Goal: Task Accomplishment & Management: Complete application form

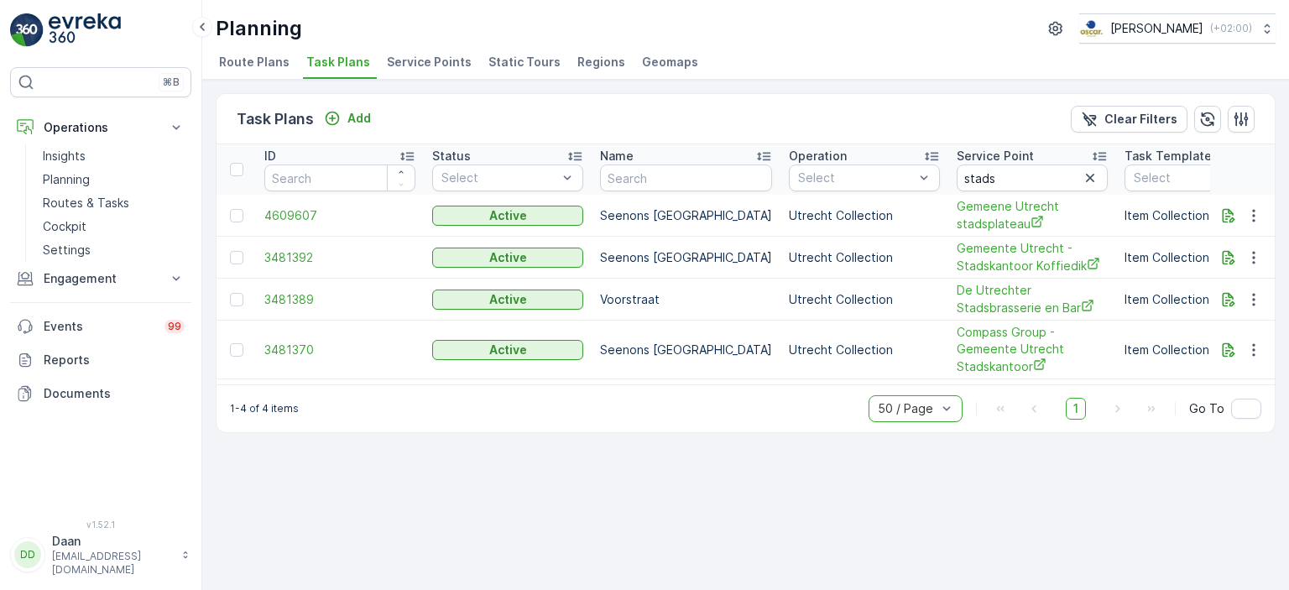
scroll to position [0, 666]
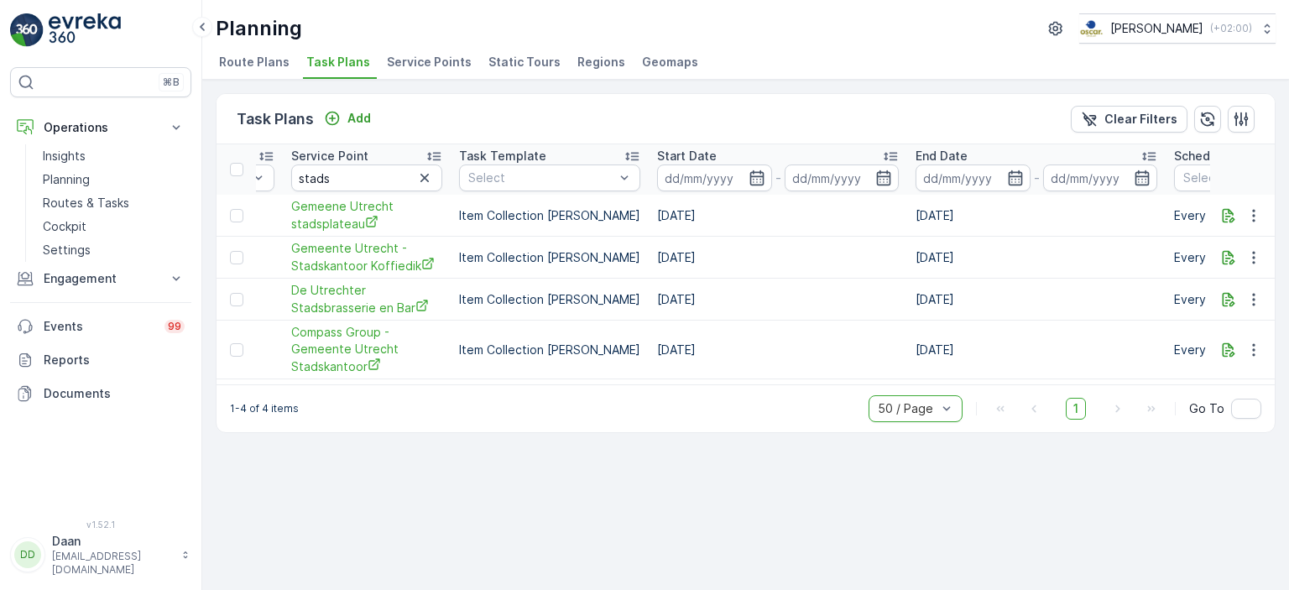
click at [56, 18] on img at bounding box center [85, 30] width 72 height 34
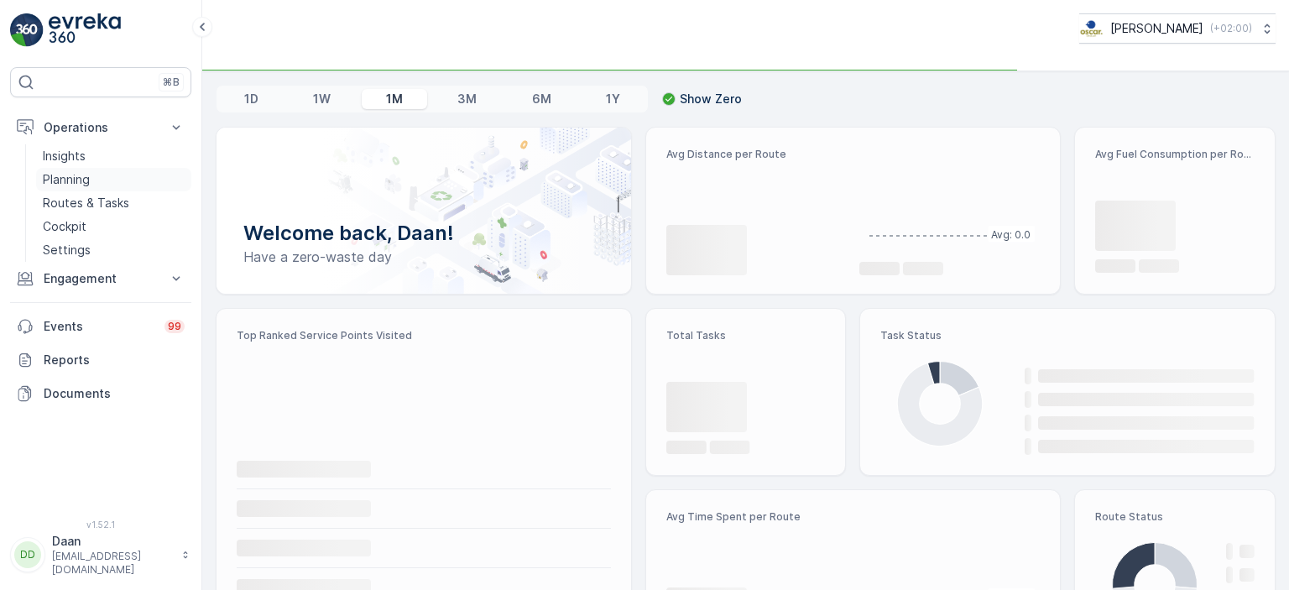
click at [84, 180] on p "Planning" at bounding box center [66, 179] width 47 height 17
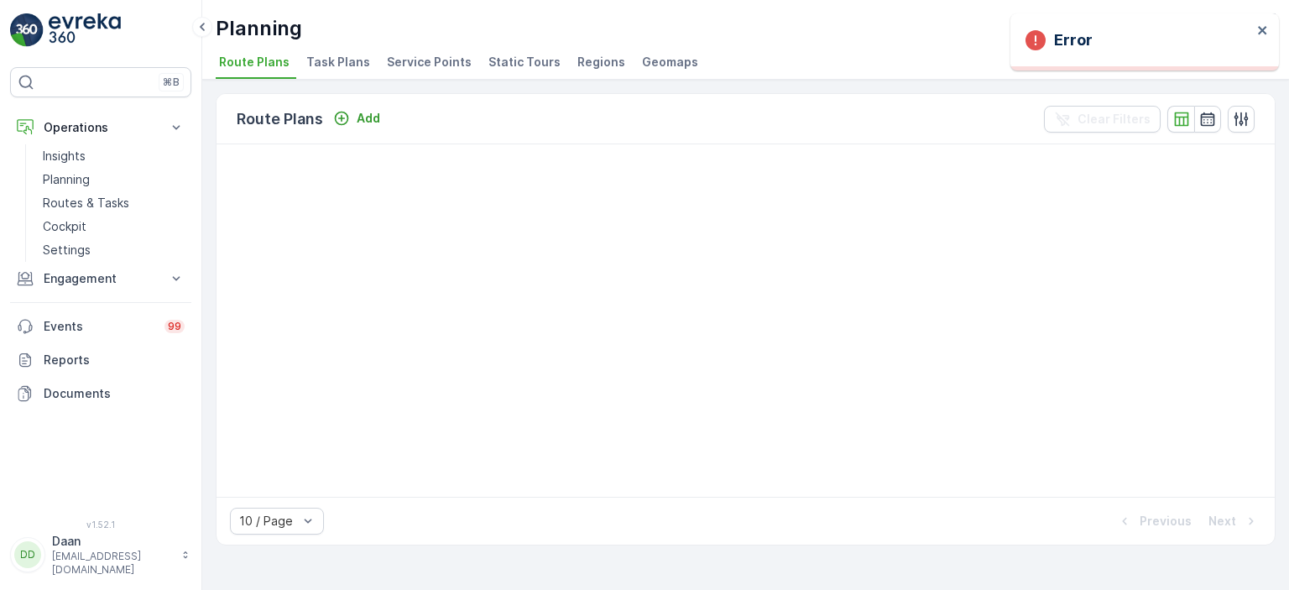
click at [328, 70] on li "Task Plans" at bounding box center [340, 64] width 74 height 29
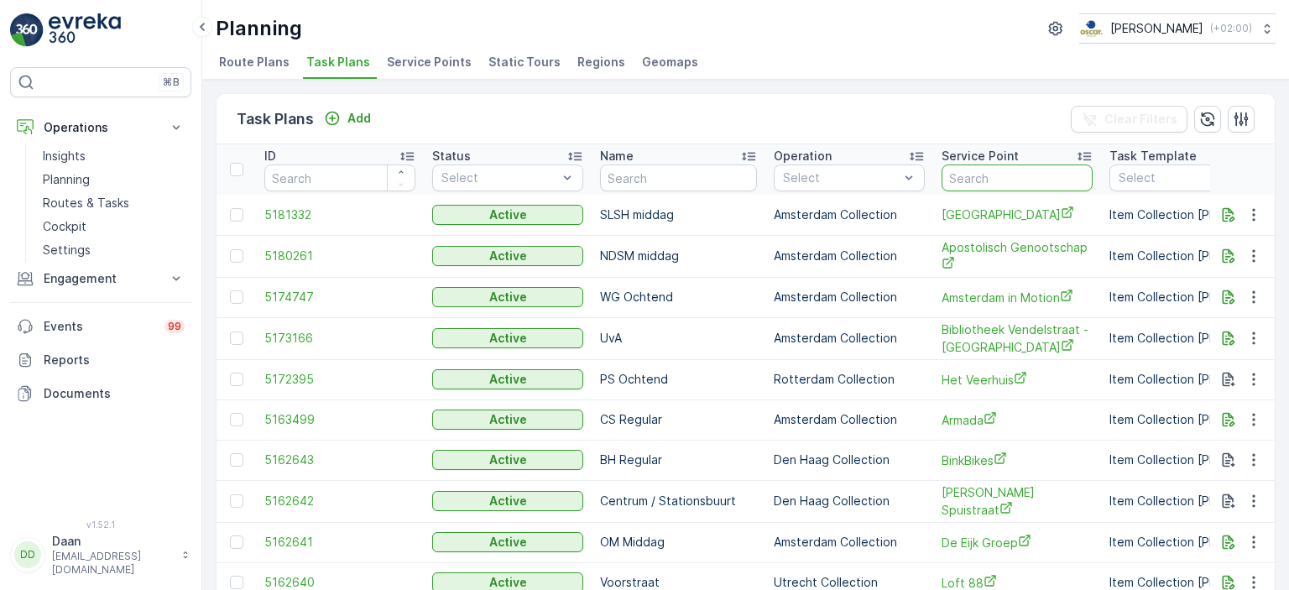
click at [957, 172] on input "text" at bounding box center [1017, 178] width 151 height 27
type input "sport"
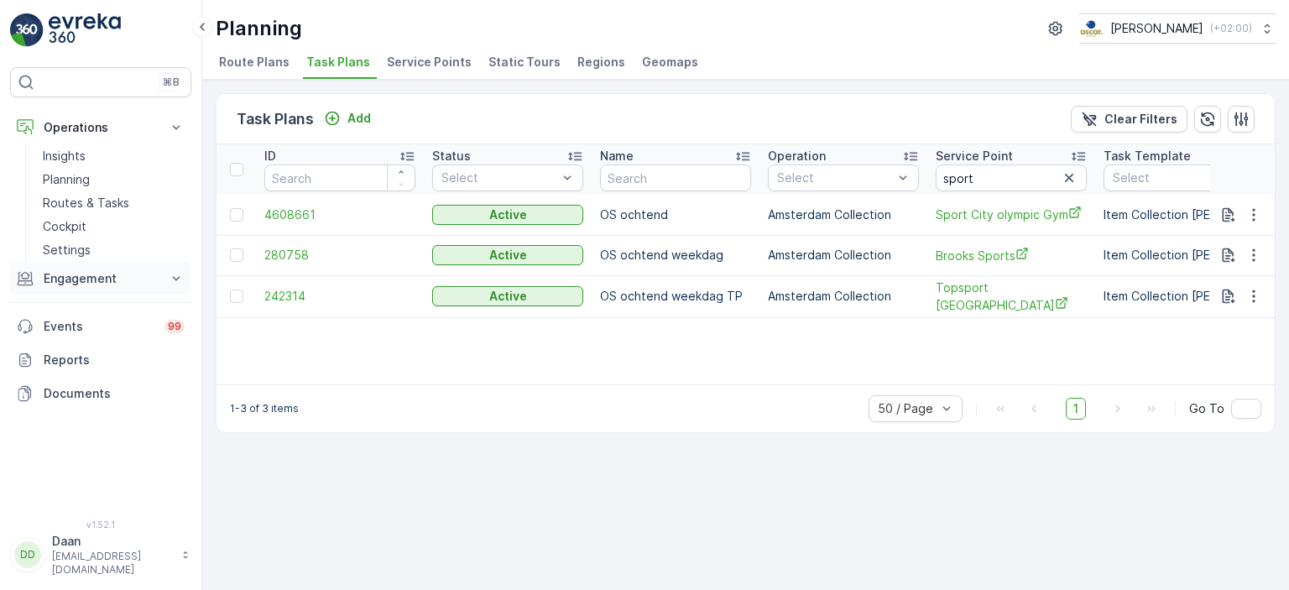
click at [159, 274] on button "Engagement" at bounding box center [100, 279] width 181 height 34
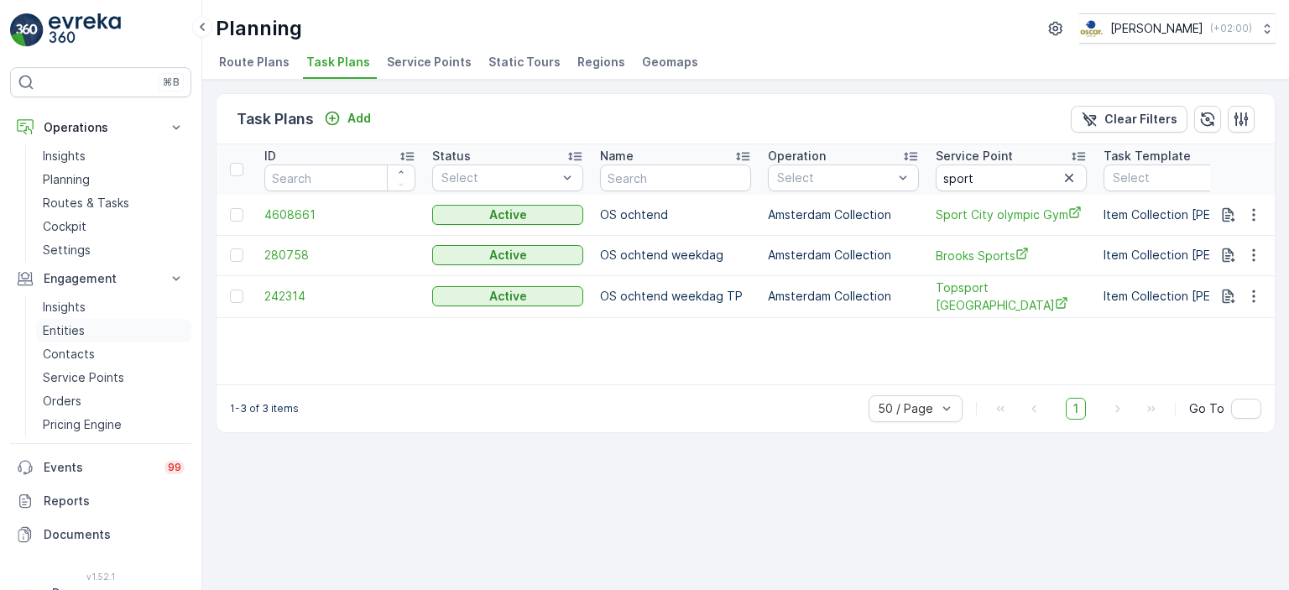
click at [77, 334] on p "Entities" at bounding box center [64, 330] width 42 height 17
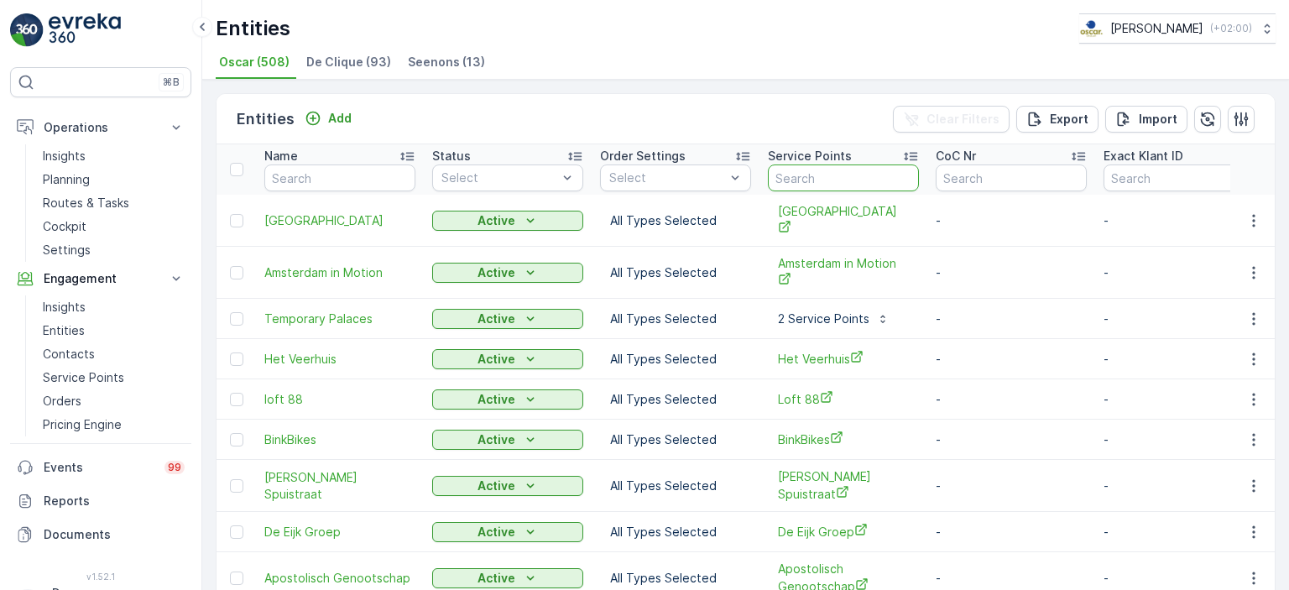
click at [813, 180] on input "text" at bounding box center [843, 178] width 151 height 27
type input "sport"
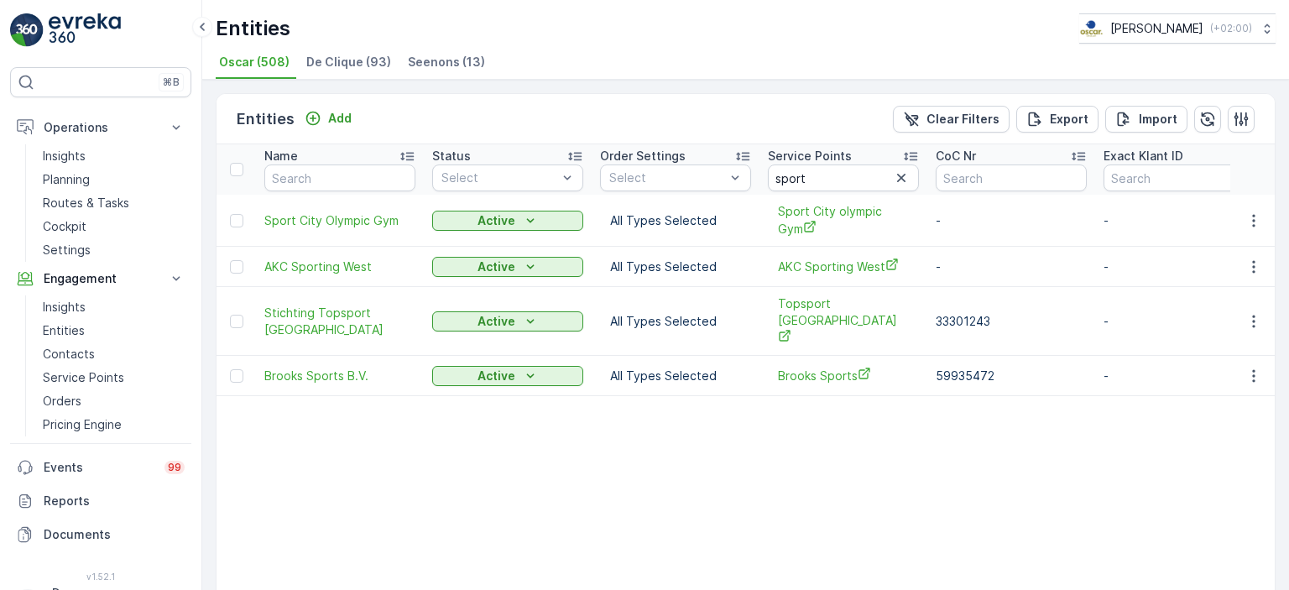
click at [300, 90] on div "Entities Add Clear Filters Export Import Name Status Select Order Settings Sele…" at bounding box center [745, 335] width 1087 height 510
click at [317, 118] on icon "Add" at bounding box center [313, 118] width 17 height 17
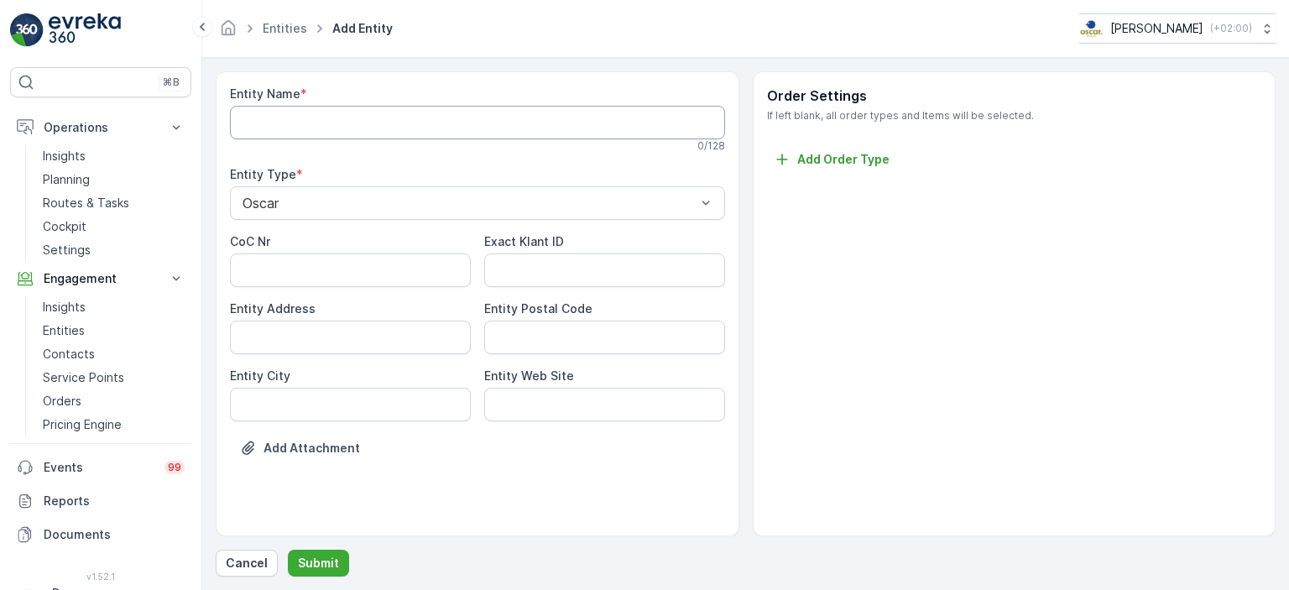
click at [480, 127] on Name "Entity Name" at bounding box center [477, 123] width 495 height 34
type Name "s"
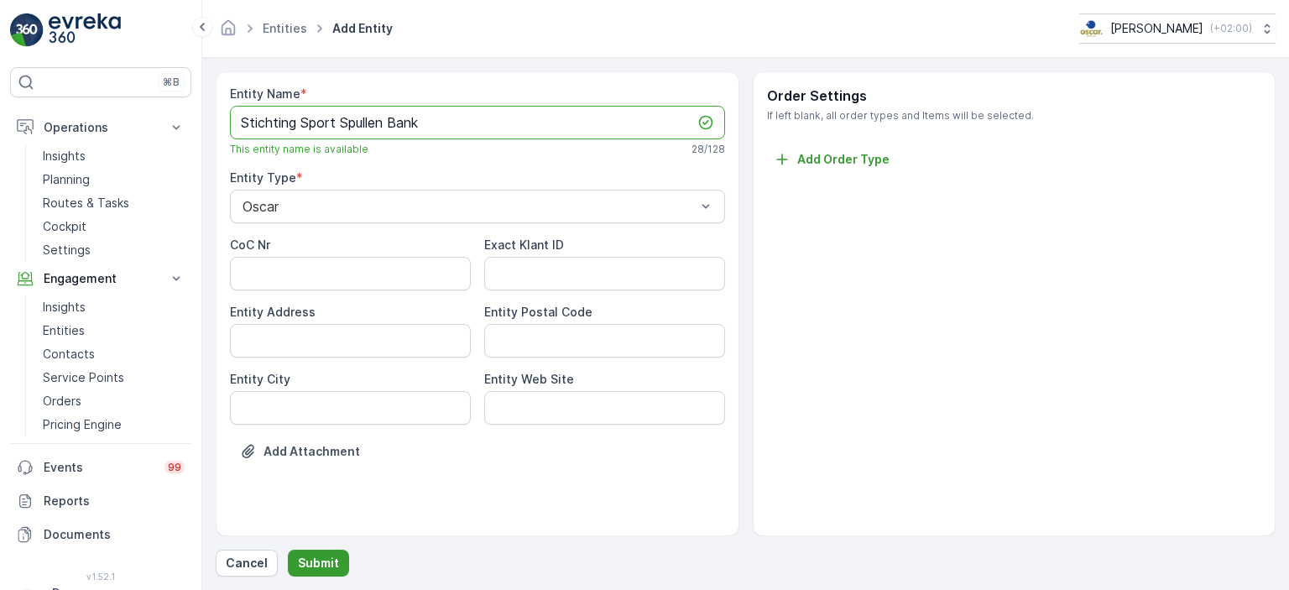
type Name "Stichting Sport Spullen Bank"
click at [326, 567] on p "Submit" at bounding box center [318, 563] width 41 height 17
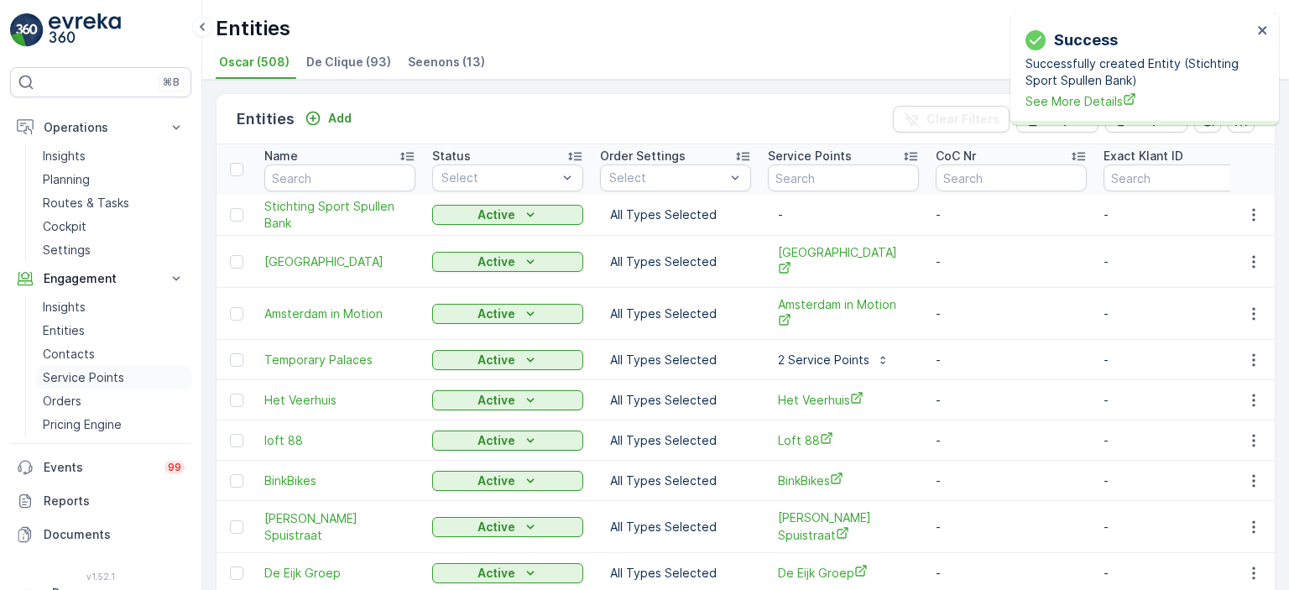
click at [76, 374] on p "Service Points" at bounding box center [83, 377] width 81 height 17
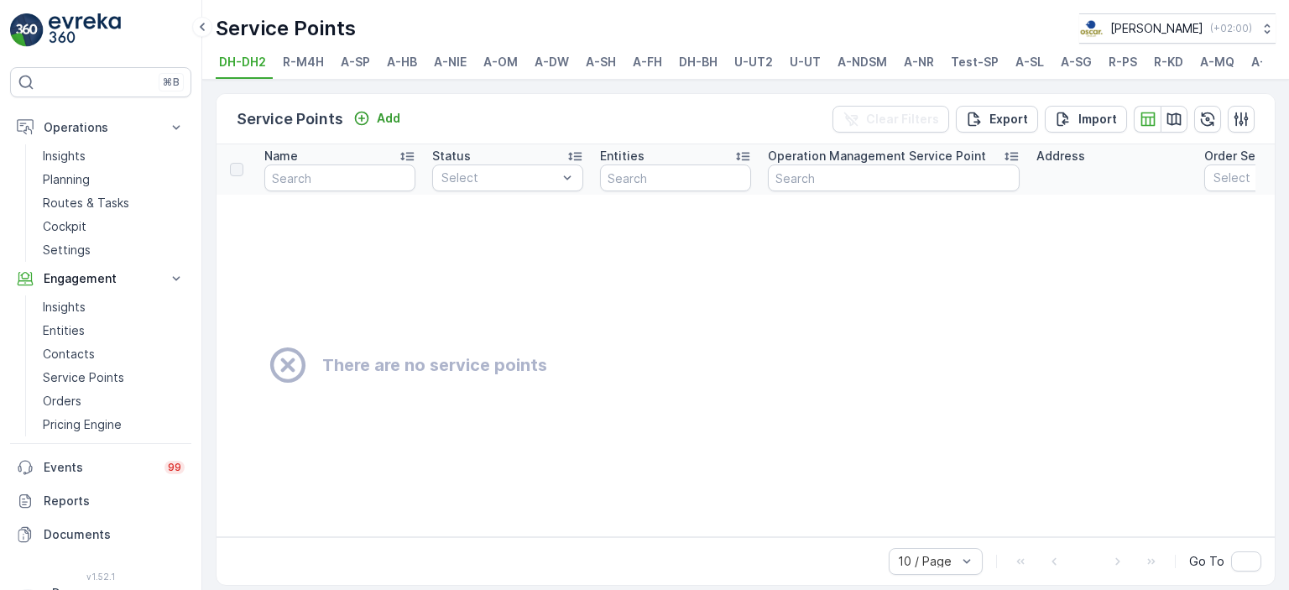
click at [1163, 63] on span "R-KD" at bounding box center [1168, 62] width 29 height 17
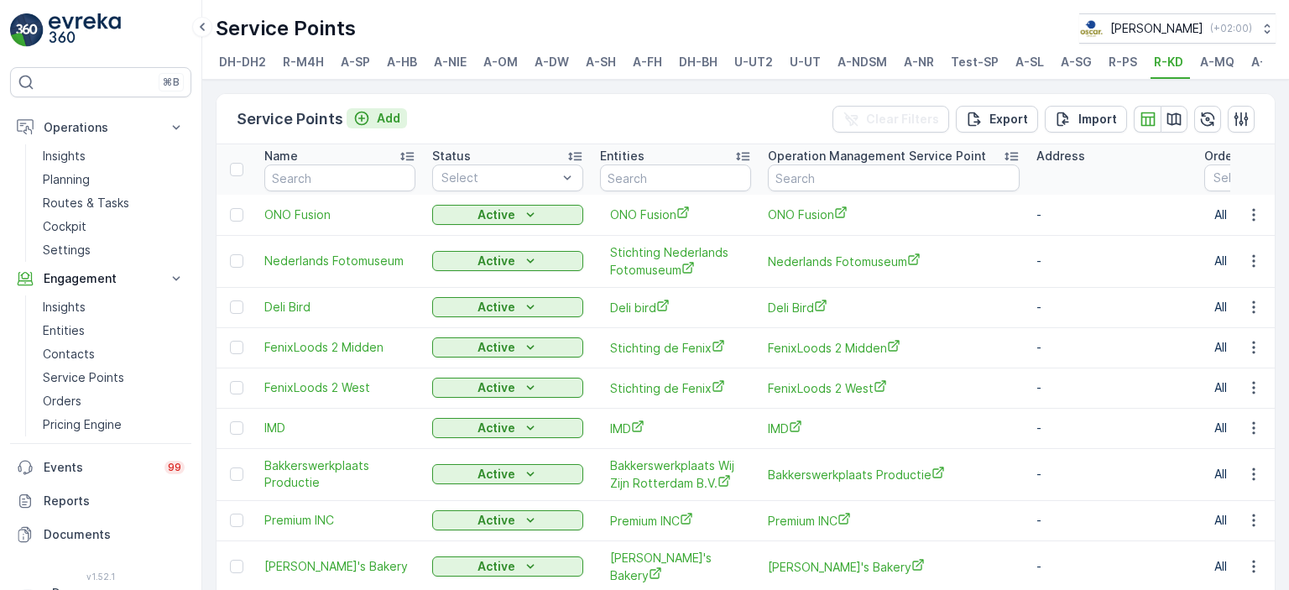
click at [371, 122] on div "Add" at bounding box center [376, 118] width 47 height 17
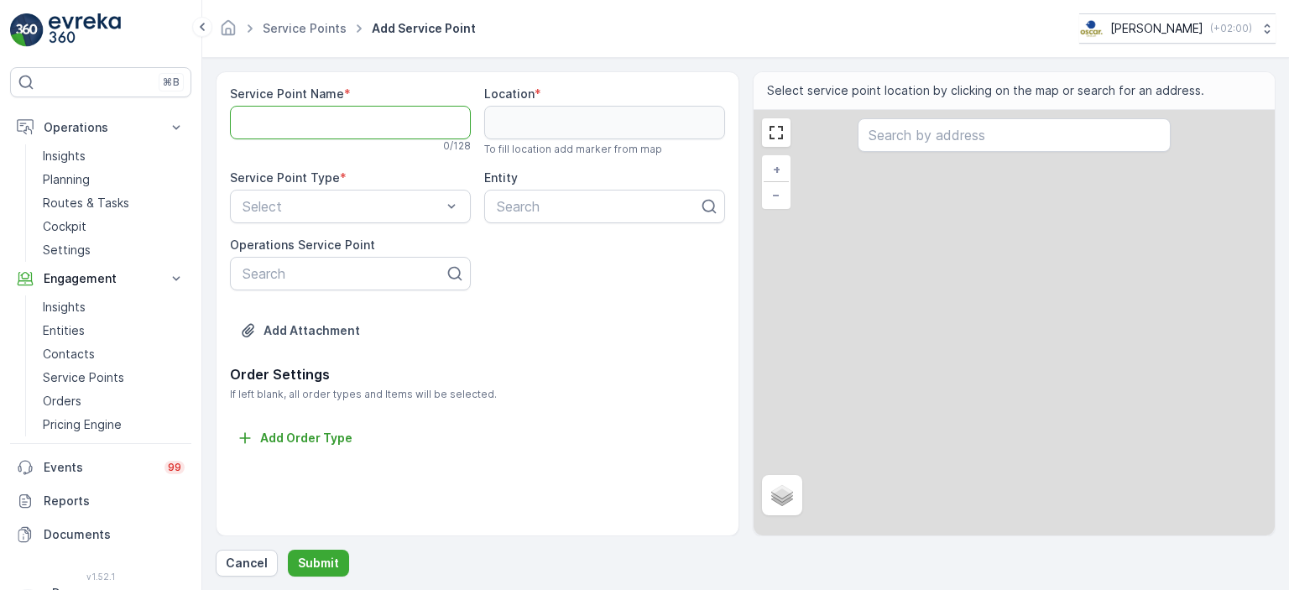
click at [371, 122] on Name "Service Point Name" at bounding box center [350, 123] width 241 height 34
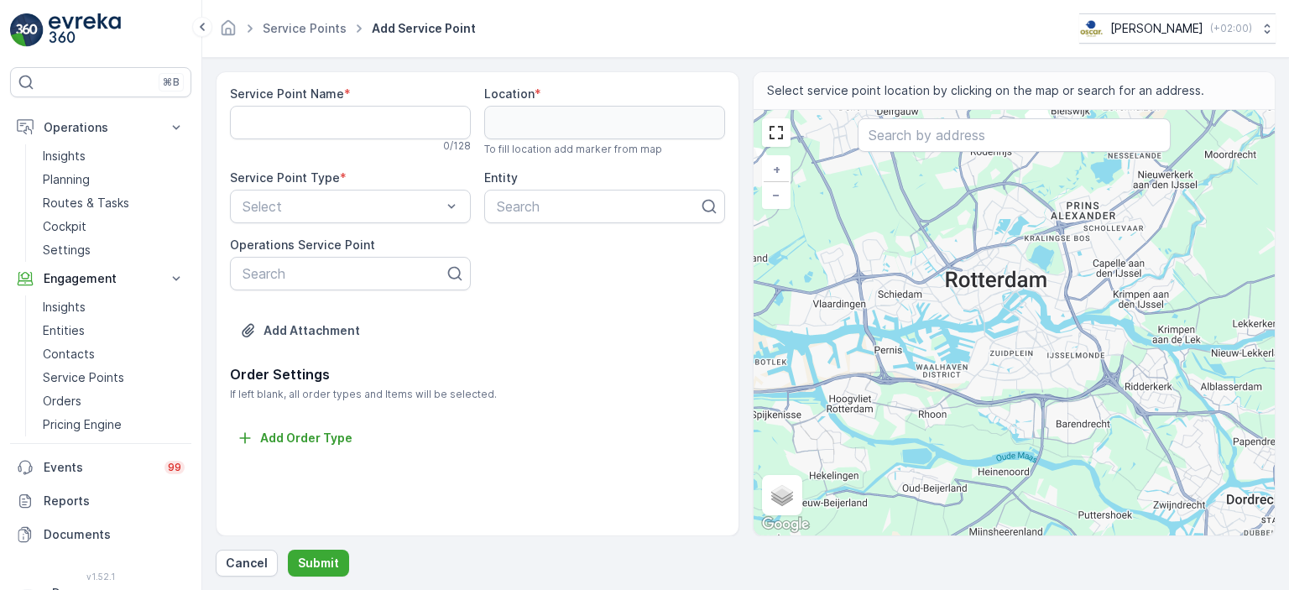
click at [380, 145] on div "0 / 128" at bounding box center [350, 145] width 241 height 13
click at [390, 125] on Name "Service Point Name" at bounding box center [350, 123] width 241 height 34
type Name "Stichting Sport Spullen Bank"
click at [953, 139] on input "text" at bounding box center [1014, 135] width 313 height 34
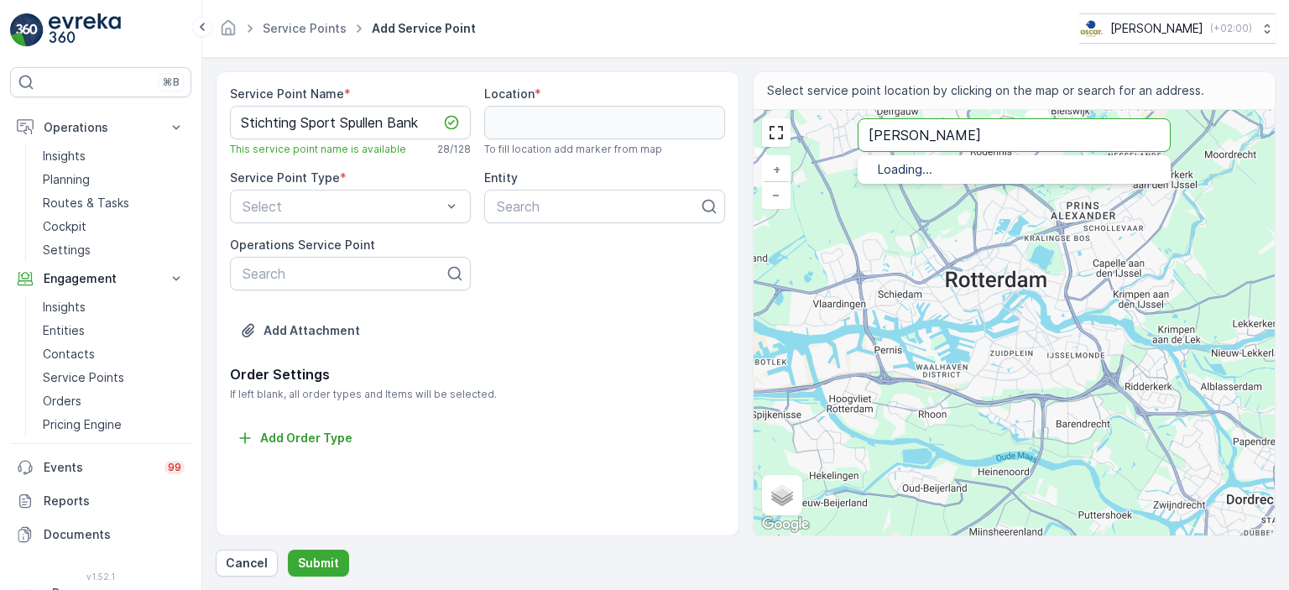
type input "[PERSON_NAME]"
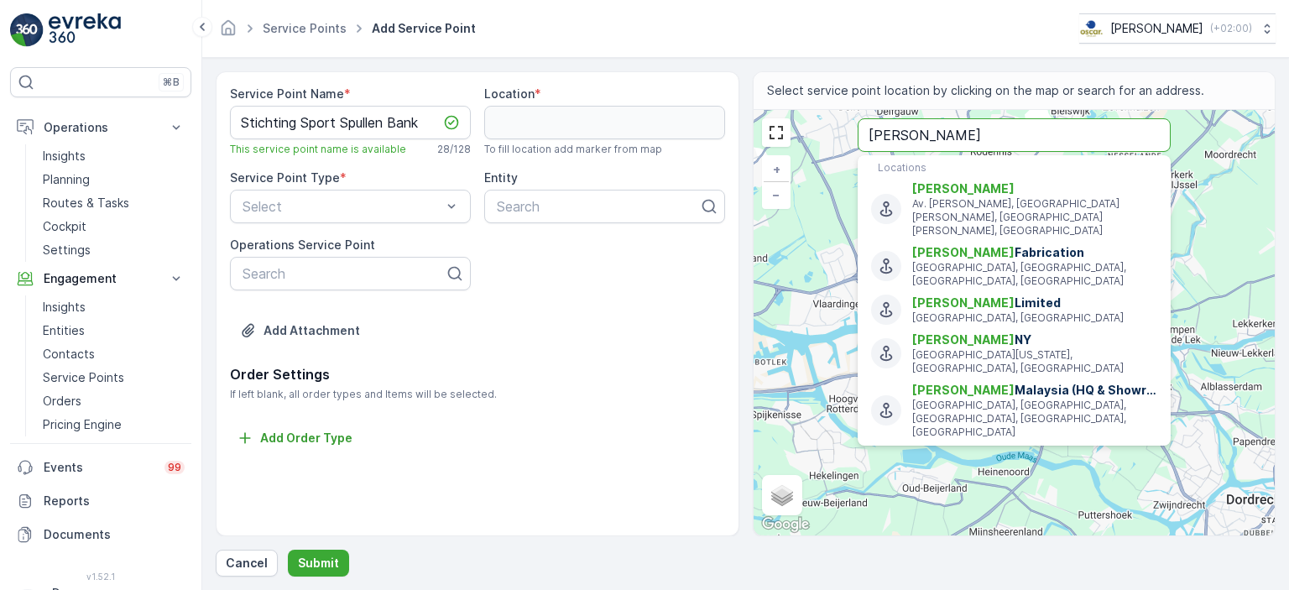
click at [989, 133] on input "[PERSON_NAME]" at bounding box center [1014, 135] width 313 height 34
drag, startPoint x: 989, startPoint y: 133, endPoint x: 866, endPoint y: 148, distance: 123.4
click at [866, 148] on input "[PERSON_NAME]" at bounding box center [1014, 135] width 313 height 34
click at [796, 261] on div "+ − Satellite Roadmap Terrain Hybrid Leaflet Keyboard shortcuts Map Data Map da…" at bounding box center [1015, 323] width 522 height 426
type input "51.93331886862161,4.314680092675341"
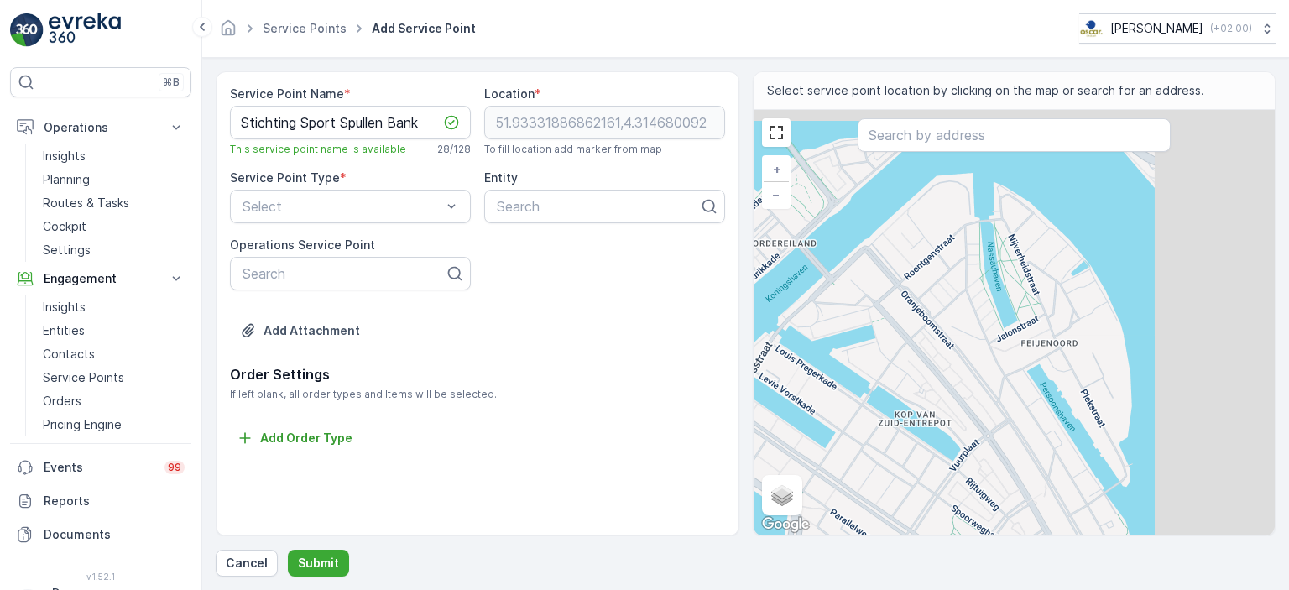
drag, startPoint x: 1130, startPoint y: 325, endPoint x: 927, endPoint y: 351, distance: 204.8
click at [927, 351] on div "+ − Satellite Roadmap Terrain Hybrid Leaflet Keyboard shortcuts Map Data Map da…" at bounding box center [1015, 323] width 522 height 426
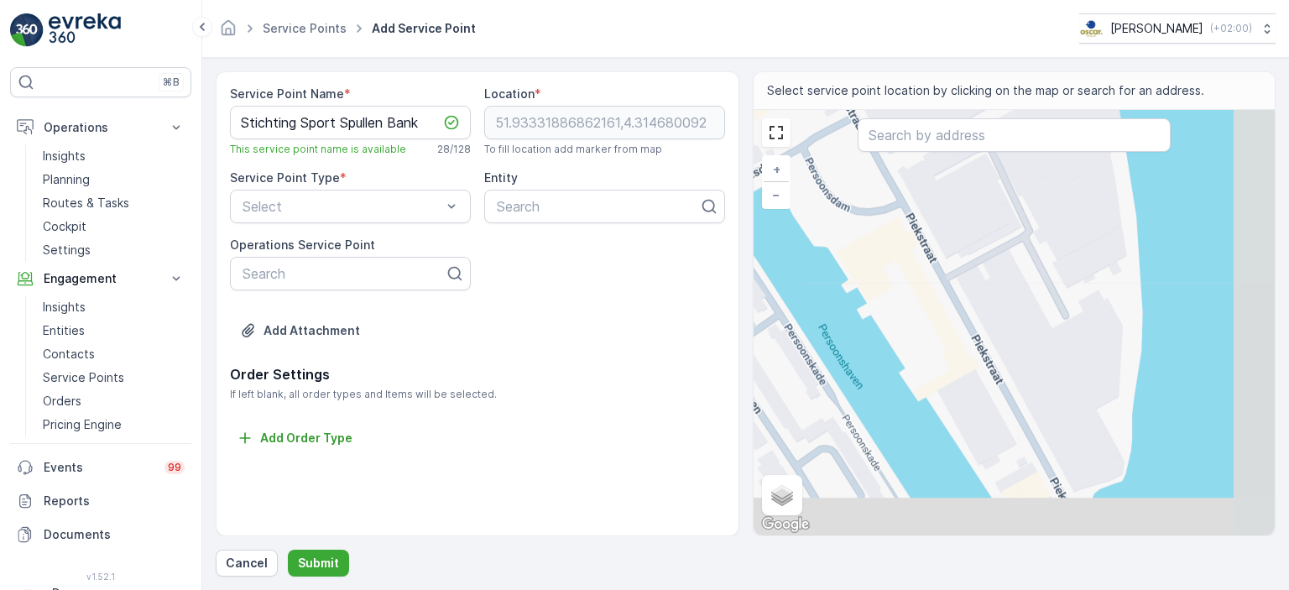
drag, startPoint x: 1108, startPoint y: 412, endPoint x: 1038, endPoint y: 208, distance: 215.5
click at [1038, 208] on div "+ − Satellite Roadmap Terrain Hybrid Leaflet Keyboard shortcuts Map Data Map da…" at bounding box center [1015, 323] width 522 height 426
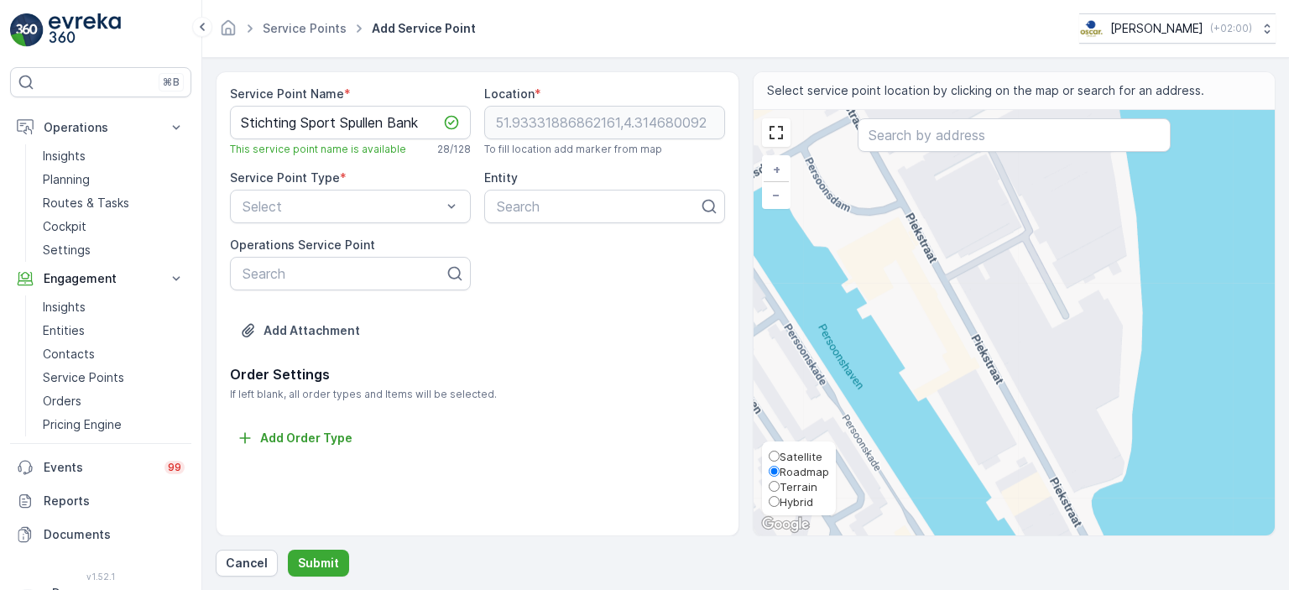
click at [797, 456] on span "Satellite" at bounding box center [801, 456] width 43 height 13
click at [780, 456] on input "Satellite" at bounding box center [774, 456] width 11 height 11
radio input "true"
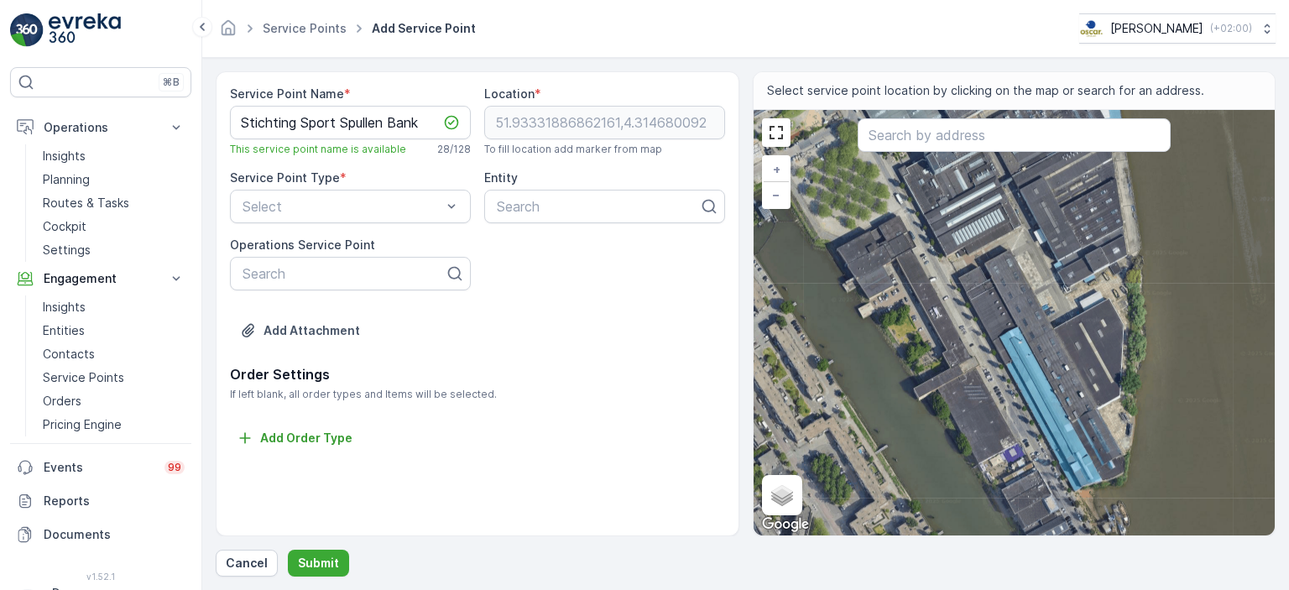
click at [1038, 323] on div "+ − Satellite Roadmap Terrain Hybrid Leaflet Keyboard shortcuts Map Data Imager…" at bounding box center [1015, 323] width 522 height 426
type input "51.90837466917836,4.5128899249971575"
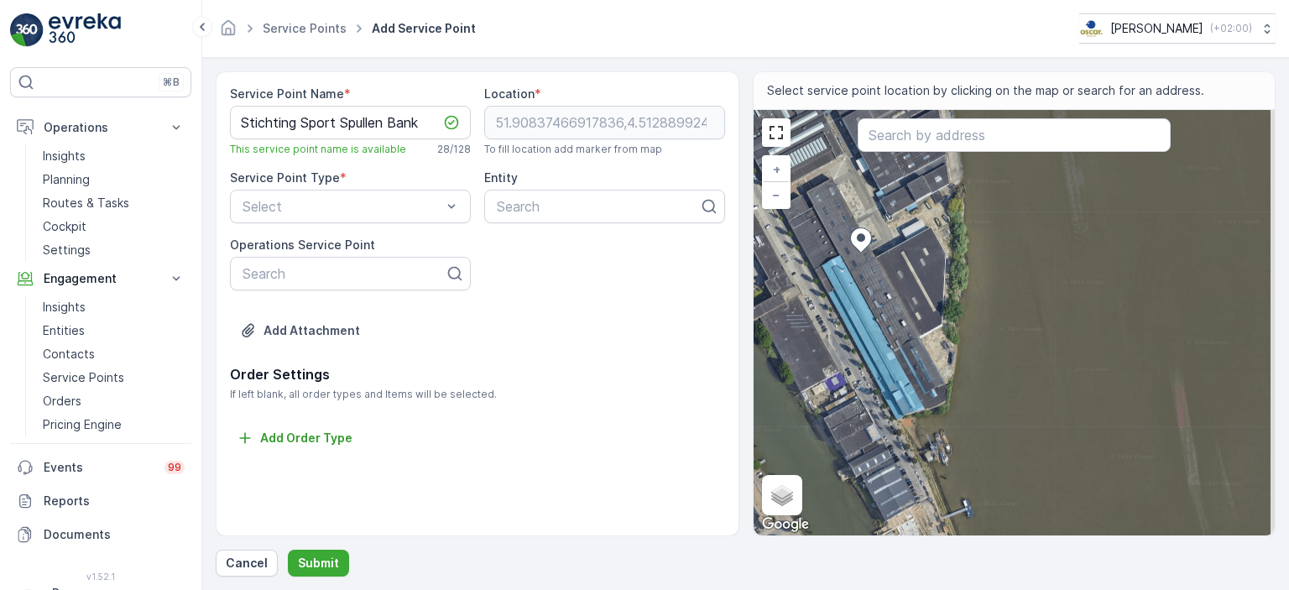
drag, startPoint x: 984, startPoint y: 457, endPoint x: 833, endPoint y: 389, distance: 165.7
click at [833, 389] on div "+ − Satellite Roadmap Terrain Hybrid Leaflet Keyboard shortcuts Map Data Imager…" at bounding box center [1015, 323] width 522 height 426
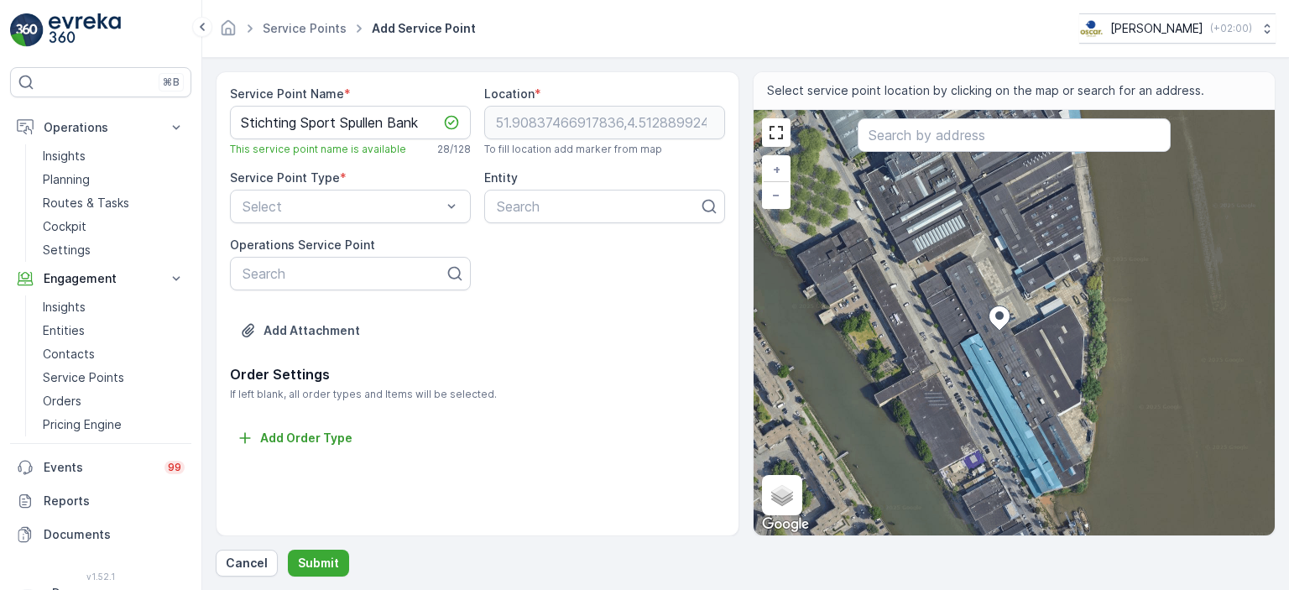
drag, startPoint x: 833, startPoint y: 389, endPoint x: 970, endPoint y: 466, distance: 157.4
click at [970, 466] on div "+ − Satellite Roadmap Terrain Hybrid Leaflet Keyboard shortcuts Map Data Imager…" at bounding box center [1015, 323] width 522 height 426
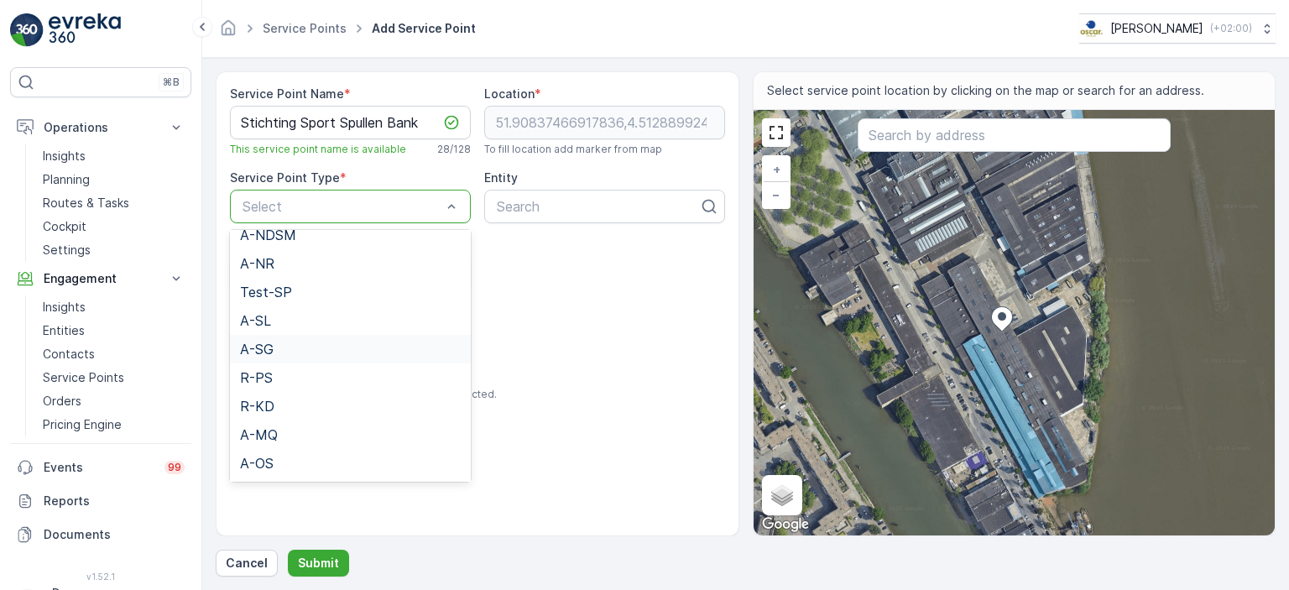
scroll to position [356, 0]
click at [292, 410] on div "R-KD" at bounding box center [350, 405] width 221 height 15
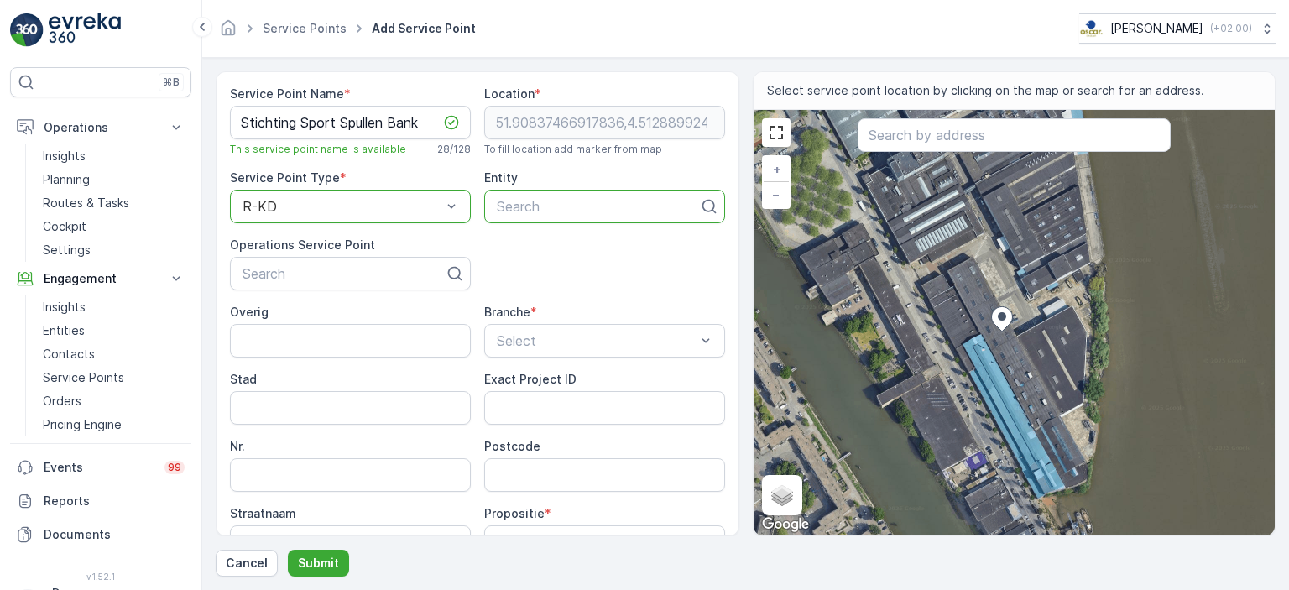
click at [553, 205] on div at bounding box center [598, 206] width 206 height 15
click at [525, 211] on input "Stiching sport" at bounding box center [540, 206] width 91 height 15
type input "Stichting sport"
click at [525, 255] on div "Stichting Sport Spullen Bank" at bounding box center [604, 247] width 241 height 29
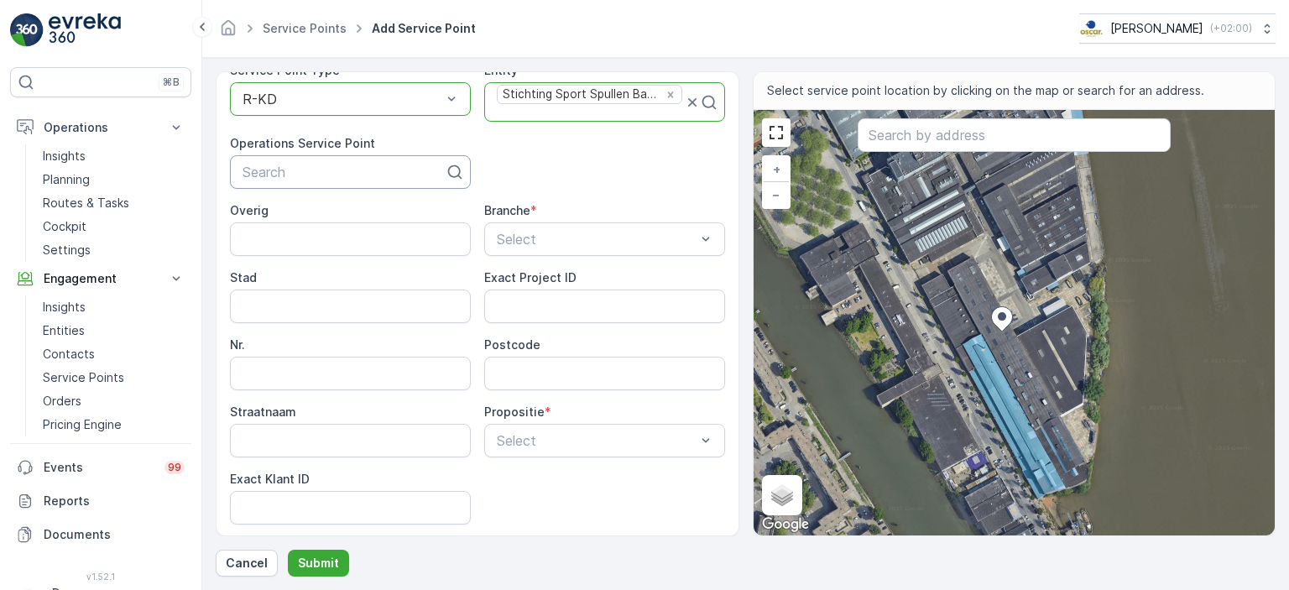
scroll to position [109, 0]
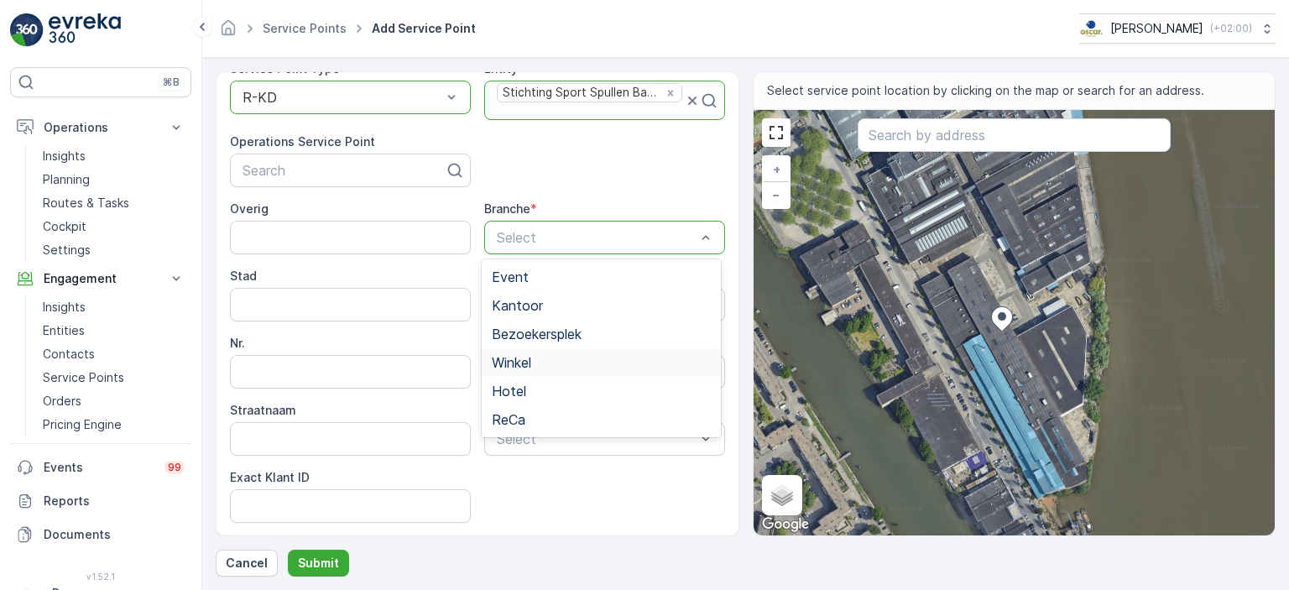
click at [549, 358] on div "Winkel" at bounding box center [601, 362] width 219 height 15
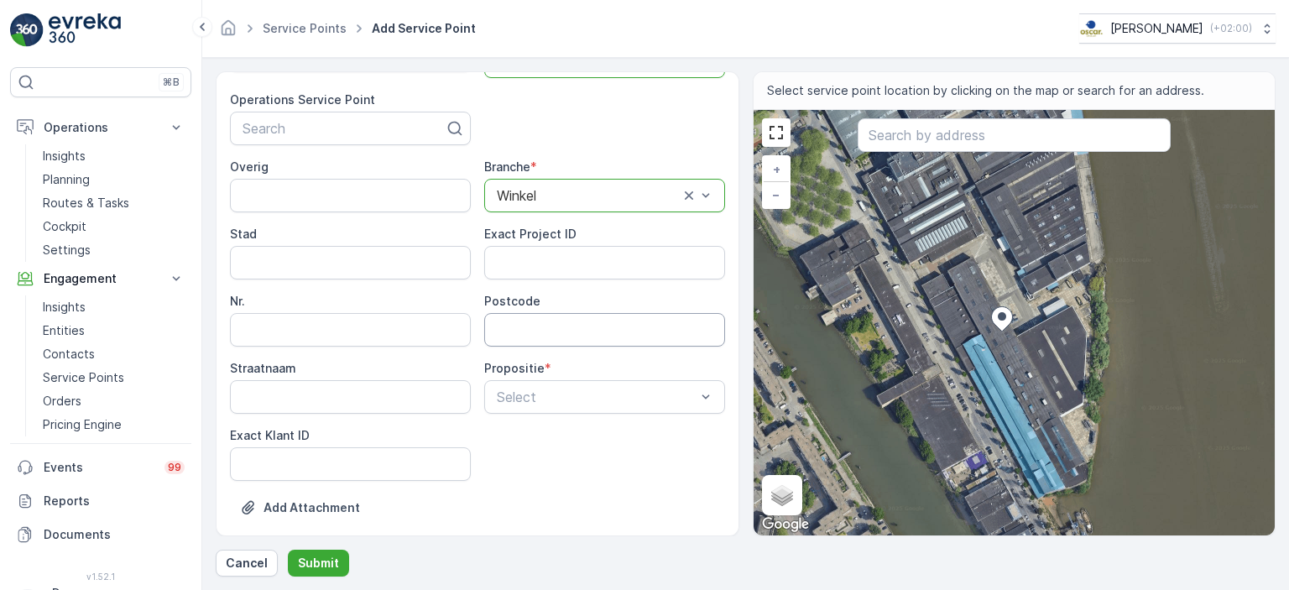
scroll to position [153, 0]
click at [546, 460] on span "Deelstromen" at bounding box center [531, 463] width 79 height 15
click at [674, 399] on div at bounding box center [587, 395] width 185 height 15
click at [642, 399] on div at bounding box center [587, 395] width 185 height 15
click at [589, 410] on div "Overig Branche * option [PERSON_NAME], selected. [PERSON_NAME] Stad Exact Proje…" at bounding box center [477, 318] width 495 height 322
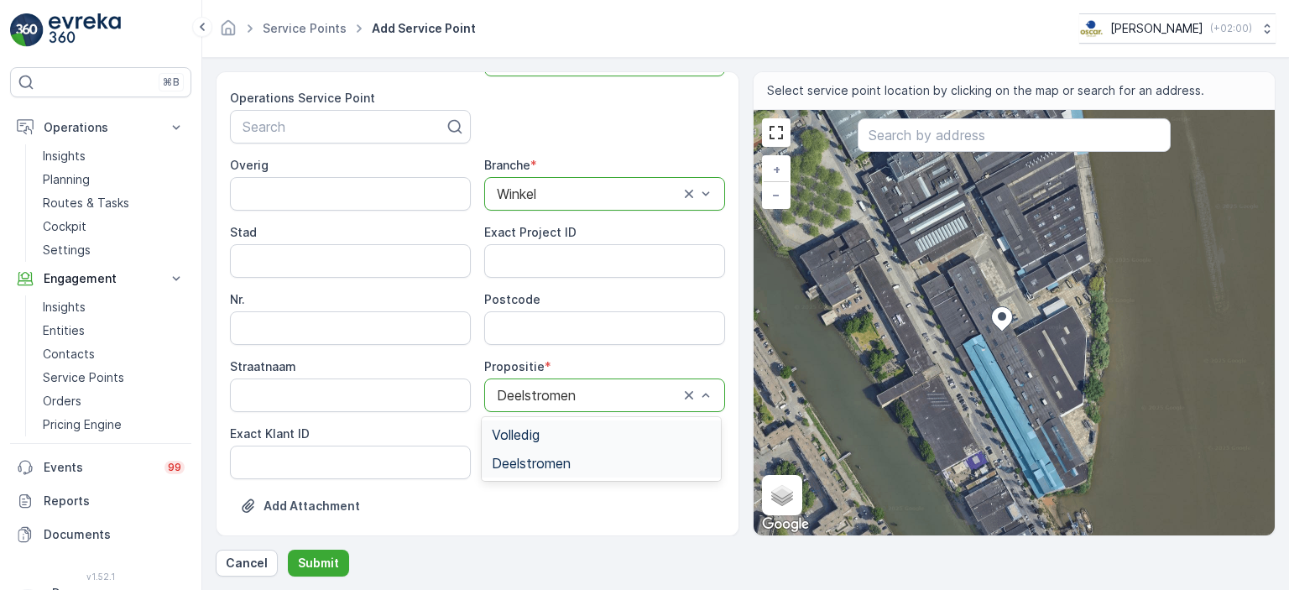
click at [590, 428] on div "Volledig" at bounding box center [601, 434] width 219 height 15
click at [326, 566] on p "Submit" at bounding box center [318, 563] width 41 height 17
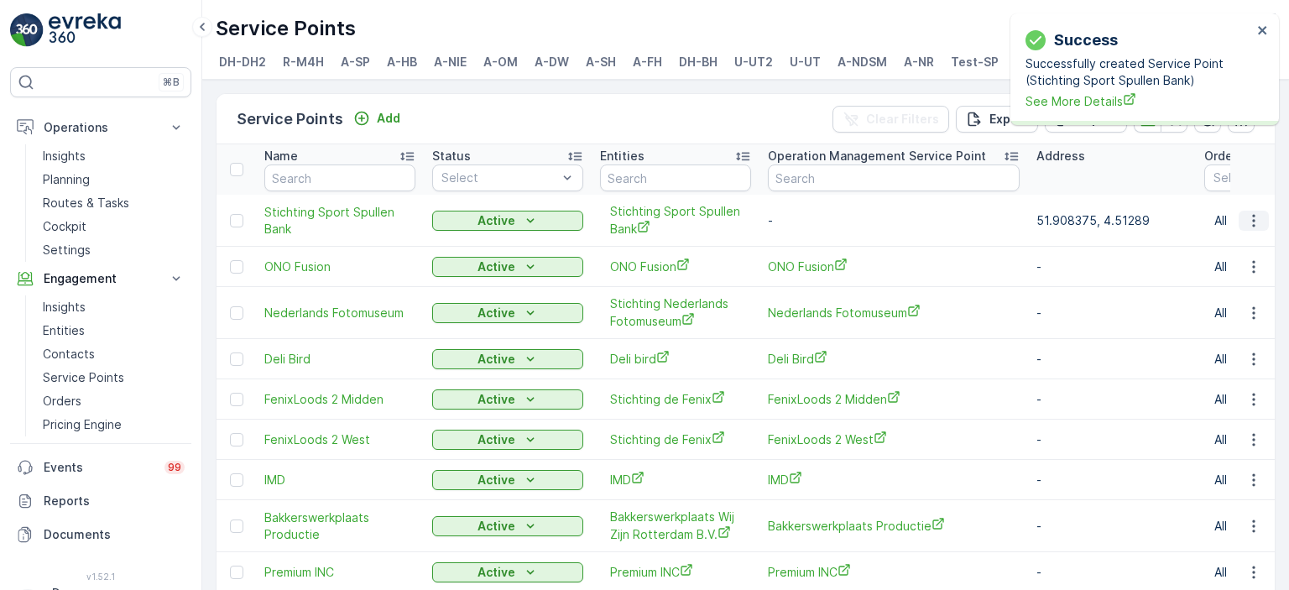
click at [1256, 228] on icon "button" at bounding box center [1254, 220] width 17 height 17
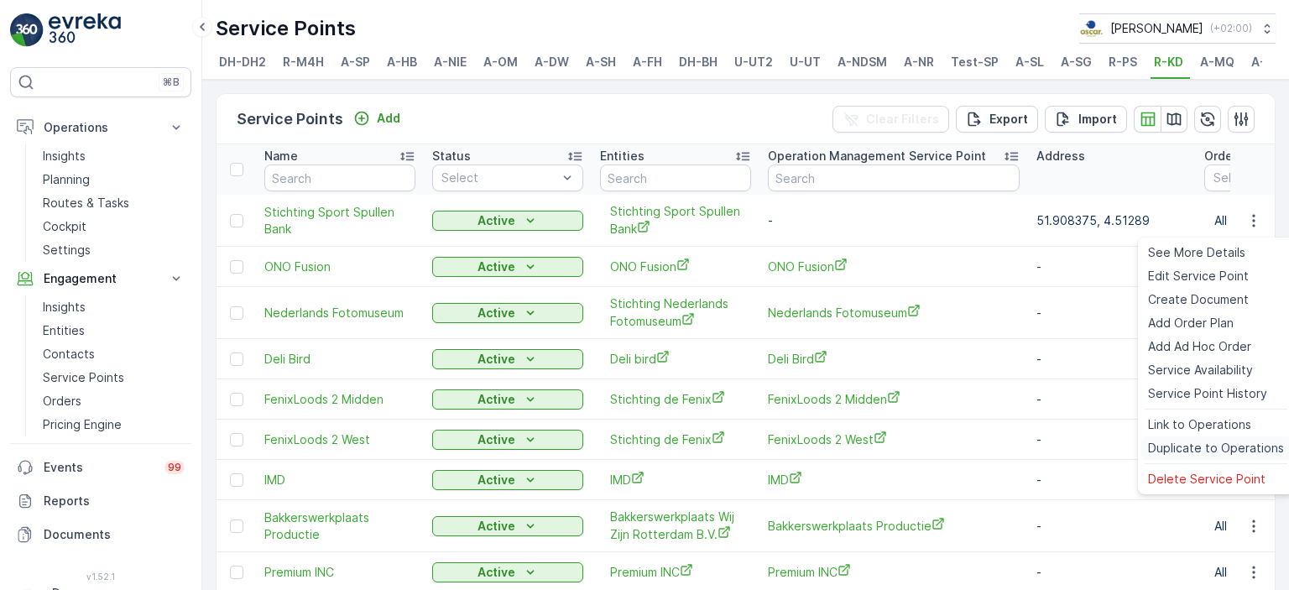
click at [1209, 452] on span "Duplicate to Operations" at bounding box center [1216, 448] width 136 height 17
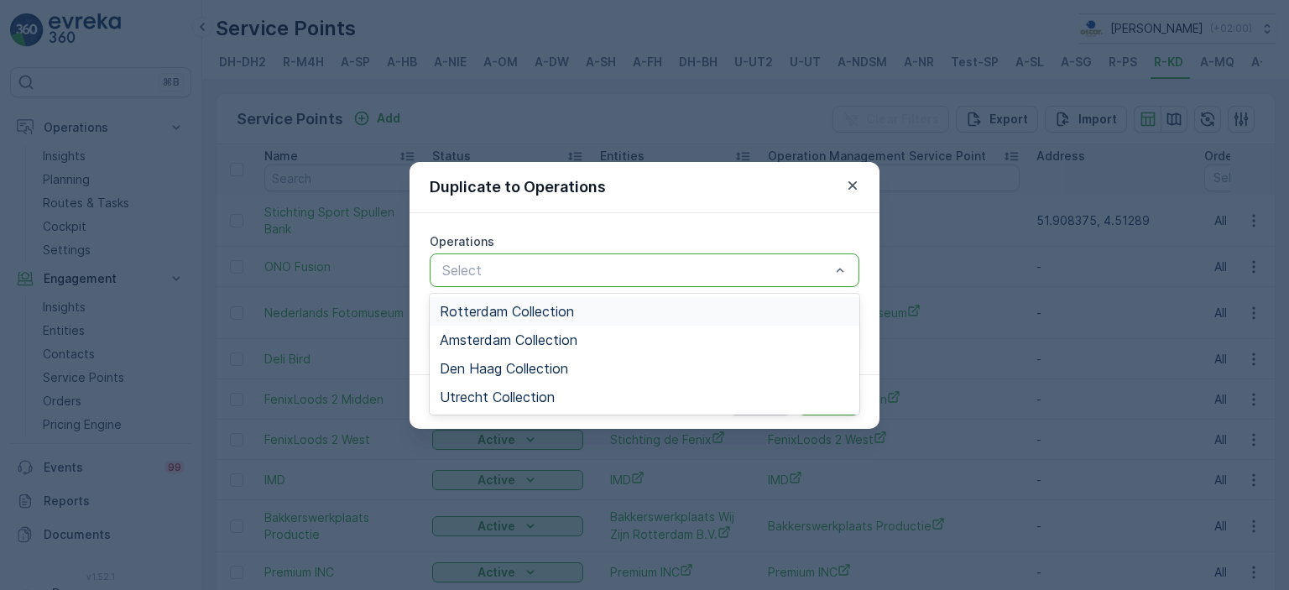
click at [619, 311] on div "Rotterdam Collection" at bounding box center [645, 311] width 410 height 15
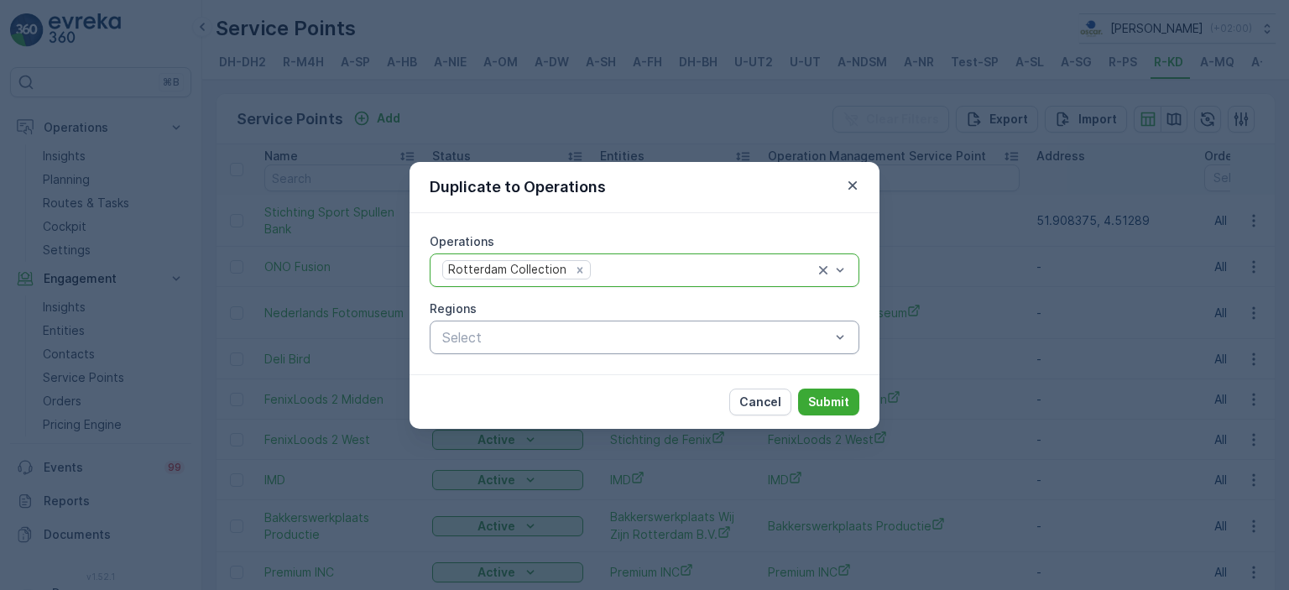
click at [796, 295] on div "Operations option Rotterdam Collection, selected. [GEOGRAPHIC_DATA] Collection …" at bounding box center [645, 293] width 430 height 121
click at [831, 399] on p "Submit" at bounding box center [828, 402] width 41 height 17
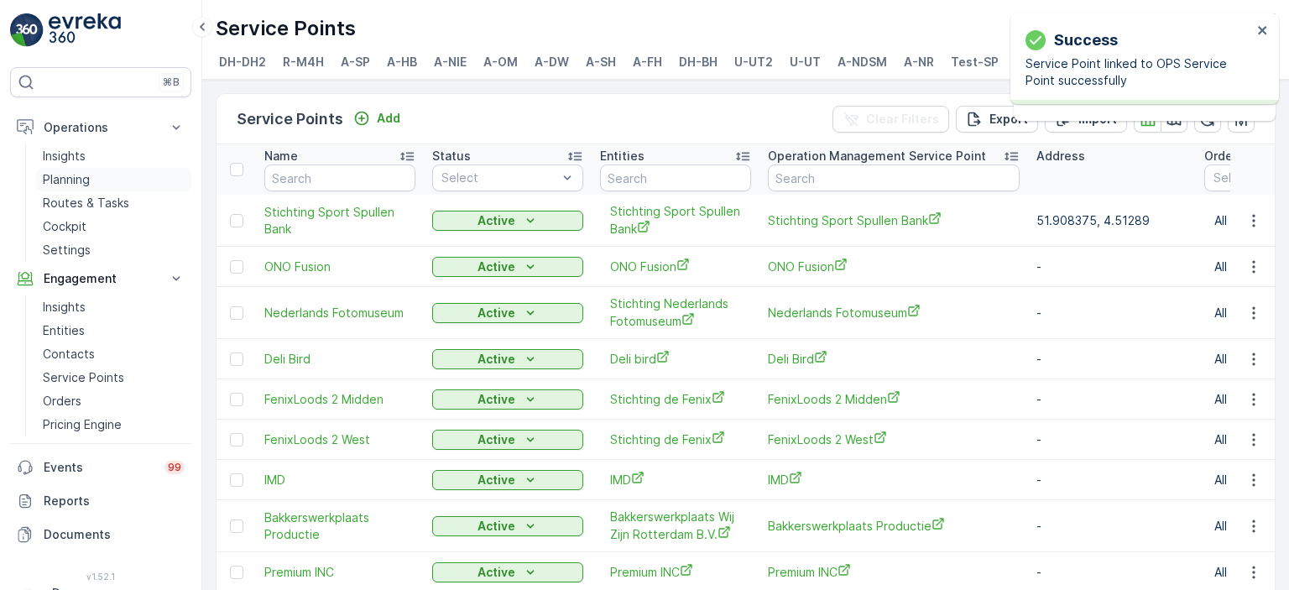
click at [64, 184] on p "Planning" at bounding box center [66, 179] width 47 height 17
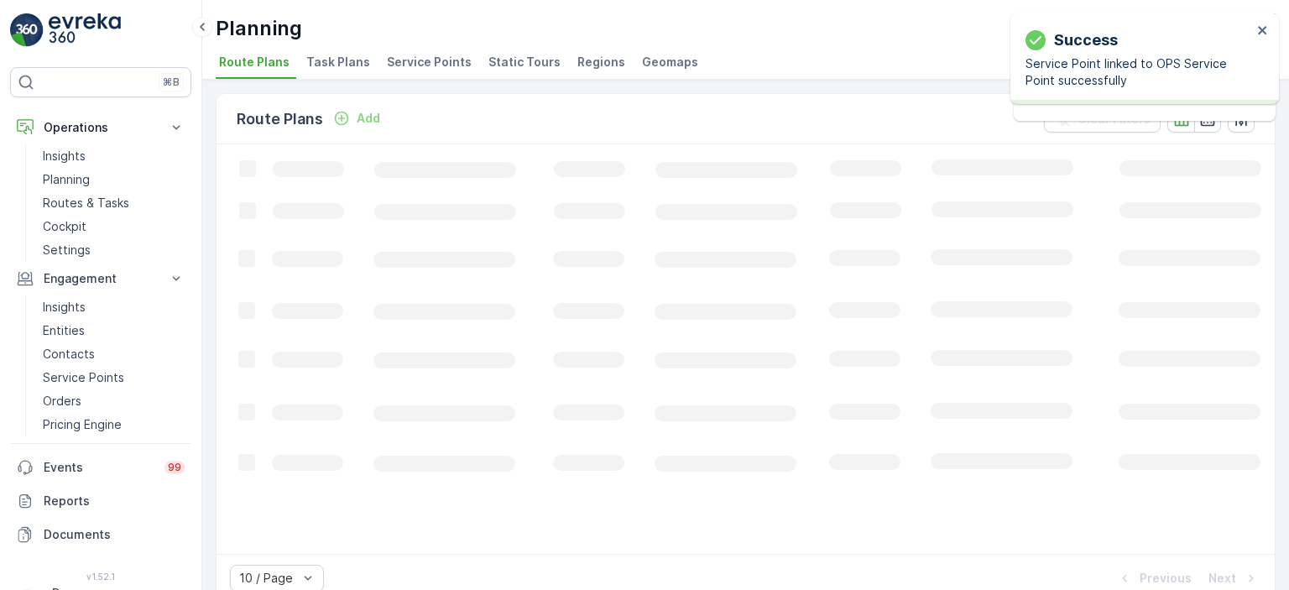
click at [330, 70] on li "Task Plans" at bounding box center [340, 64] width 74 height 29
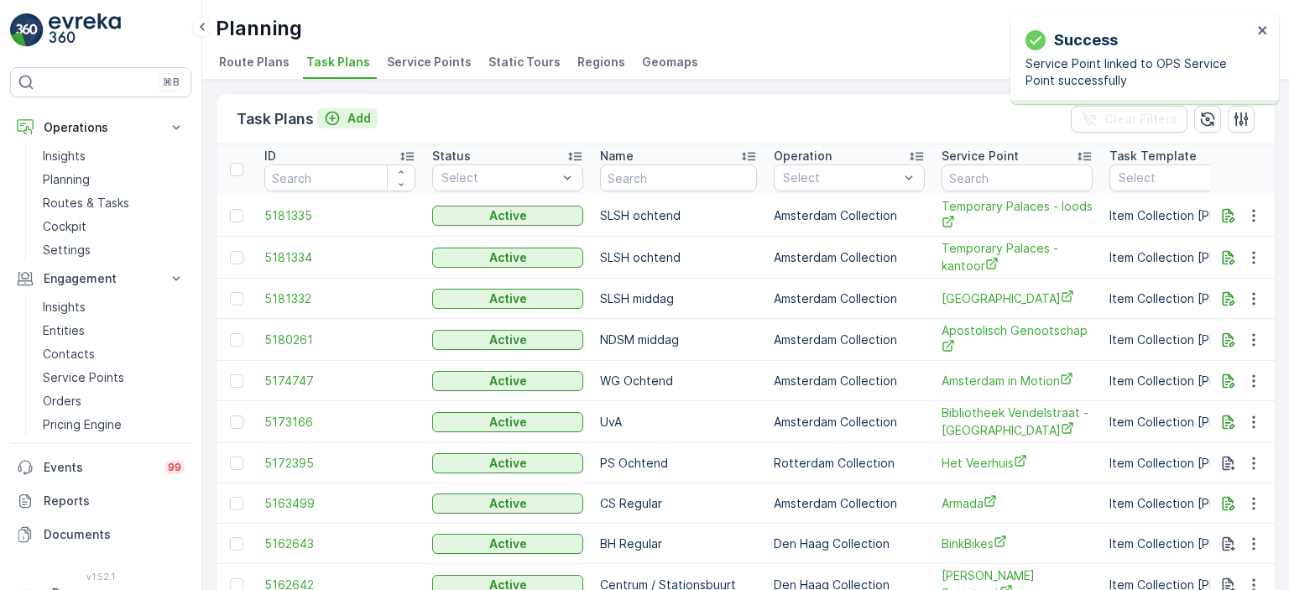
click at [347, 117] on p "Add" at bounding box center [359, 118] width 24 height 17
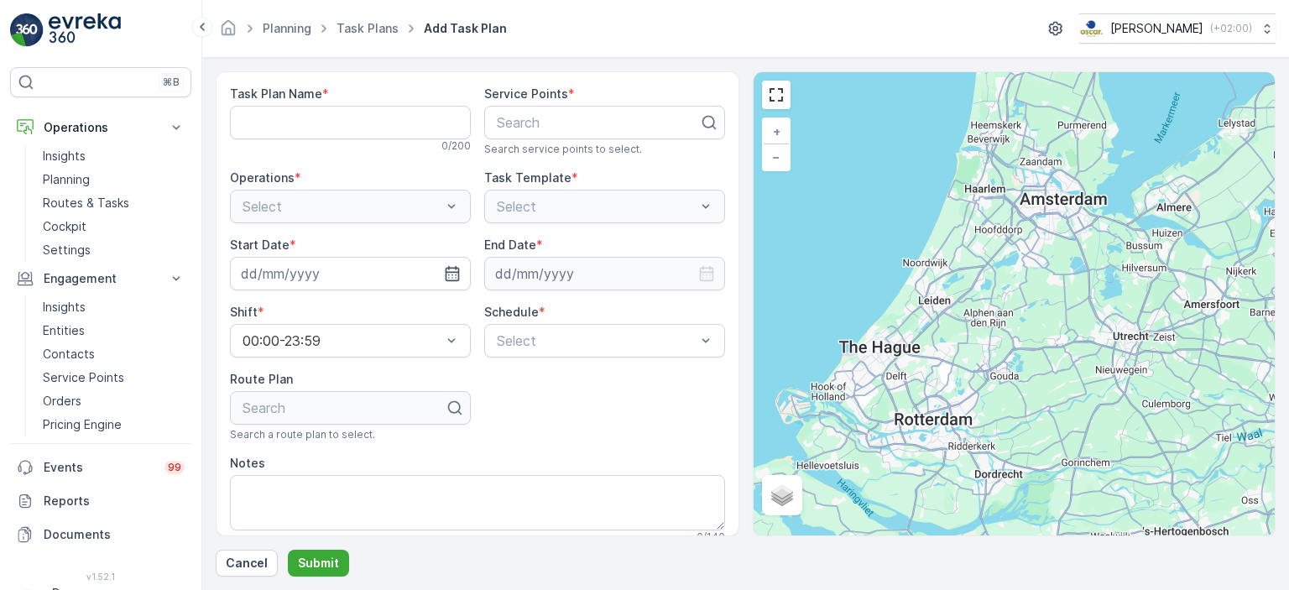
drag, startPoint x: 342, startPoint y: 102, endPoint x: 327, endPoint y: 123, distance: 25.4
click at [327, 123] on div "Task Plan Name * 0 / 200" at bounding box center [350, 119] width 241 height 67
click at [327, 123] on Name "Task Plan Name" at bounding box center [350, 123] width 241 height 34
type Name "KD Middag"
click at [526, 128] on div at bounding box center [598, 122] width 206 height 15
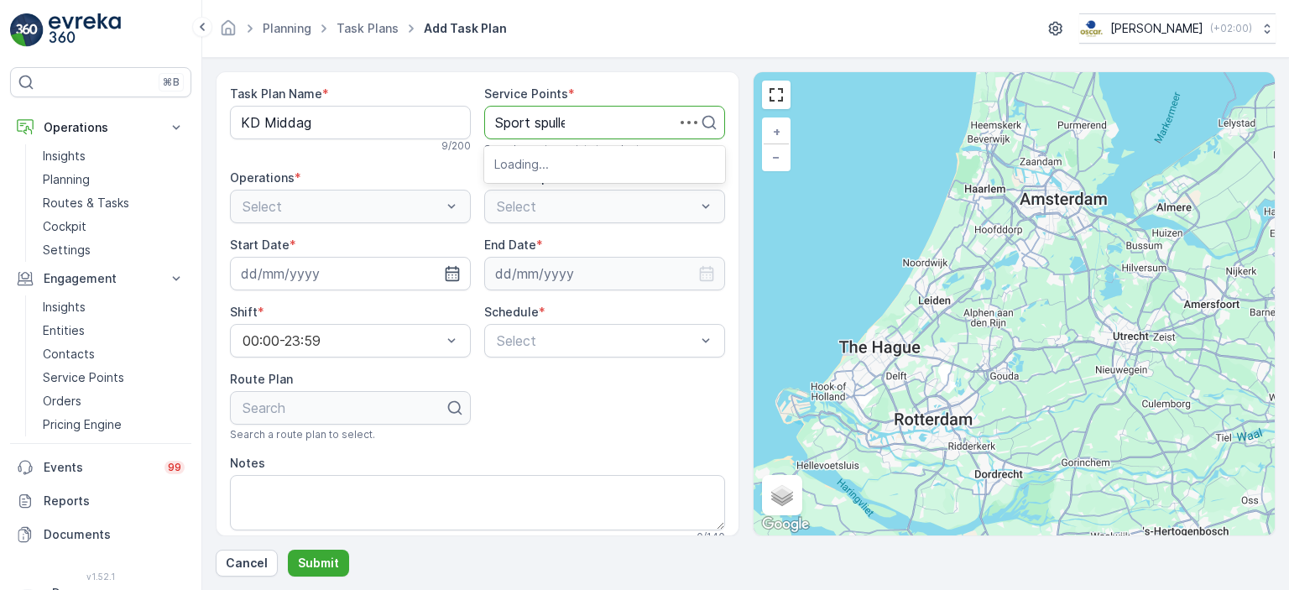
type input "Sport spullen"
click at [551, 174] on div "Stichting Sport Spullen Bank" at bounding box center [604, 163] width 241 height 29
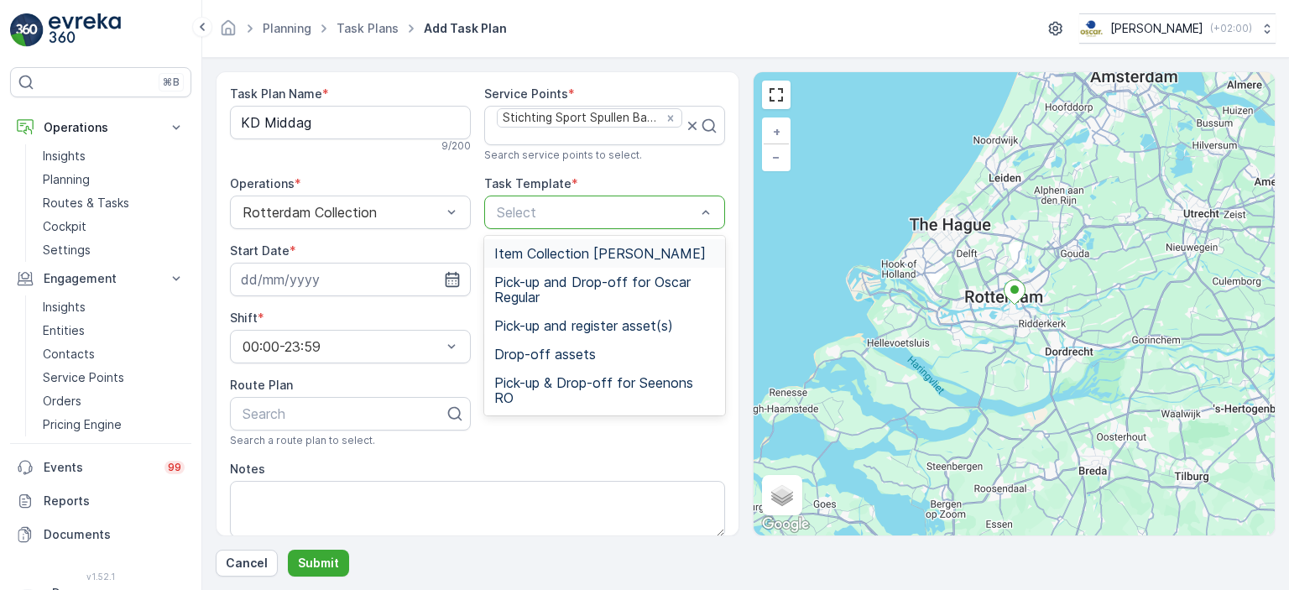
click at [556, 254] on span "Item Collection [PERSON_NAME]" at bounding box center [600, 253] width 212 height 15
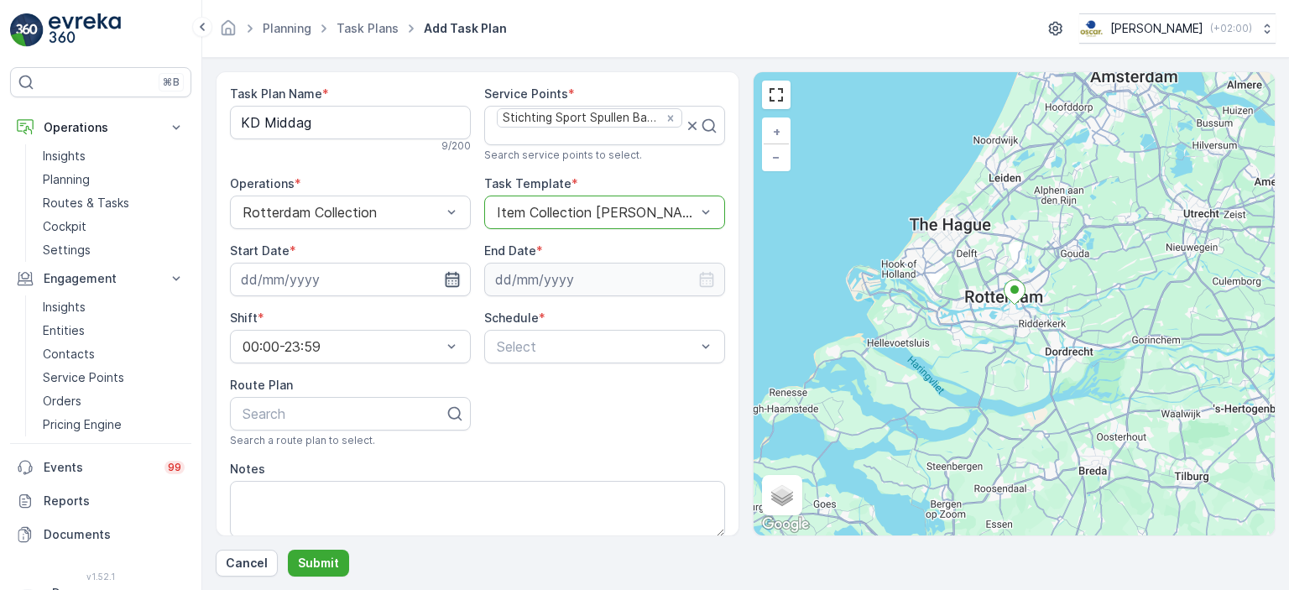
click at [446, 281] on icon "button" at bounding box center [452, 279] width 17 height 17
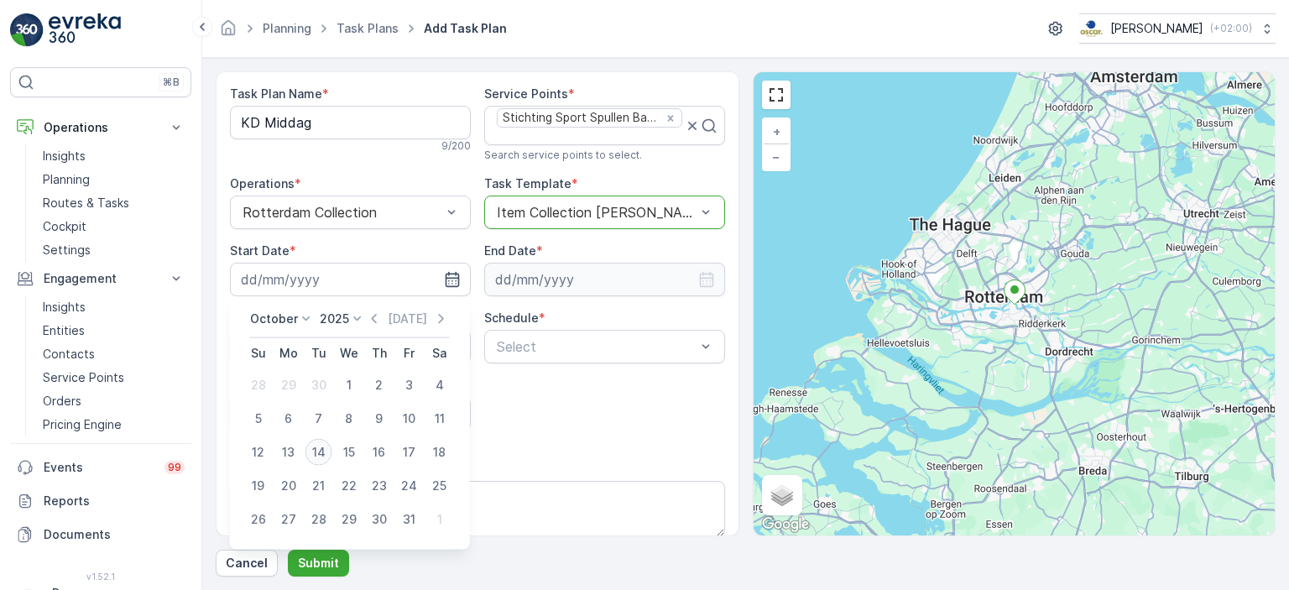
click at [321, 452] on div "14" at bounding box center [319, 452] width 27 height 27
type input "[DATE]"
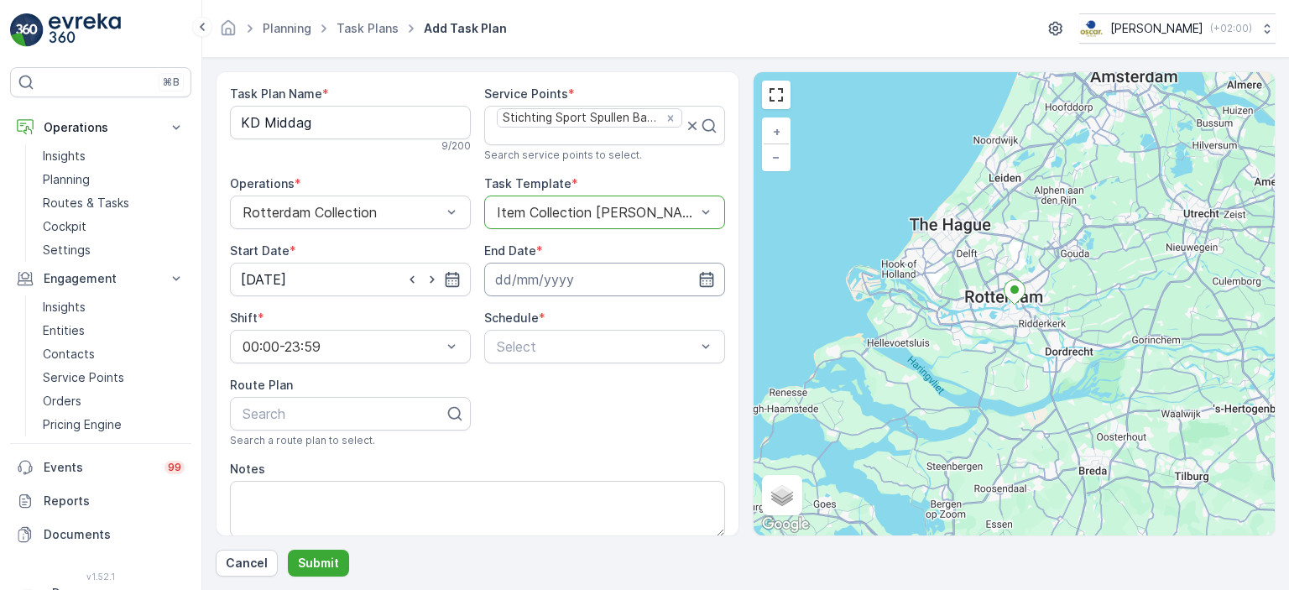
click at [569, 272] on input at bounding box center [604, 280] width 241 height 34
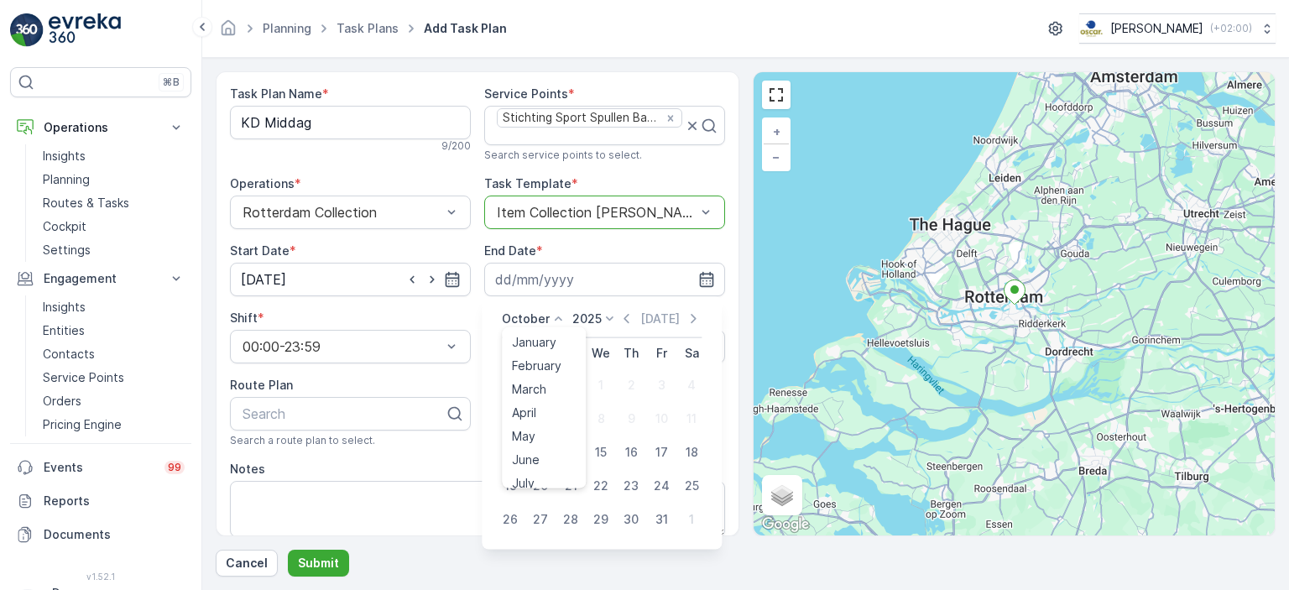
click at [536, 320] on p "October" at bounding box center [526, 319] width 48 height 17
click at [545, 477] on span "December" at bounding box center [541, 473] width 59 height 17
click at [597, 314] on p "2025" at bounding box center [599, 319] width 29 height 17
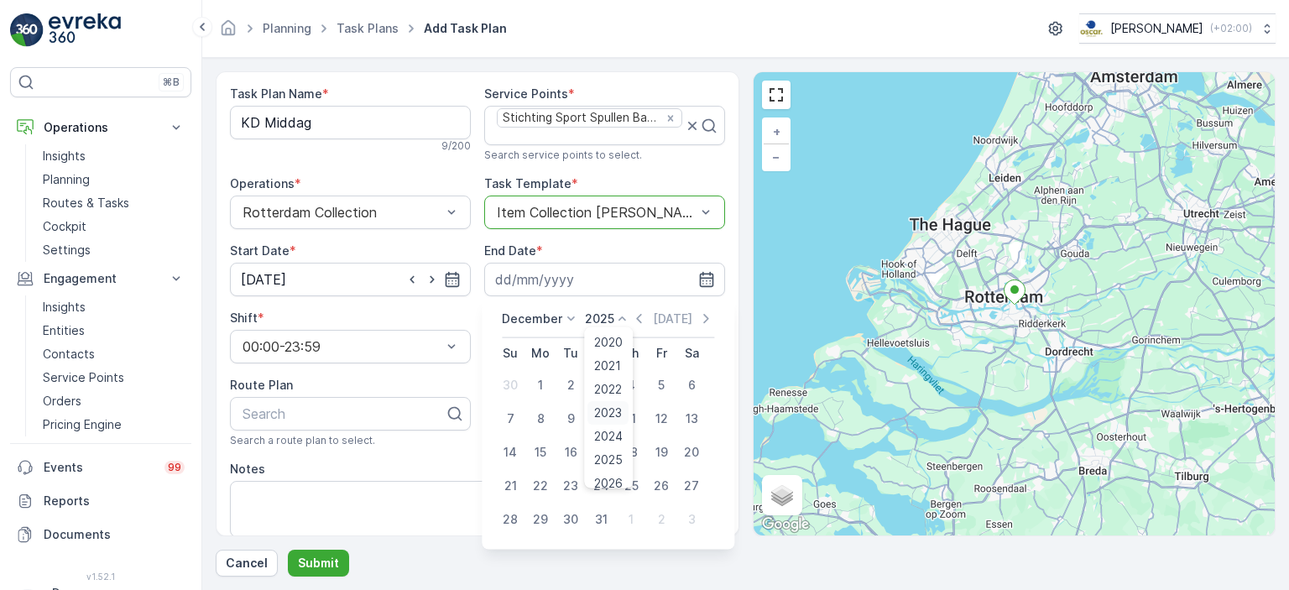
scroll to position [104, 0]
click at [609, 471] on span "2030" at bounding box center [609, 473] width 29 height 17
click at [571, 519] on div "31" at bounding box center [570, 519] width 27 height 27
type input "[DATE]"
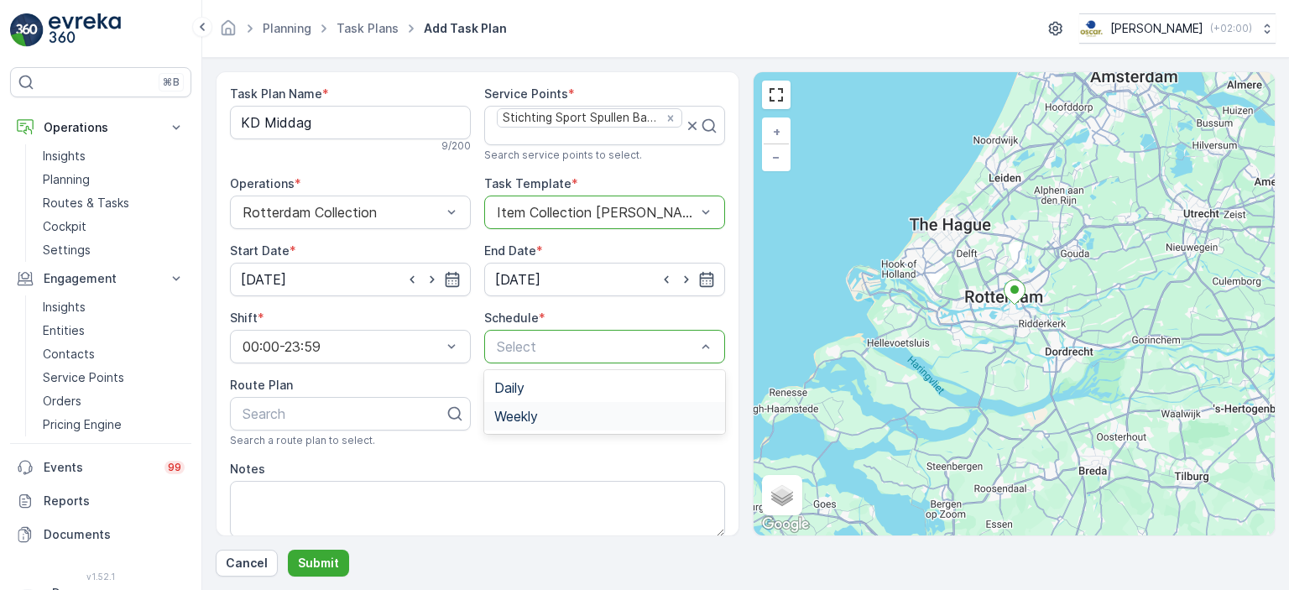
click at [564, 412] on div "Weekly" at bounding box center [604, 416] width 221 height 15
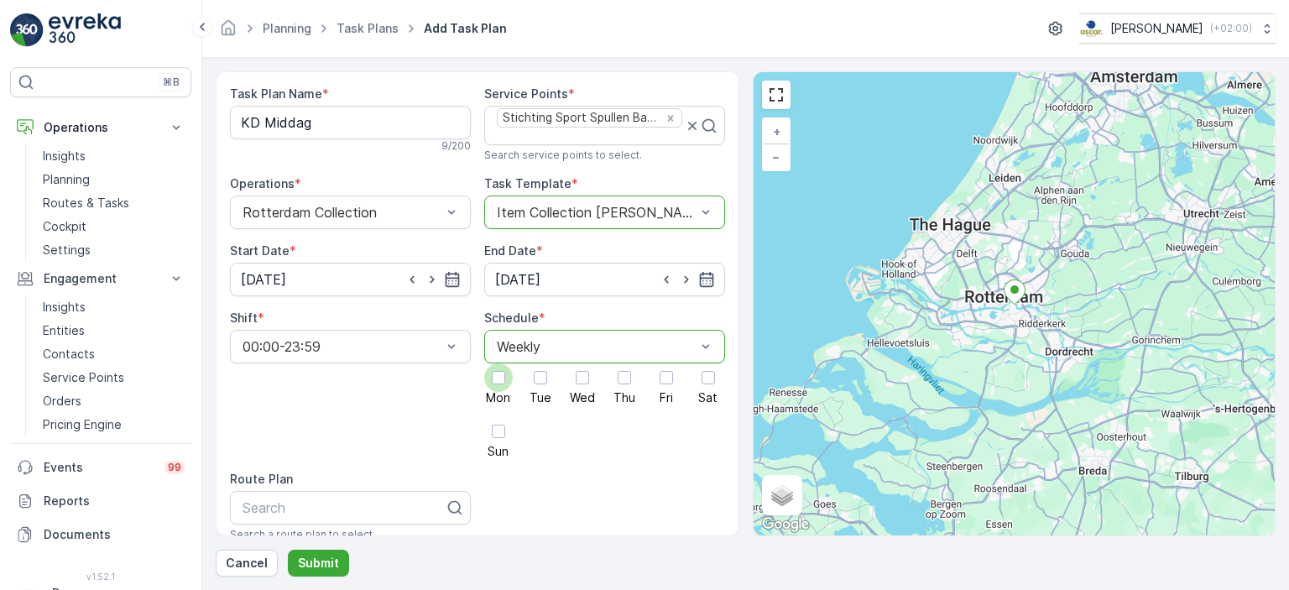
click at [497, 392] on span "Mon" at bounding box center [498, 398] width 24 height 12
click at [499, 363] on input "Mon" at bounding box center [499, 363] width 0 height 0
click at [572, 382] on div at bounding box center [582, 377] width 29 height 29
click at [582, 363] on input "Wed" at bounding box center [582, 363] width 0 height 0
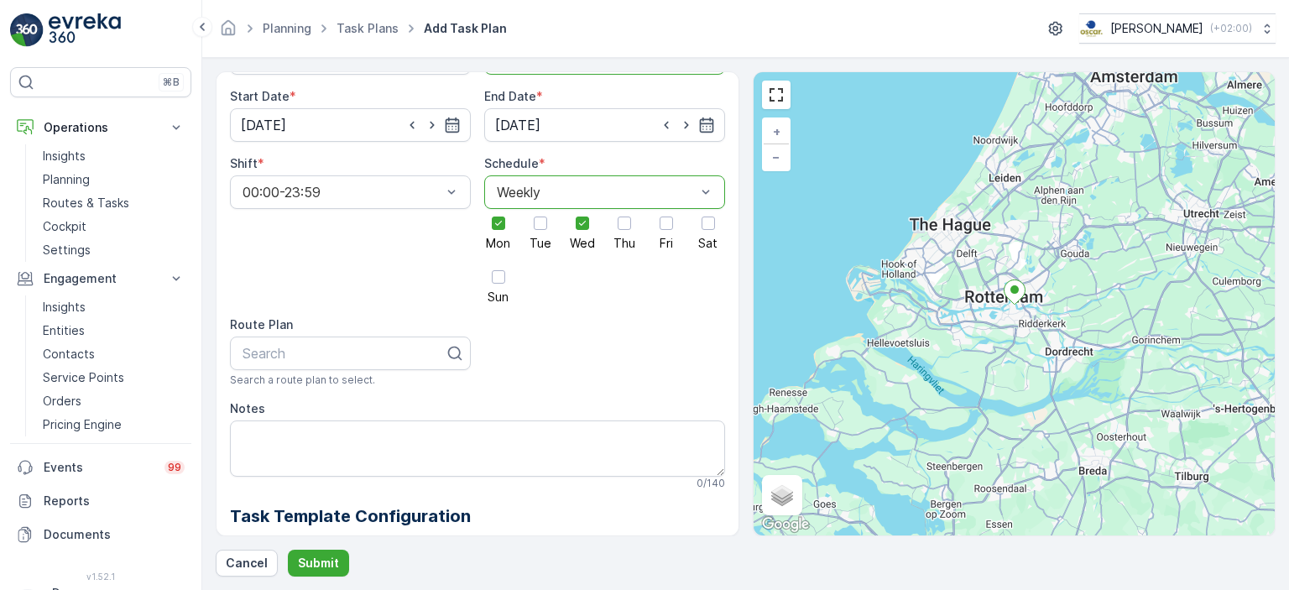
scroll to position [163, 0]
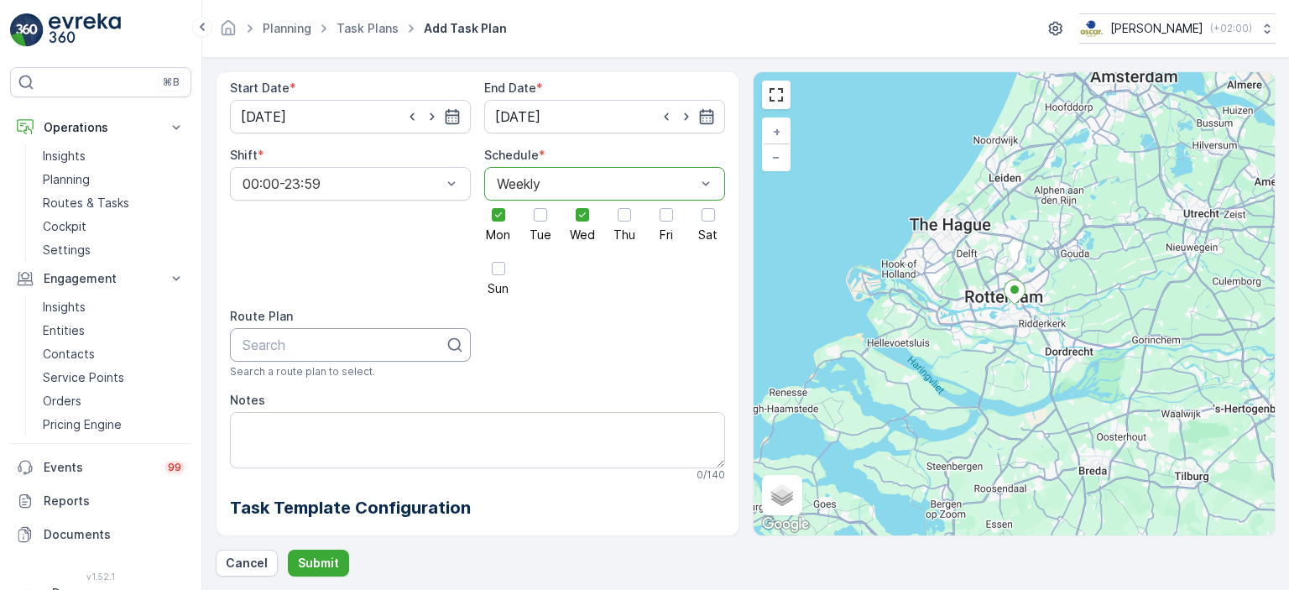
click at [334, 353] on div "Search" at bounding box center [350, 345] width 241 height 34
type input "KD"
click at [309, 407] on span "KD Middag" at bounding box center [275, 414] width 71 height 15
click at [309, 422] on textarea "Notes" at bounding box center [477, 439] width 495 height 55
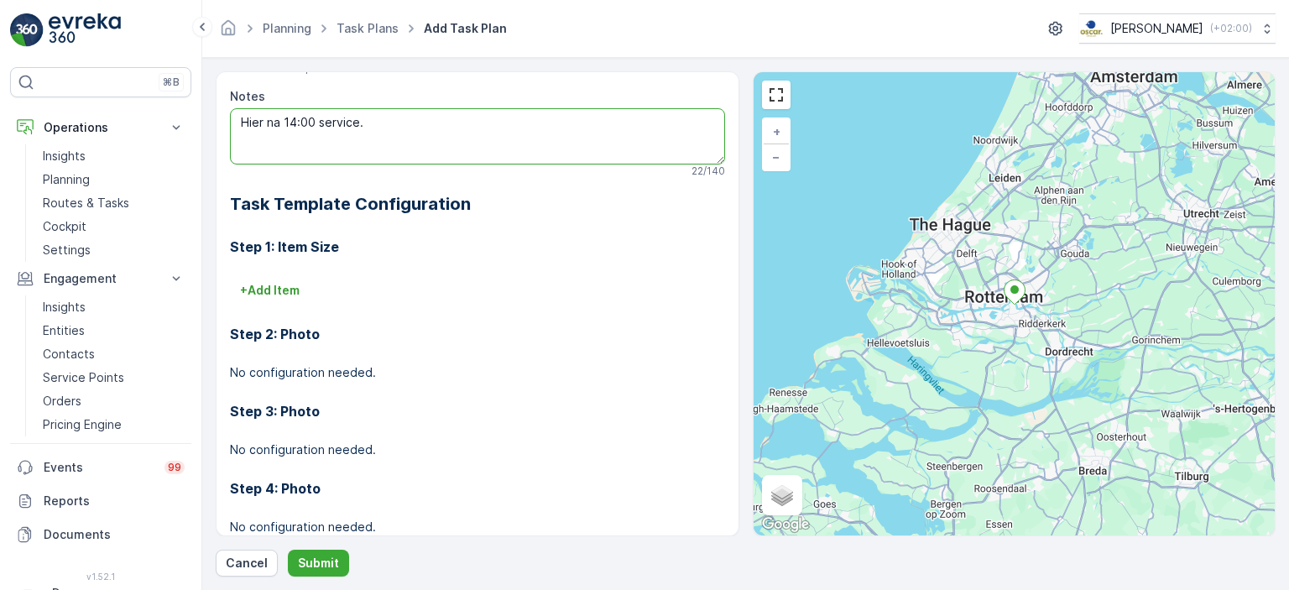
scroll to position [475, 0]
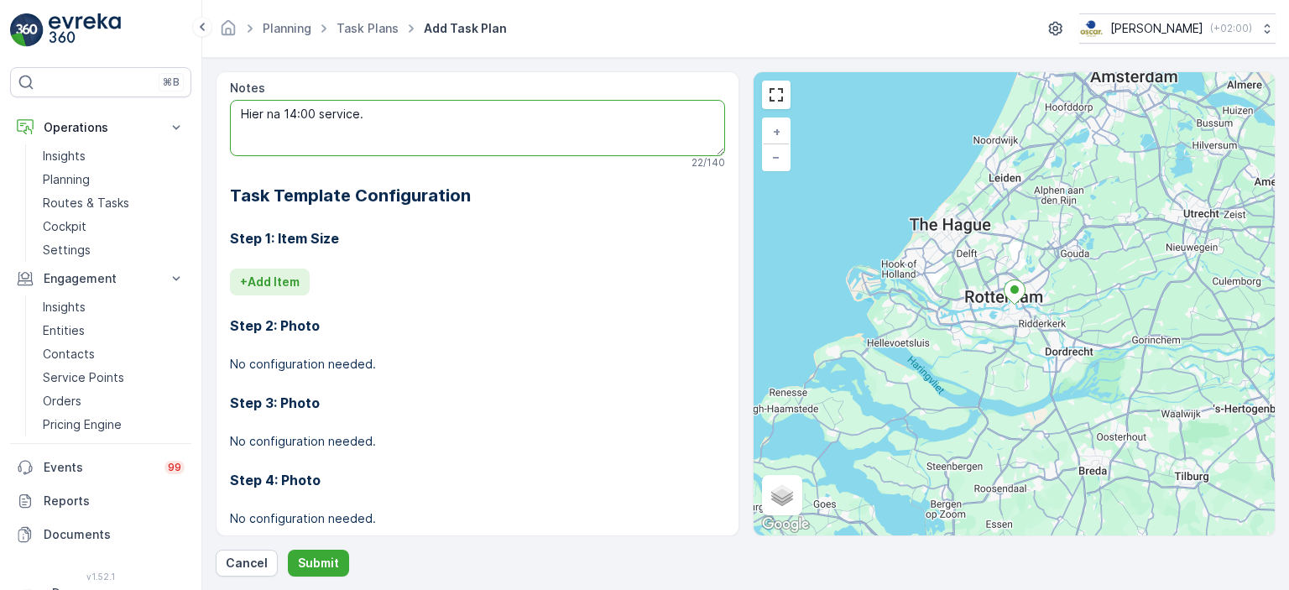
type textarea "Hier na 14:00 service."
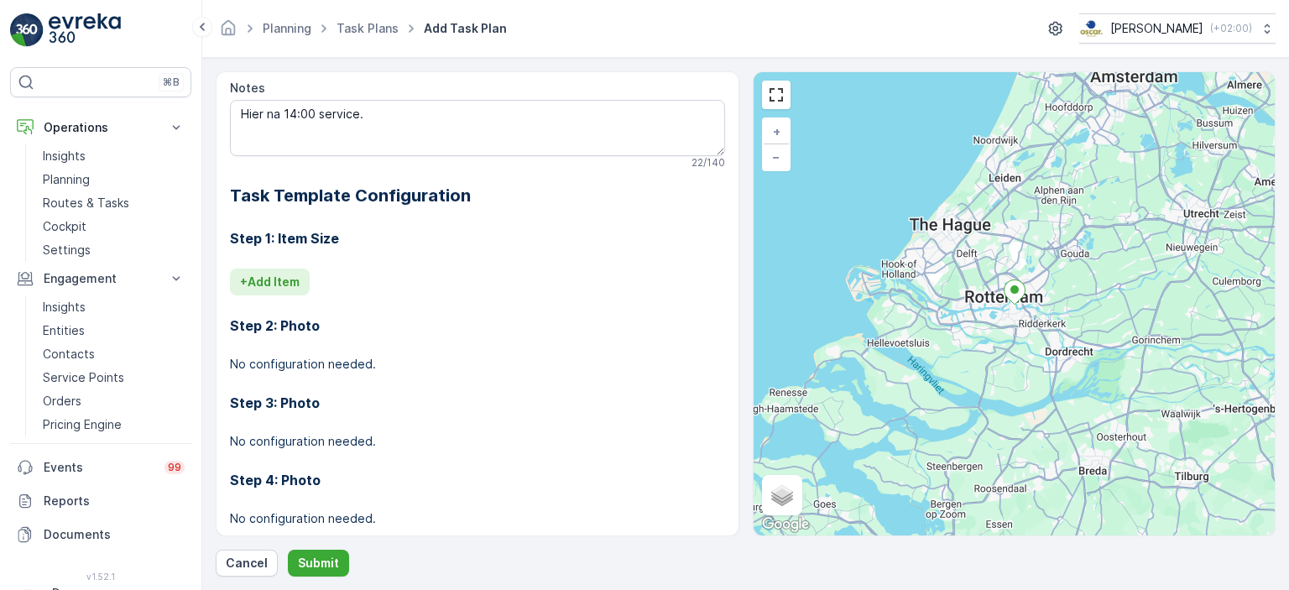
click at [265, 279] on p "+ Add Item" at bounding box center [270, 282] width 60 height 17
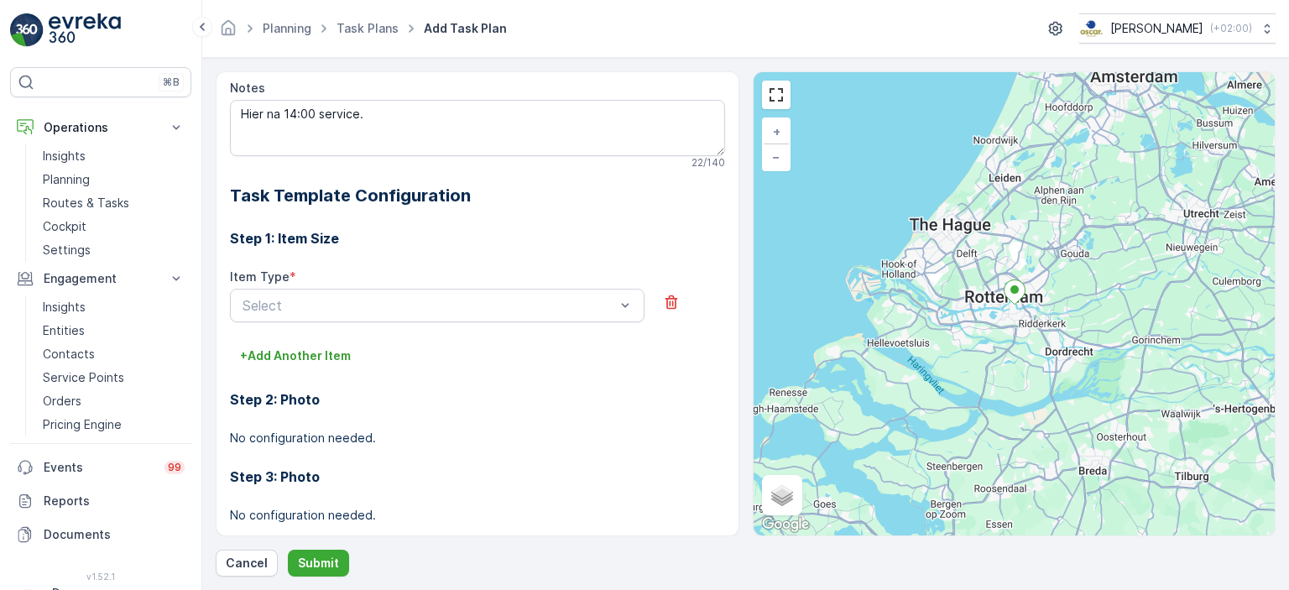
click at [557, 320] on div "Item Type * Select" at bounding box center [477, 306] width 495 height 74
click at [555, 314] on div "Select" at bounding box center [437, 306] width 415 height 34
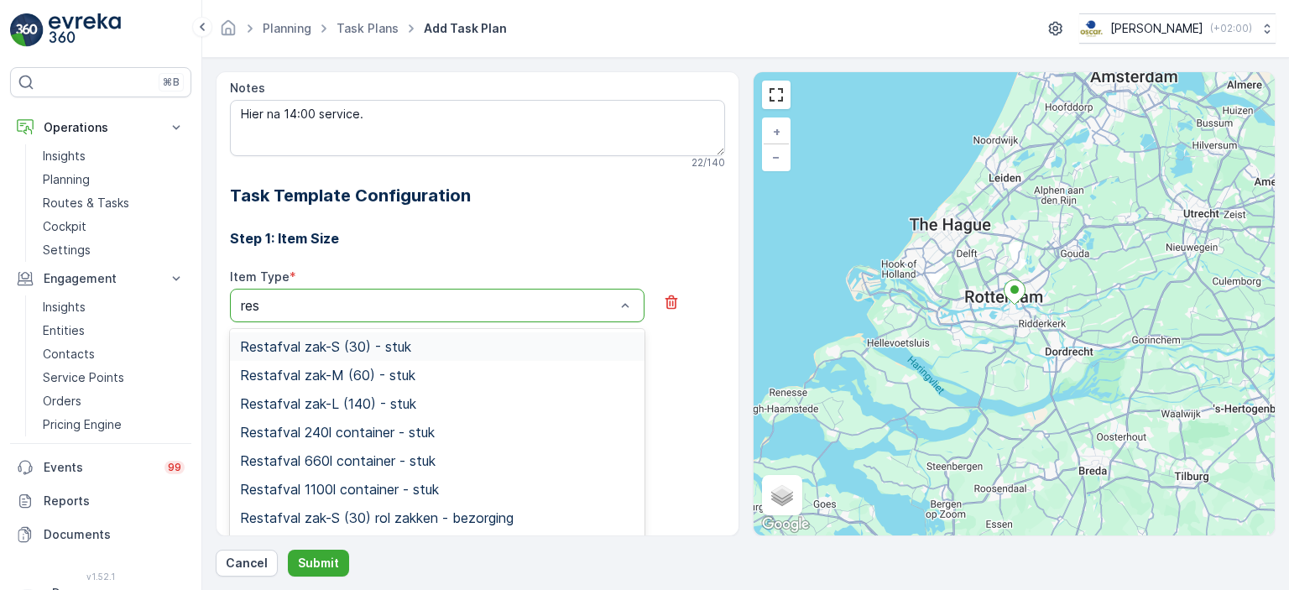
type input "rest"
click at [413, 379] on span "Restafval zak-M (60) - stuk" at bounding box center [327, 375] width 175 height 15
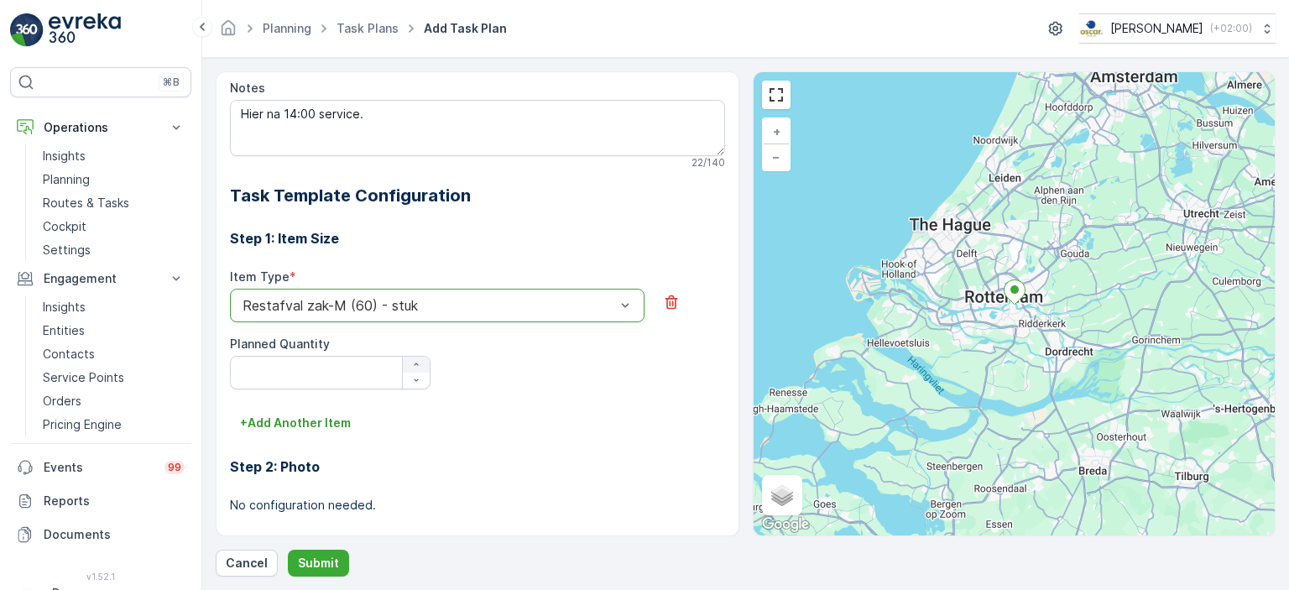
click at [416, 365] on icon "button" at bounding box center [416, 364] width 10 height 10
type Quantity "1"
click at [323, 423] on p "+ Add Another Item" at bounding box center [295, 423] width 111 height 17
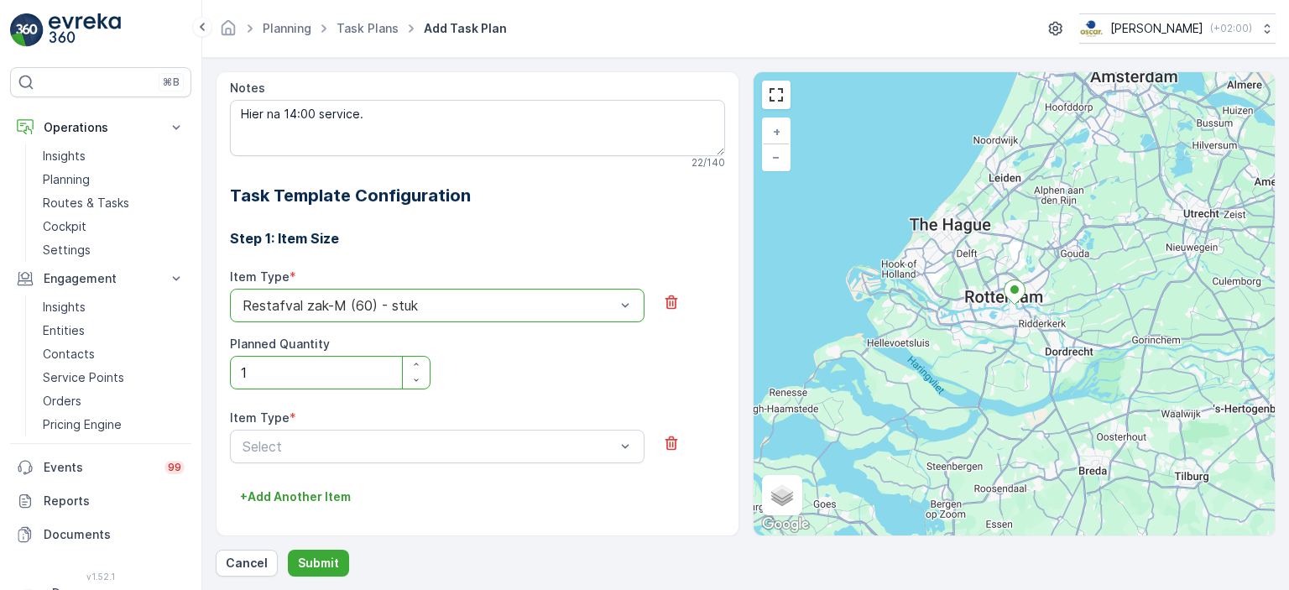
scroll to position [607, 0]
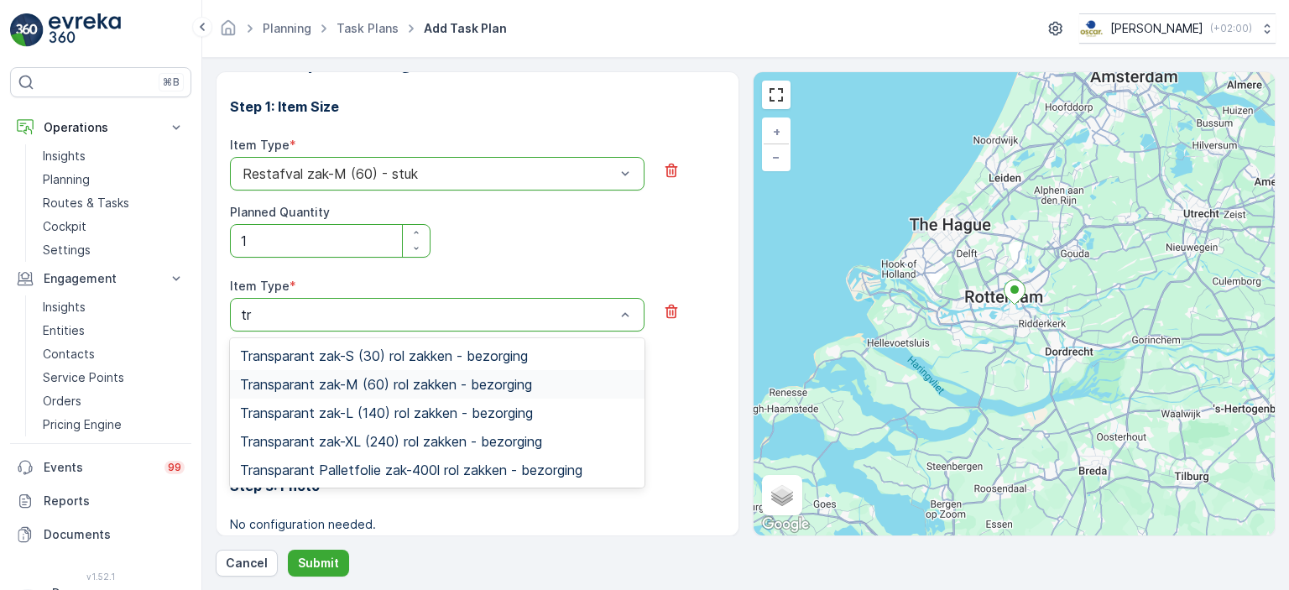
type input "t"
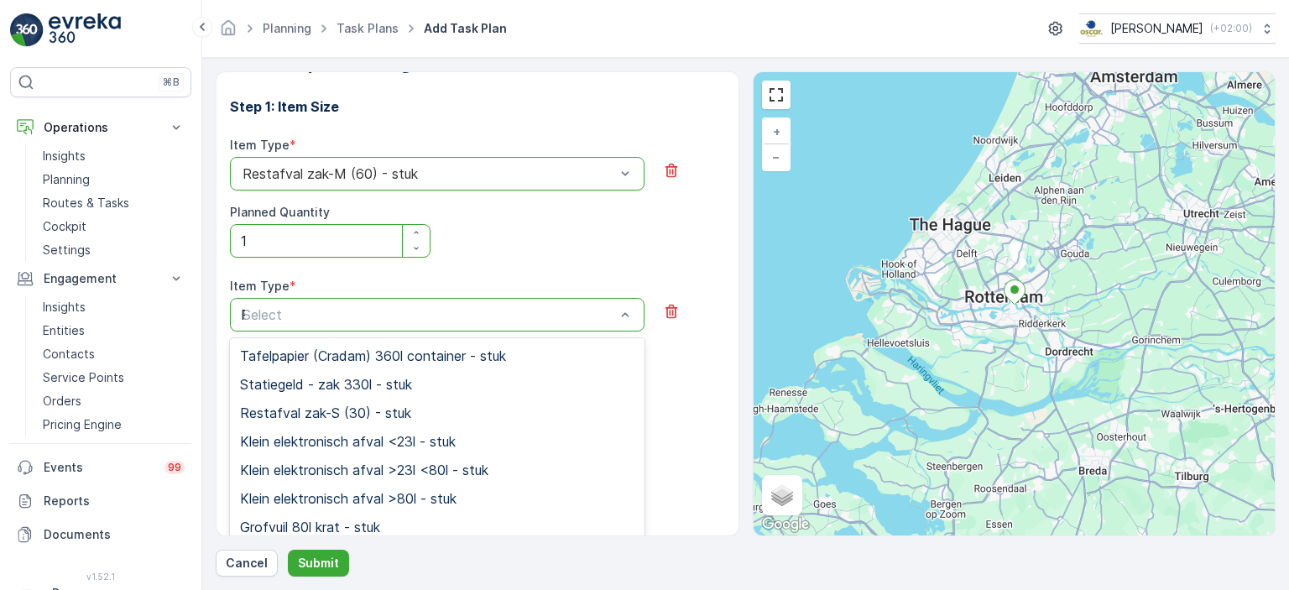
type input "PD"
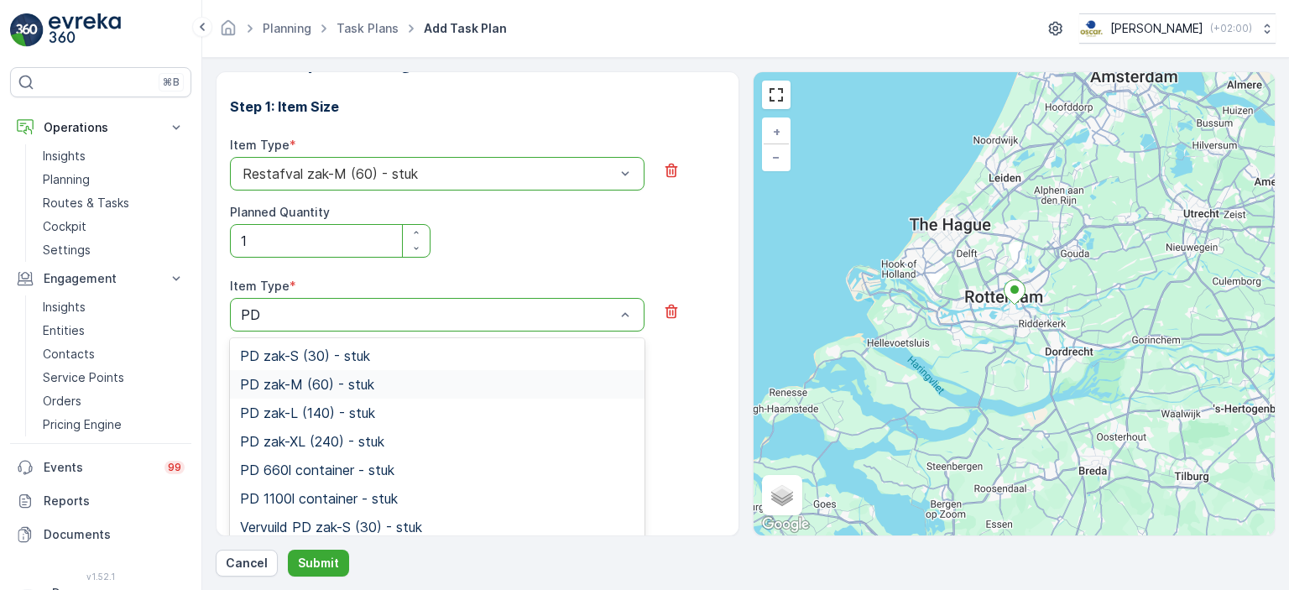
click at [337, 384] on span "PD zak-M (60) - stuk" at bounding box center [307, 384] width 134 height 15
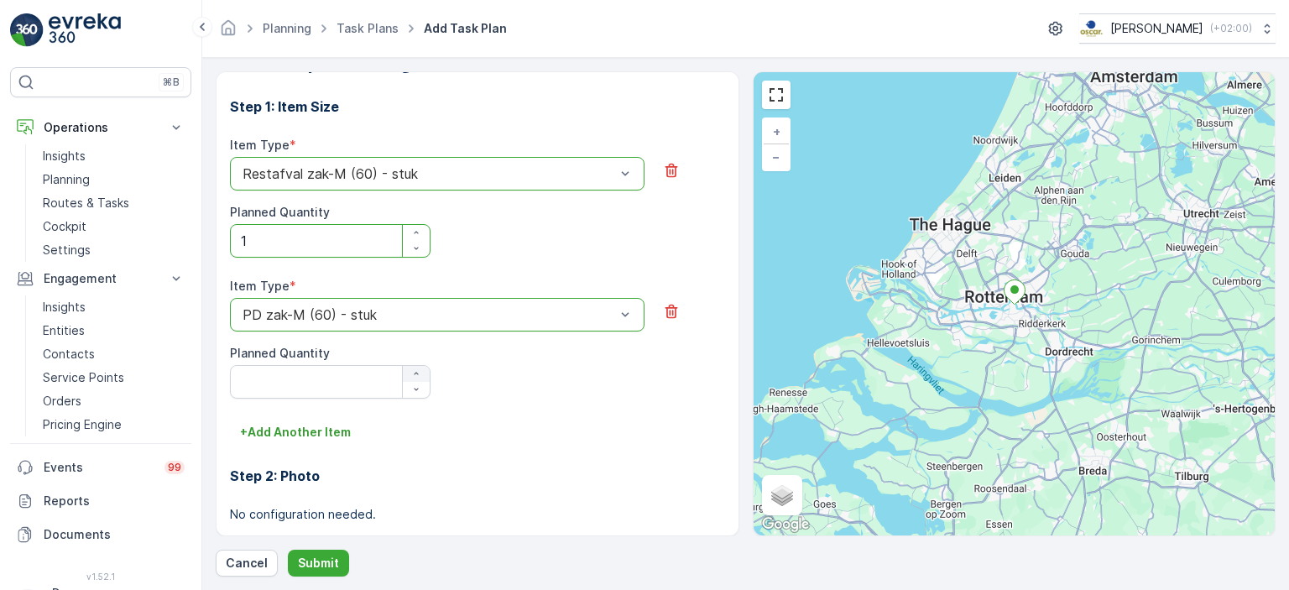
click at [418, 379] on button "button" at bounding box center [416, 374] width 27 height 16
type Quantity "1"
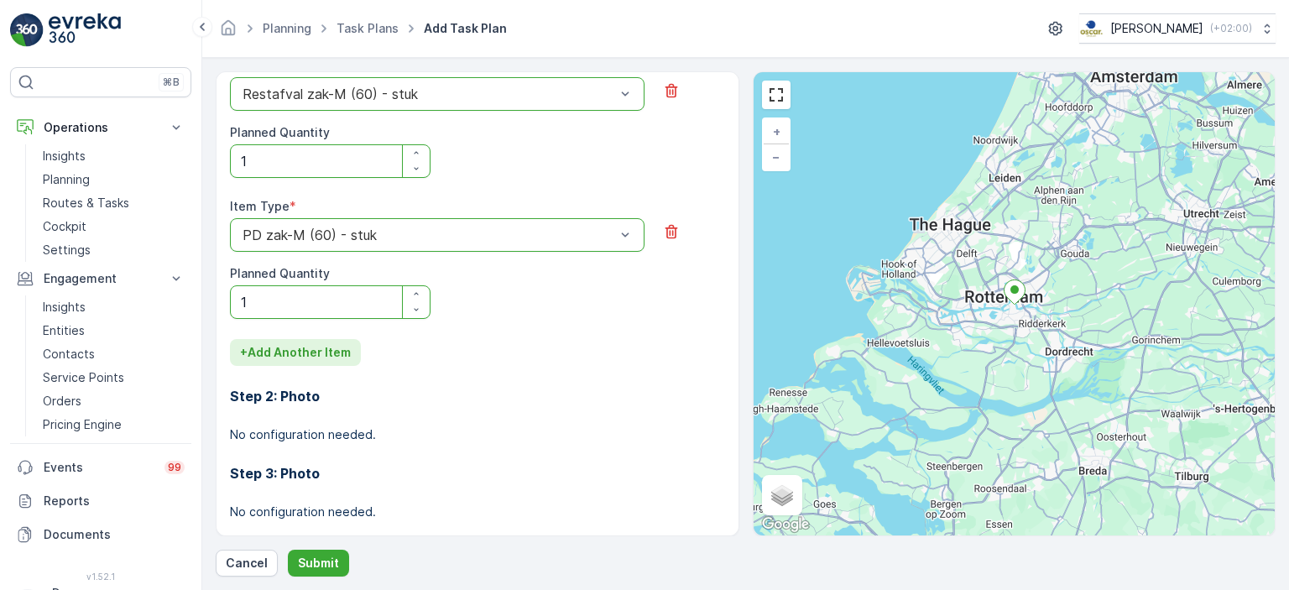
scroll to position [687, 0]
click at [300, 343] on p "+ Add Another Item" at bounding box center [295, 351] width 111 height 17
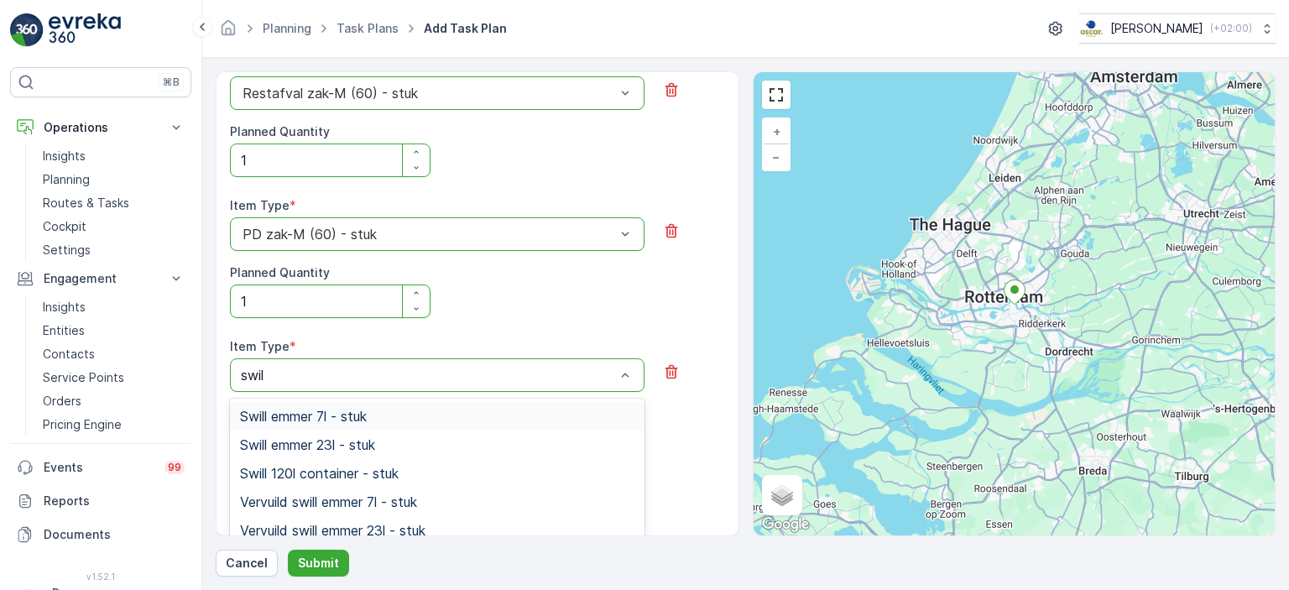
type input "swill"
click at [362, 439] on span "Swill emmer 23l - stuk" at bounding box center [307, 444] width 135 height 15
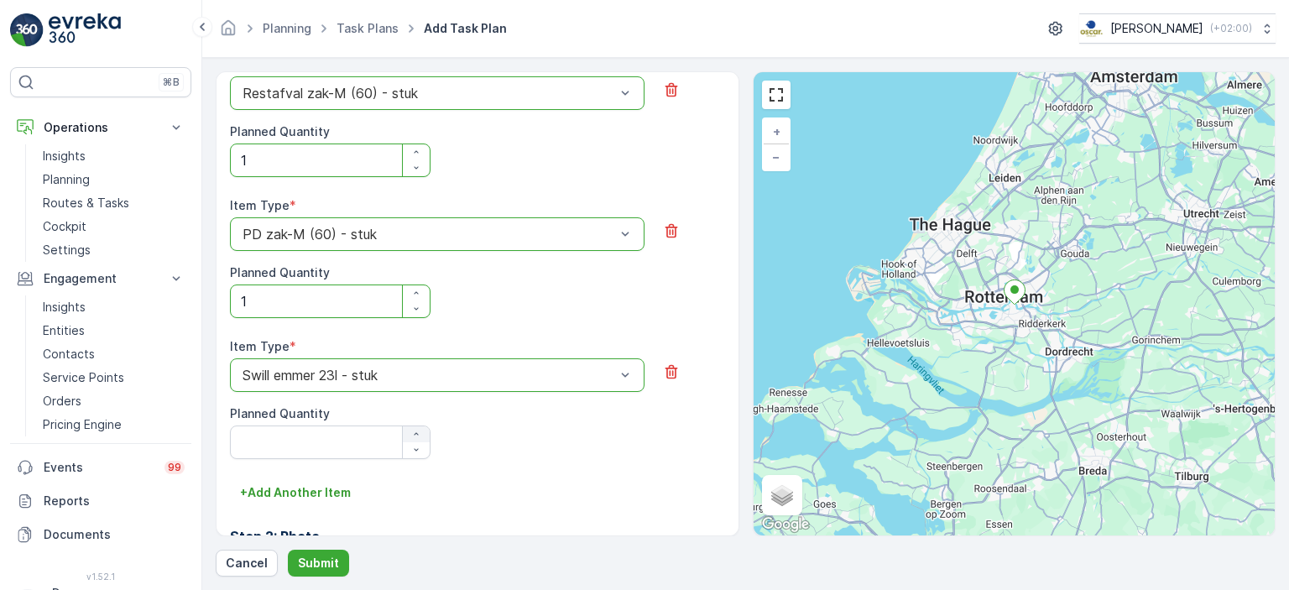
click at [416, 436] on icon "button" at bounding box center [416, 434] width 10 height 10
type Quantity "1"
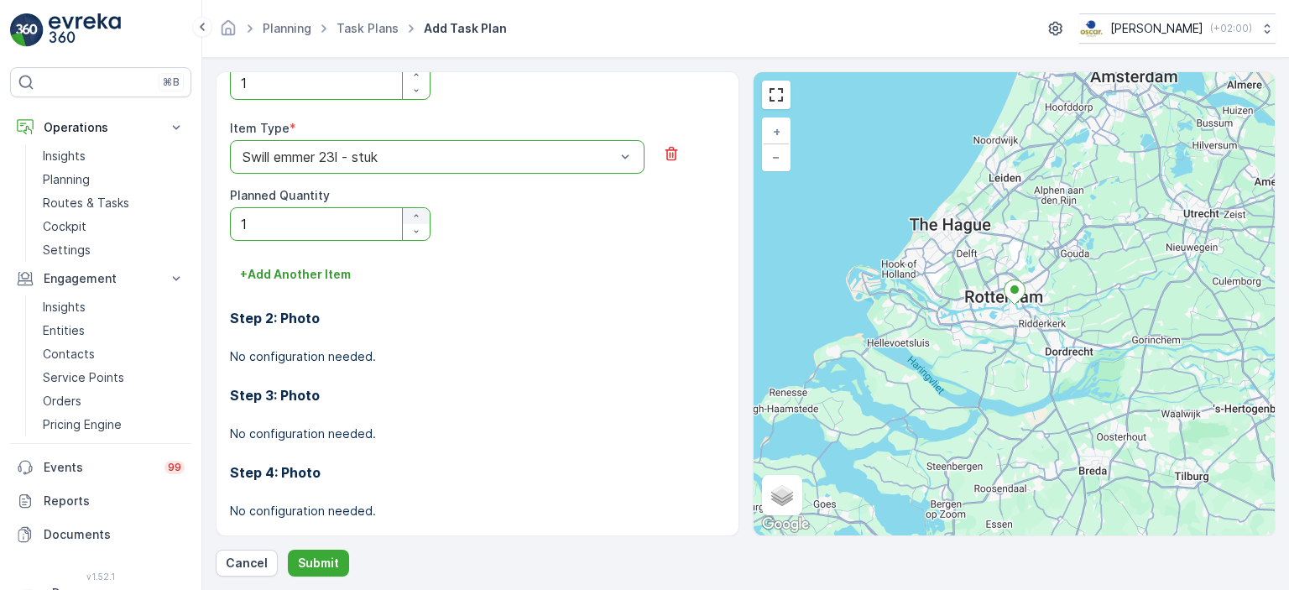
scroll to position [910, 0]
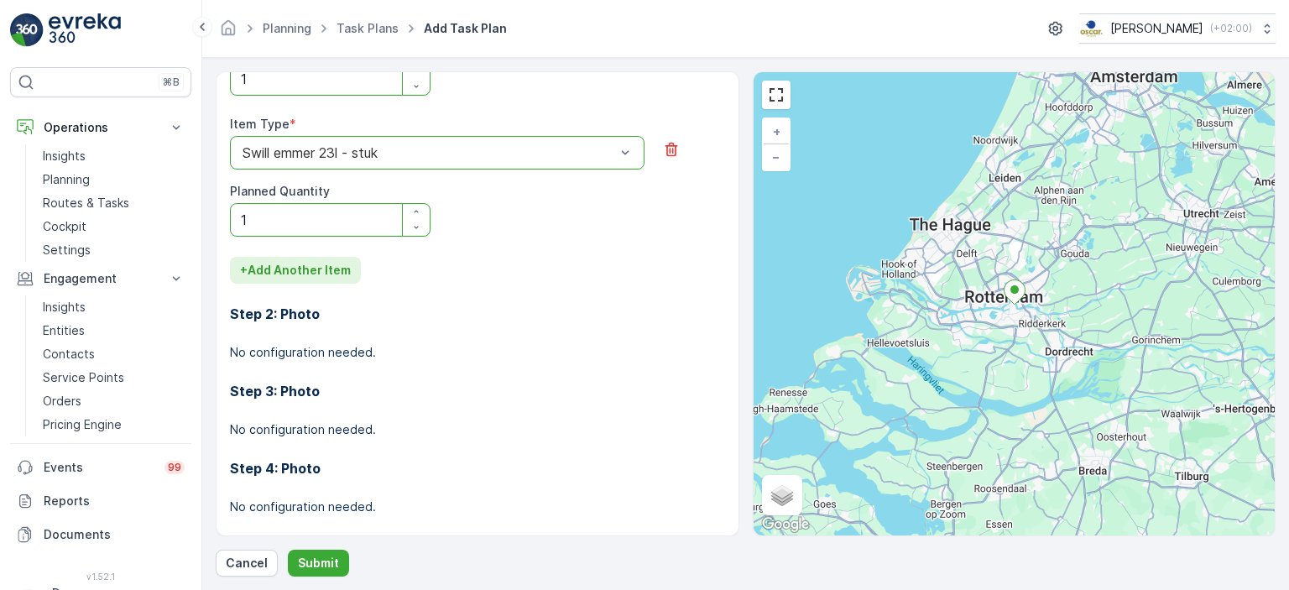
click at [347, 269] on p "+ Add Another Item" at bounding box center [295, 270] width 111 height 17
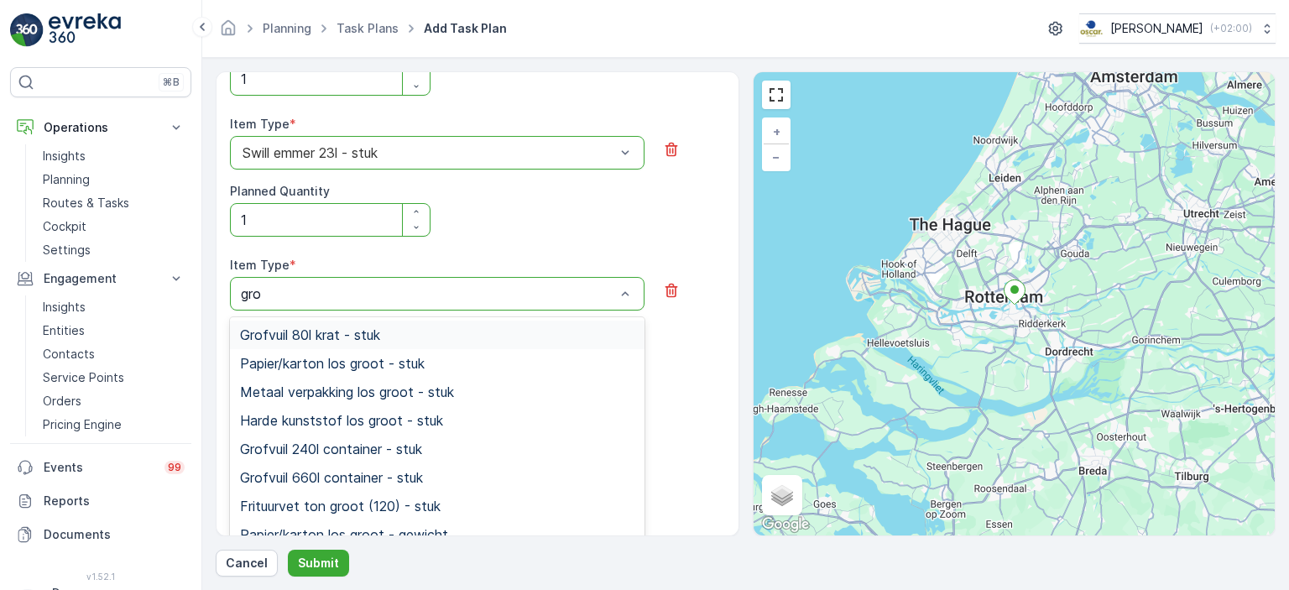
type input "grof"
click at [385, 365] on span "Grofvuil 240l container - stuk" at bounding box center [331, 363] width 182 height 15
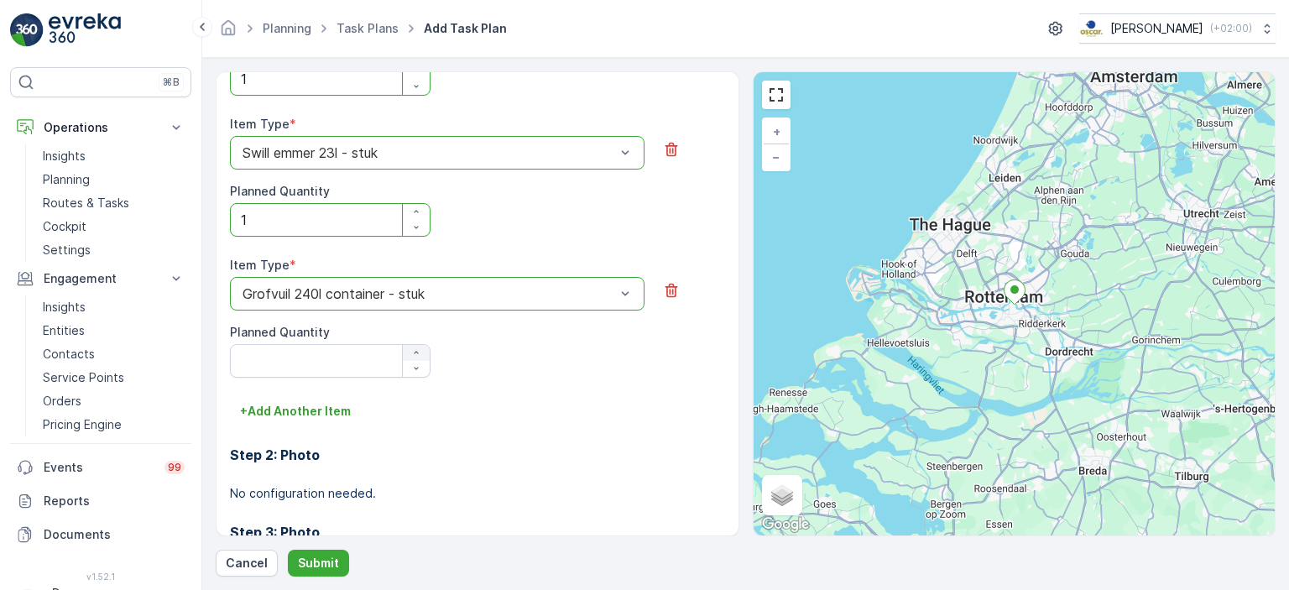
click at [413, 353] on icon "button" at bounding box center [416, 352] width 10 height 10
type Quantity "1"
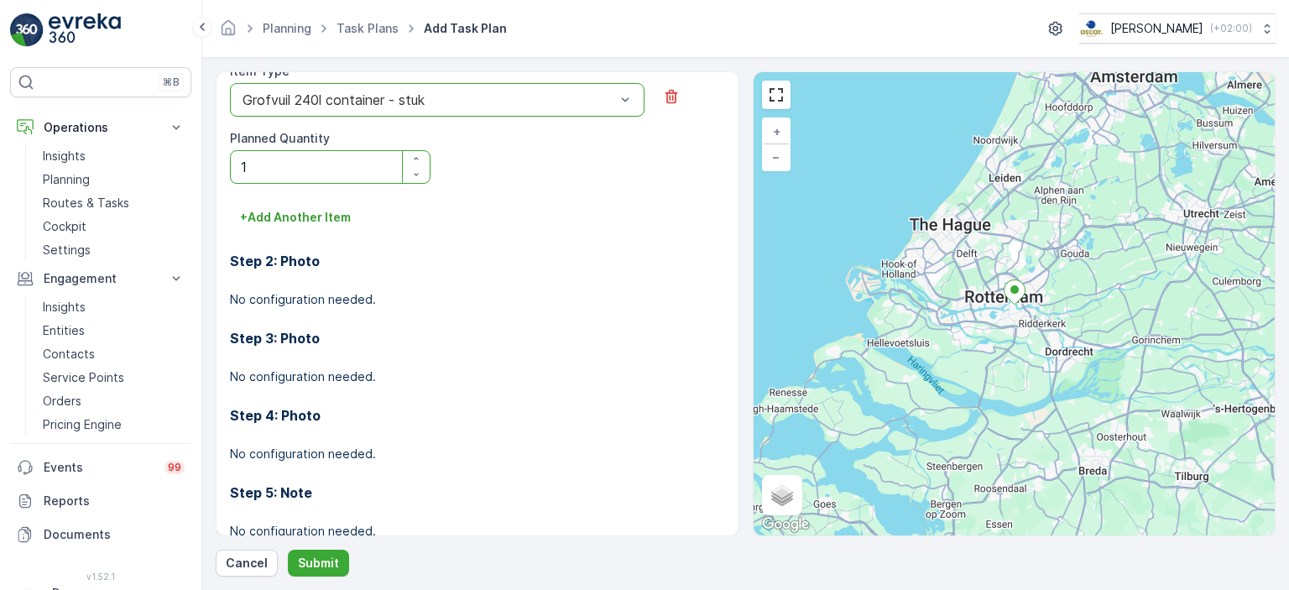
scroll to position [1108, 0]
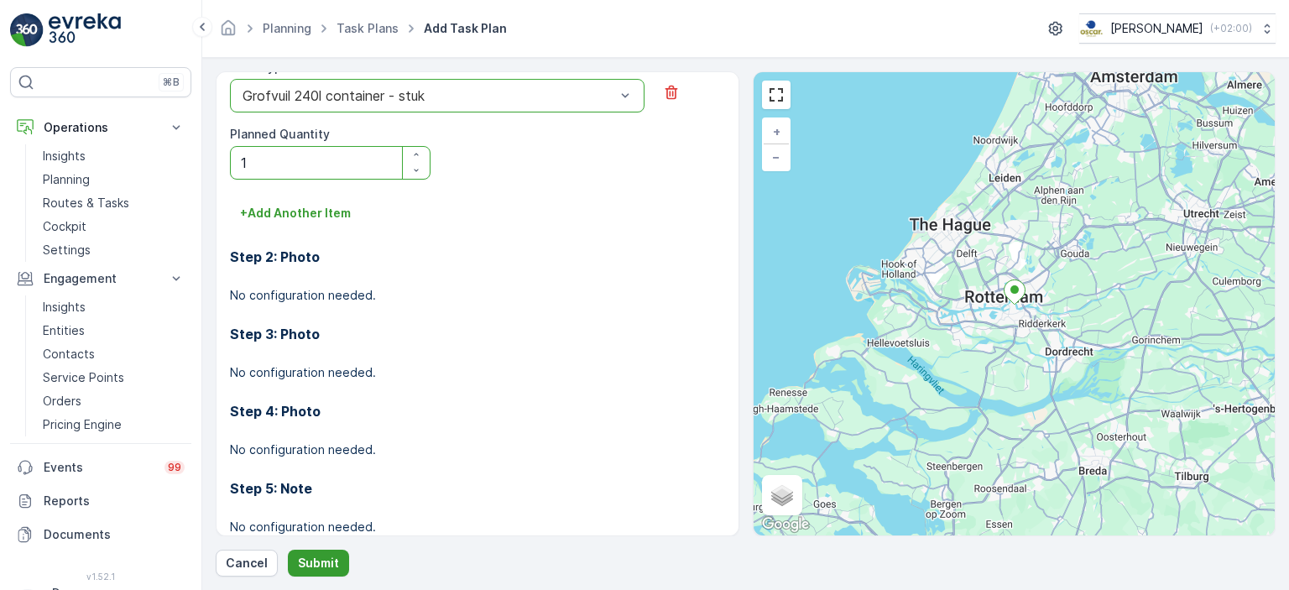
click at [315, 568] on p "Submit" at bounding box center [318, 563] width 41 height 17
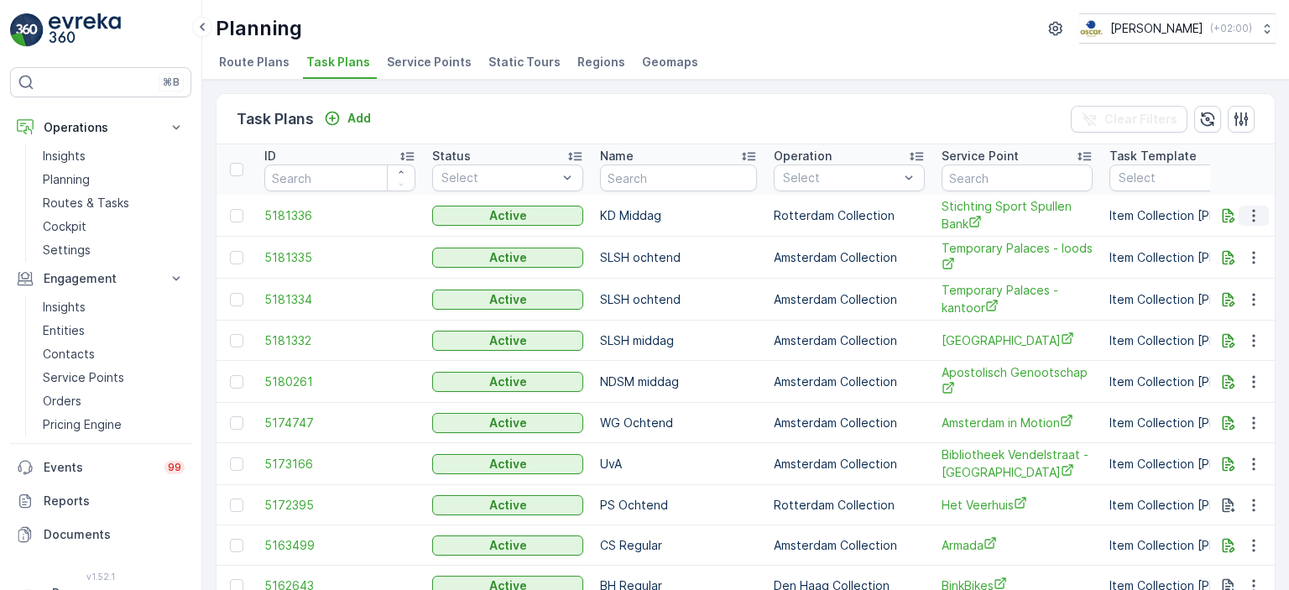
click at [1246, 219] on icon "button" at bounding box center [1254, 215] width 17 height 17
click at [1232, 268] on span "Edit Task Plan" at bounding box center [1224, 262] width 78 height 17
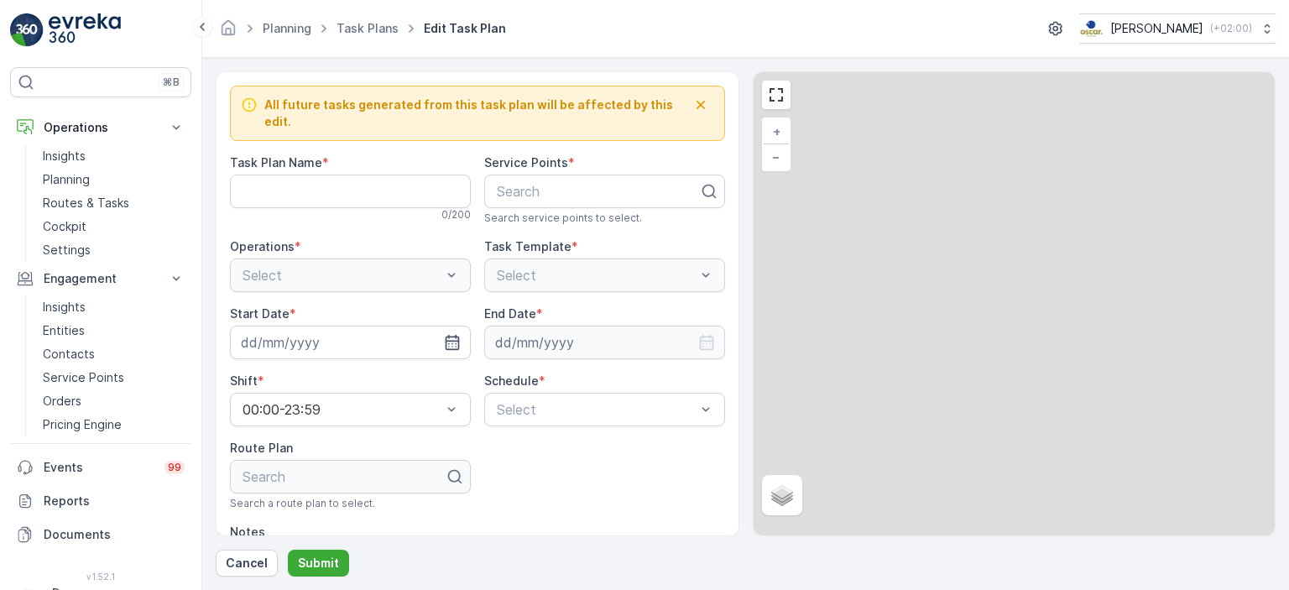
type Name "KD Middag"
type textarea "Hier na 14:00 service."
type input "[DATE]"
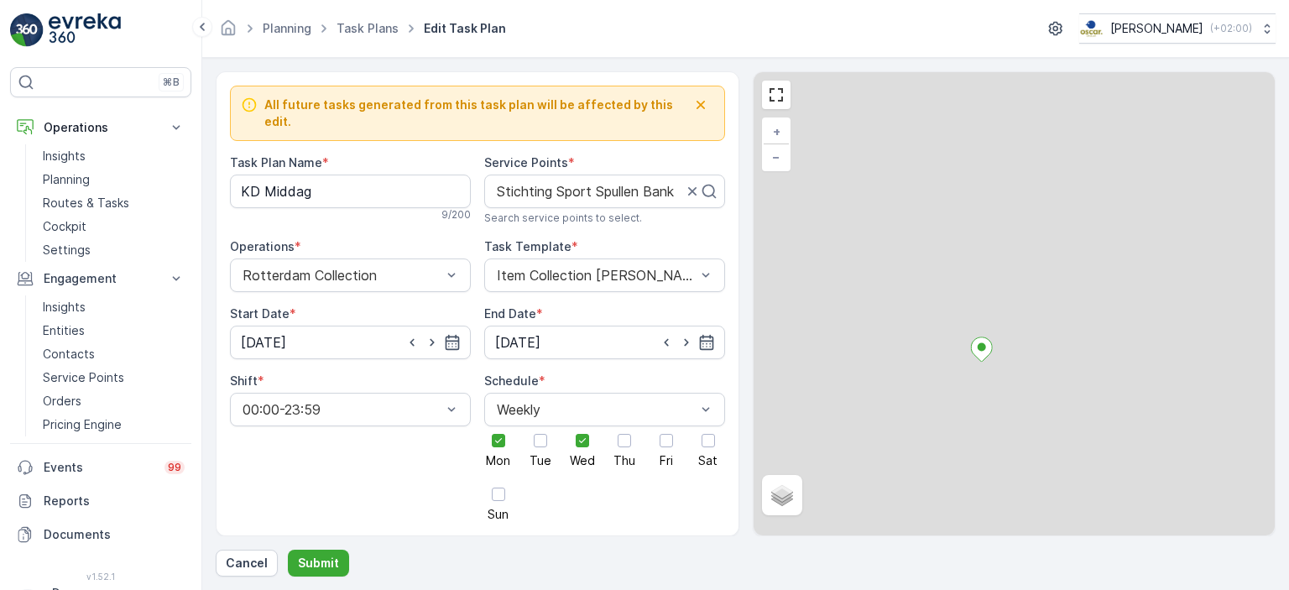
scroll to position [1014, 0]
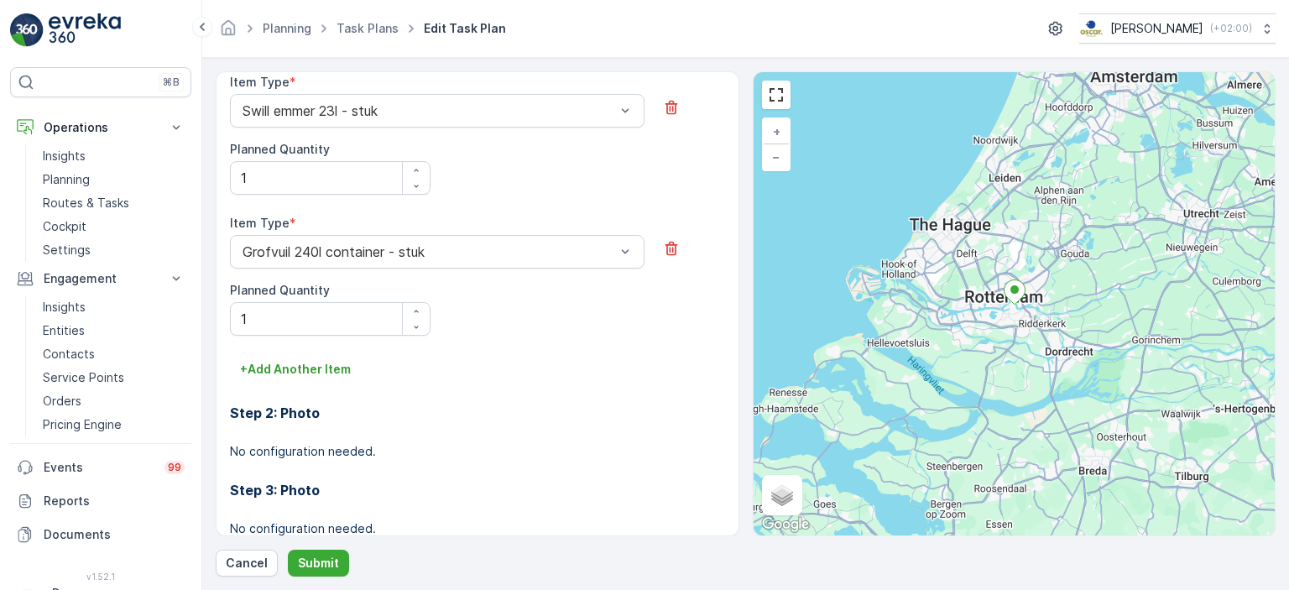
click at [751, 301] on div "All future tasks generated from this task plan will be affected by this edit. T…" at bounding box center [746, 303] width 1060 height 465
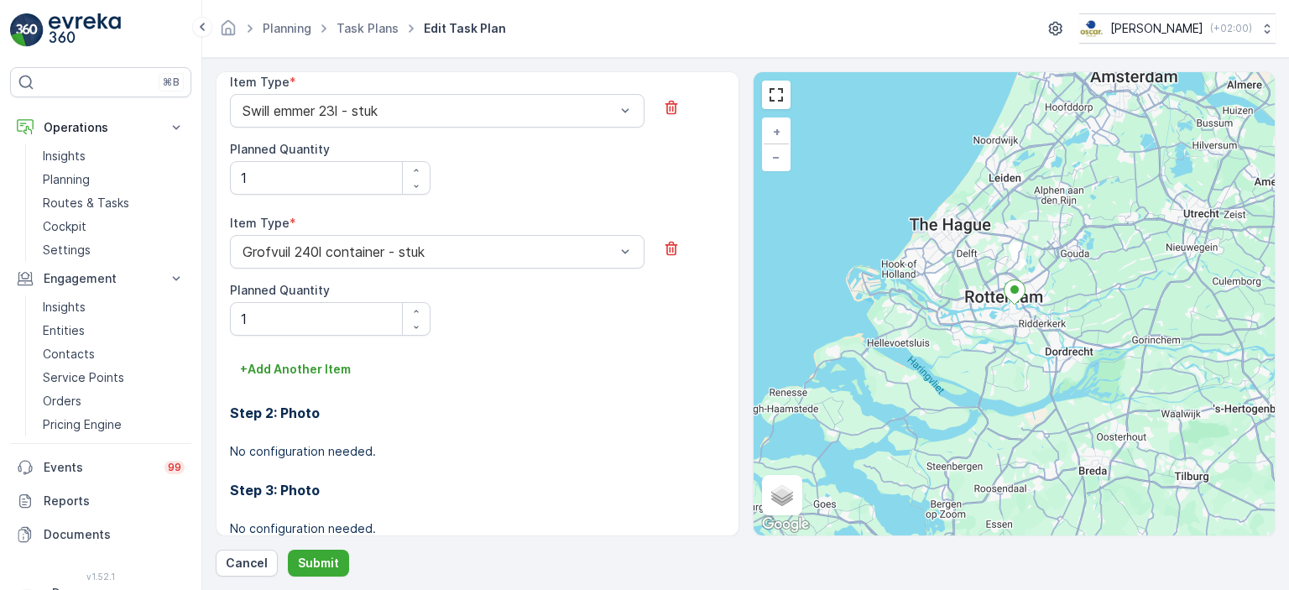
click at [310, 383] on div "Step 2: Photo No configuration needed." at bounding box center [477, 421] width 495 height 77
click at [337, 361] on p "+ Add Another Item" at bounding box center [295, 369] width 111 height 17
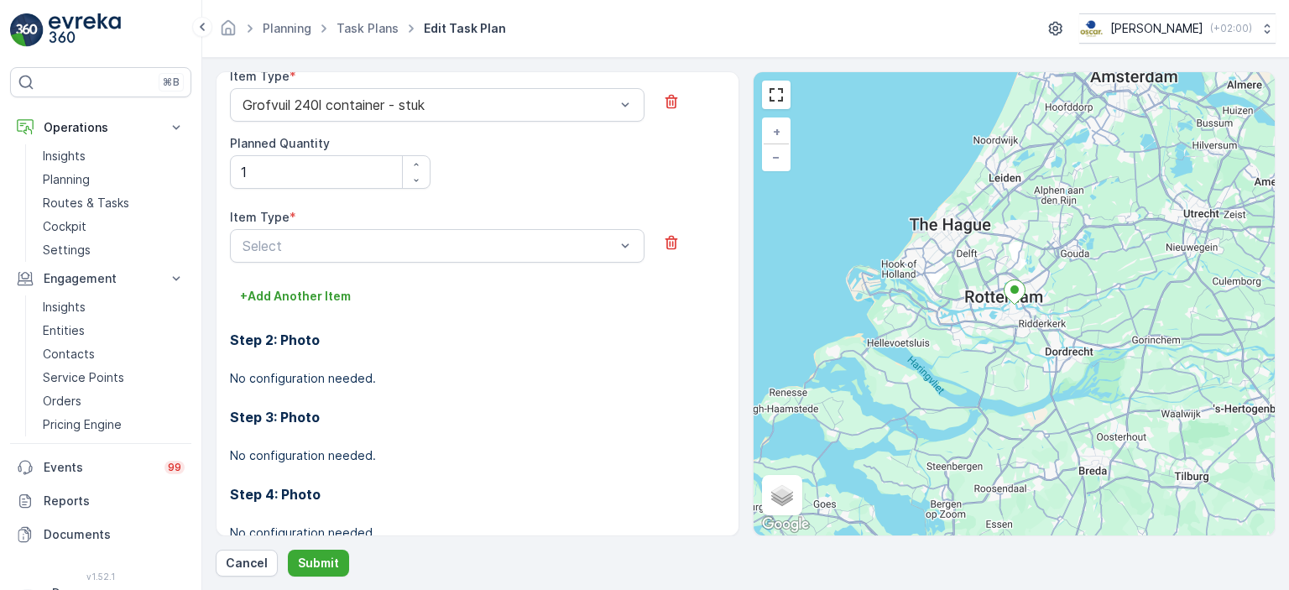
scroll to position [1175, 0]
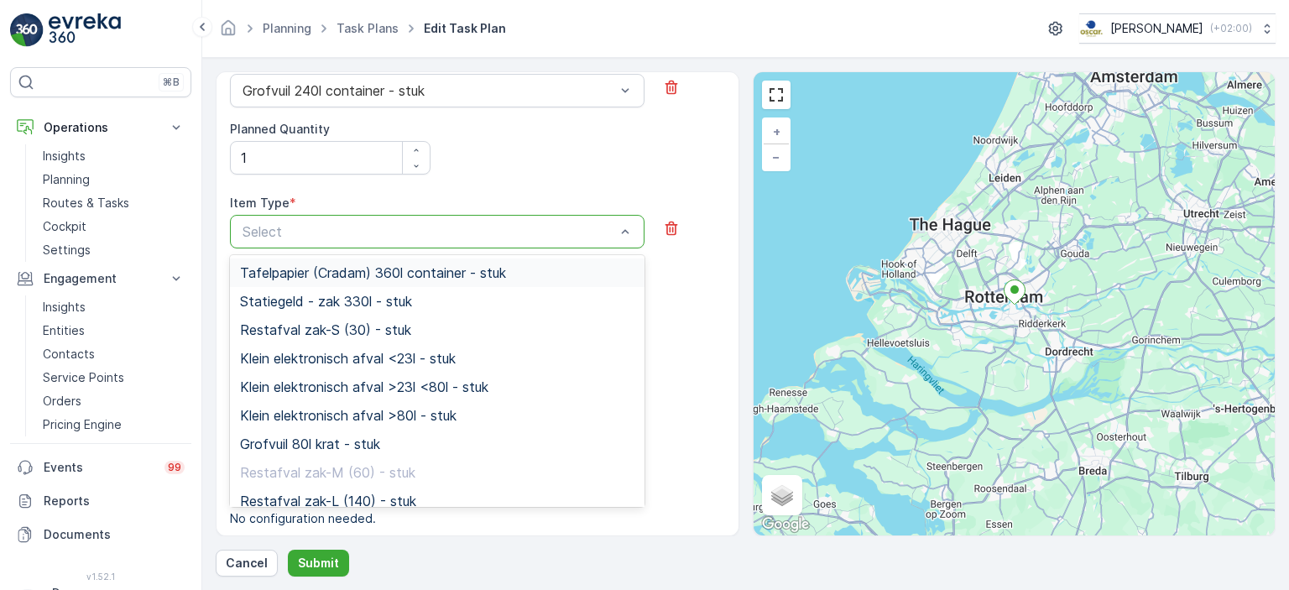
type input "p"
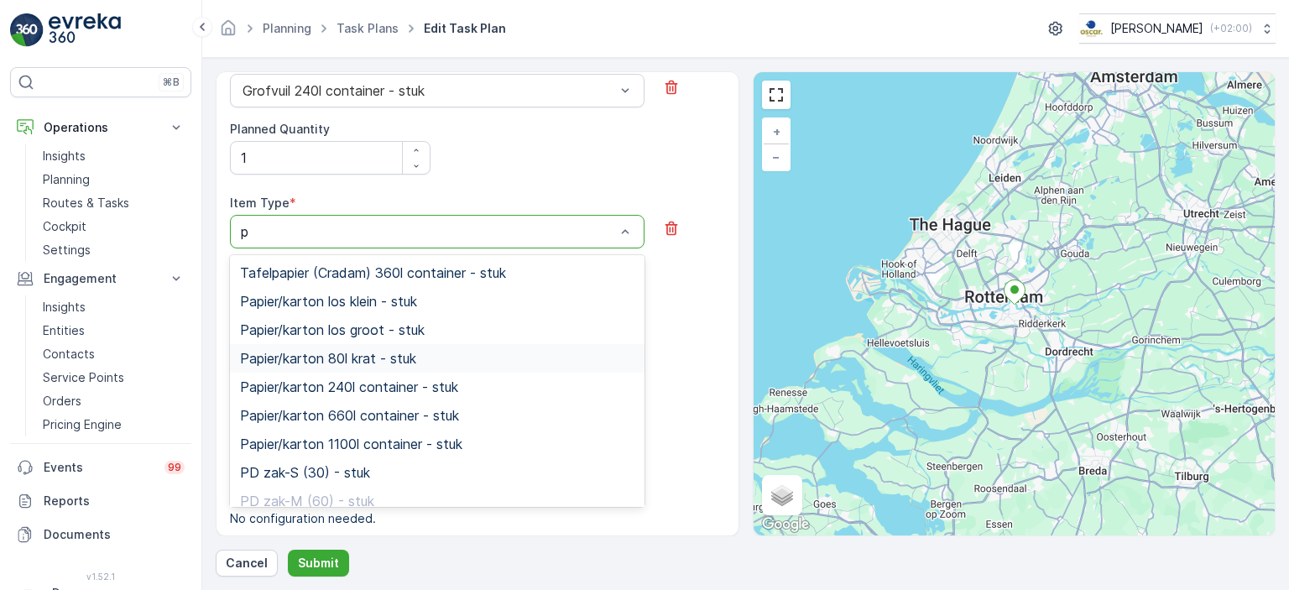
click at [459, 351] on div "Papier/karton 80l krat - stuk" at bounding box center [437, 358] width 394 height 15
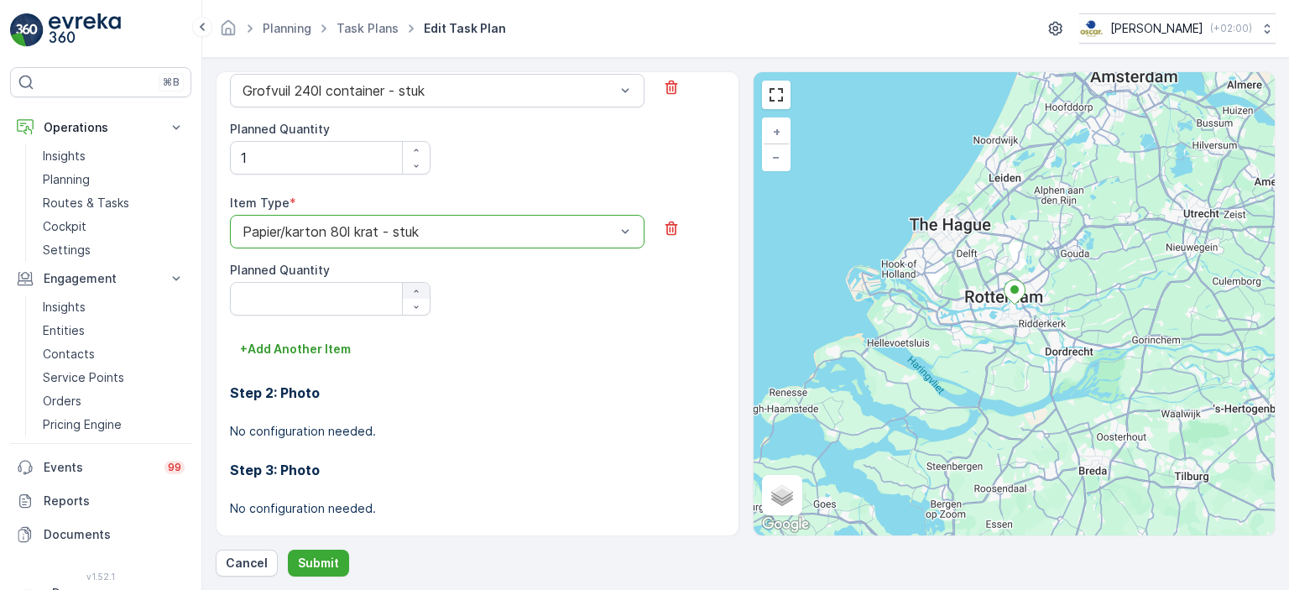
click at [416, 286] on icon "button" at bounding box center [416, 291] width 10 height 10
type Quantity "1"
click at [316, 572] on button "Submit" at bounding box center [318, 563] width 61 height 27
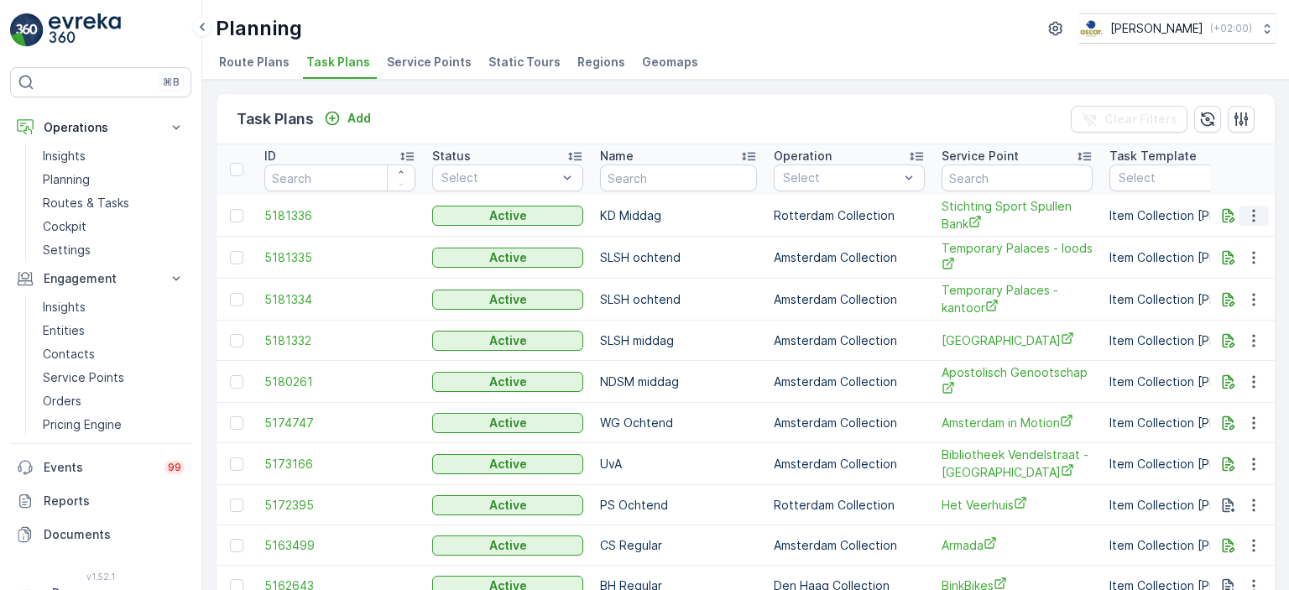
click at [1253, 219] on icon "button" at bounding box center [1254, 215] width 17 height 17
click at [1230, 259] on span "Edit Task Plan" at bounding box center [1224, 262] width 78 height 17
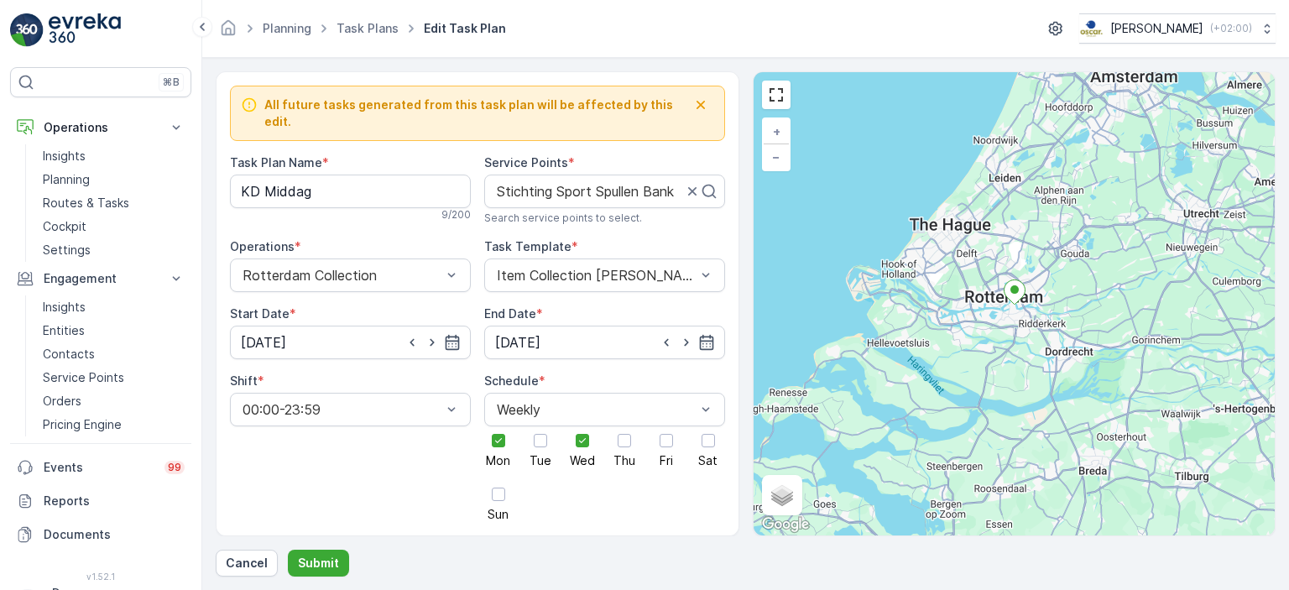
scroll to position [1155, 0]
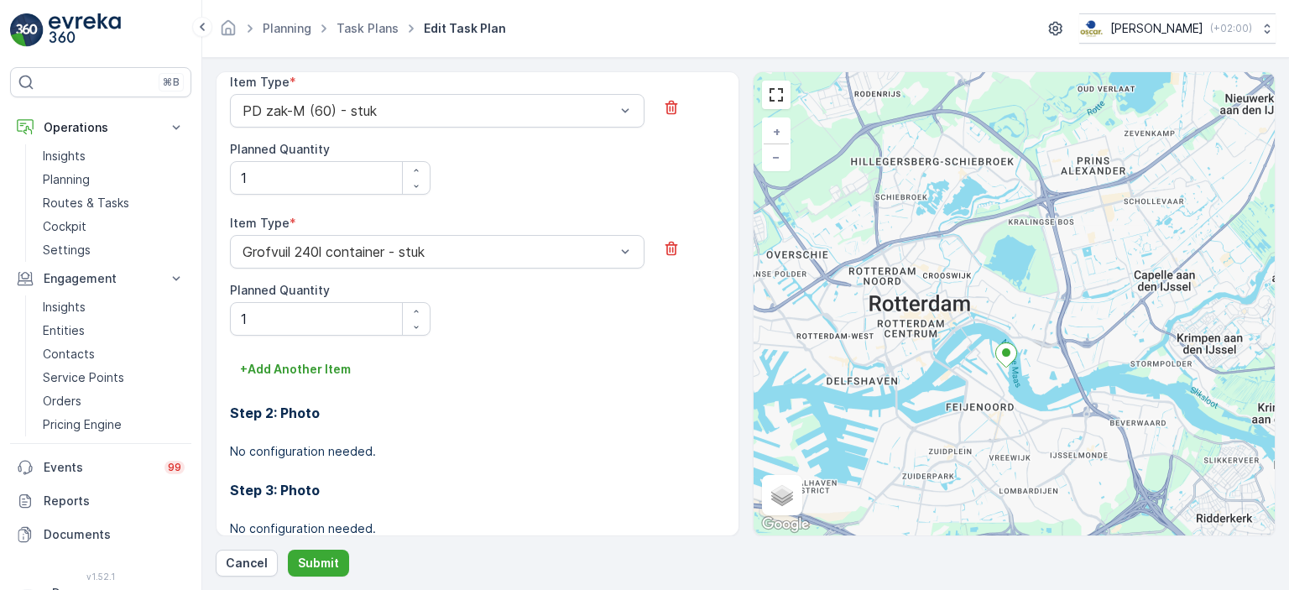
drag, startPoint x: 1011, startPoint y: 375, endPoint x: 1008, endPoint y: 338, distance: 37.0
click at [1008, 338] on div "+ − Satellite Roadmap Terrain Hybrid Leaflet Keyboard shortcuts Map Data Map da…" at bounding box center [1015, 303] width 522 height 463
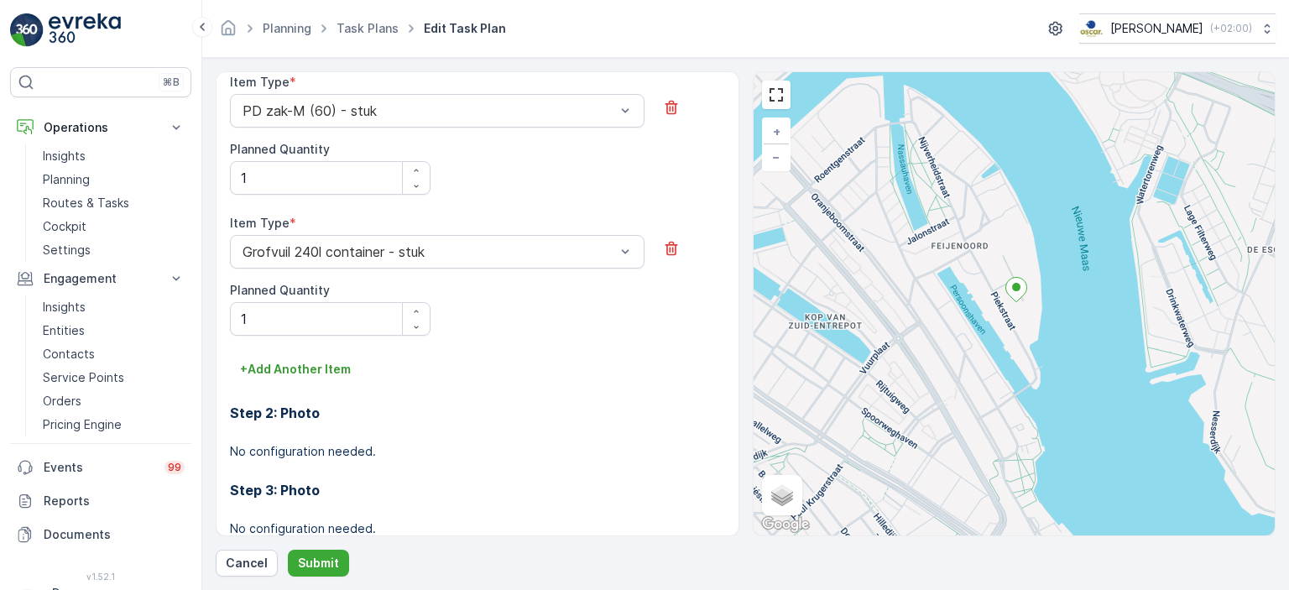
drag, startPoint x: 893, startPoint y: 239, endPoint x: 954, endPoint y: 288, distance: 78.3
click at [954, 288] on div "+ − Satellite Roadmap Terrain Hybrid Leaflet Keyboard shortcuts Map Data Map da…" at bounding box center [1015, 303] width 522 height 463
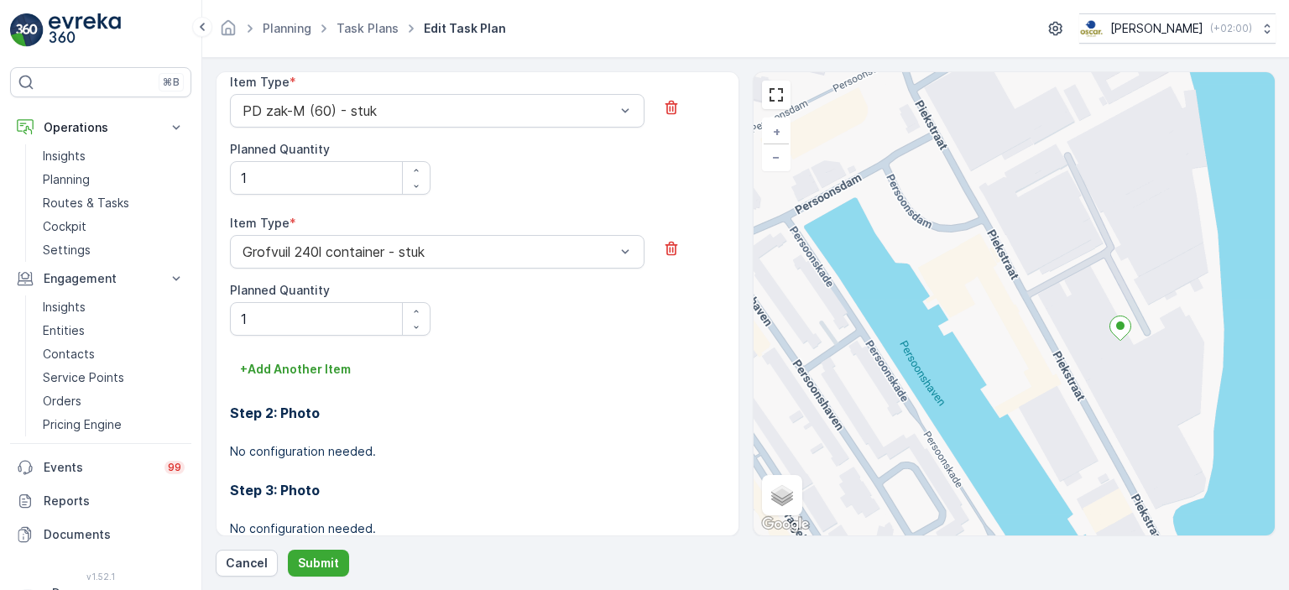
click at [1047, 295] on div "+ − Satellite Roadmap Terrain Hybrid Leaflet Keyboard shortcuts Map Data Map da…" at bounding box center [1015, 303] width 522 height 463
click at [1052, 299] on div "+ − Satellite Roadmap Terrain Hybrid Leaflet Keyboard shortcuts Map Data Map da…" at bounding box center [1015, 303] width 522 height 463
click at [1183, 328] on div "+ − Satellite Roadmap Terrain Hybrid Leaflet Keyboard shortcuts Map Data Map da…" at bounding box center [1015, 303] width 522 height 463
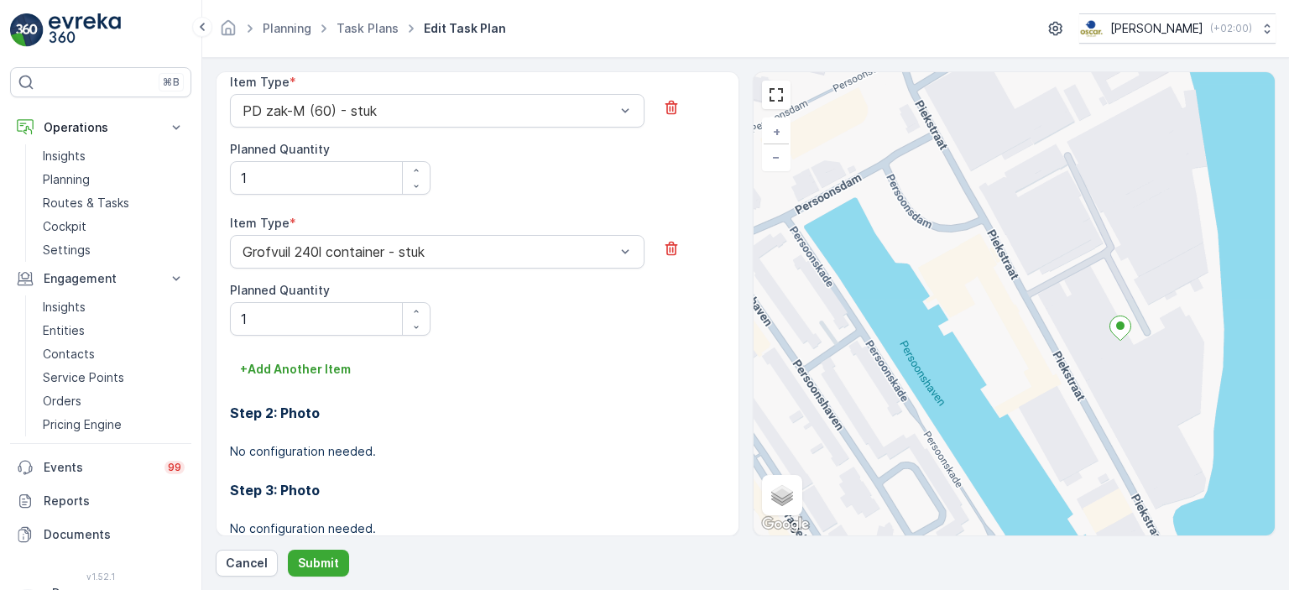
click at [1063, 268] on div "+ − Satellite Roadmap Terrain Hybrid Leaflet Keyboard shortcuts Map Data Map da…" at bounding box center [1015, 303] width 522 height 463
click at [1064, 328] on div "+ − Satellite Roadmap Terrain Hybrid Leaflet Keyboard shortcuts Map Data Map da…" at bounding box center [1015, 303] width 522 height 463
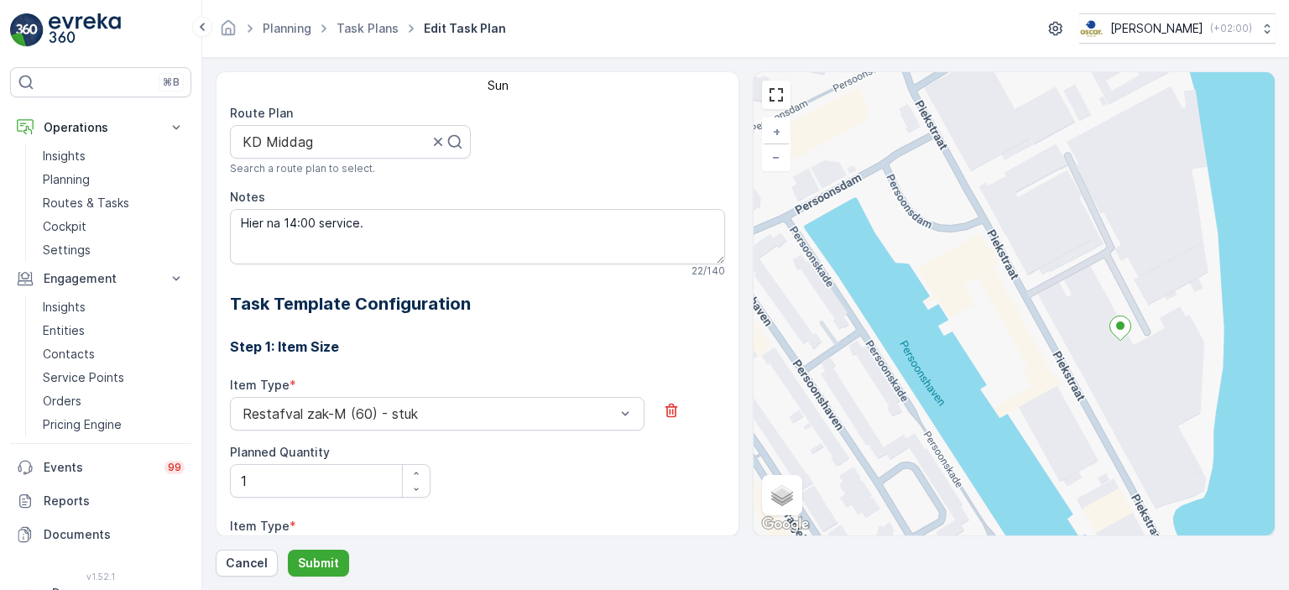
scroll to position [0, 0]
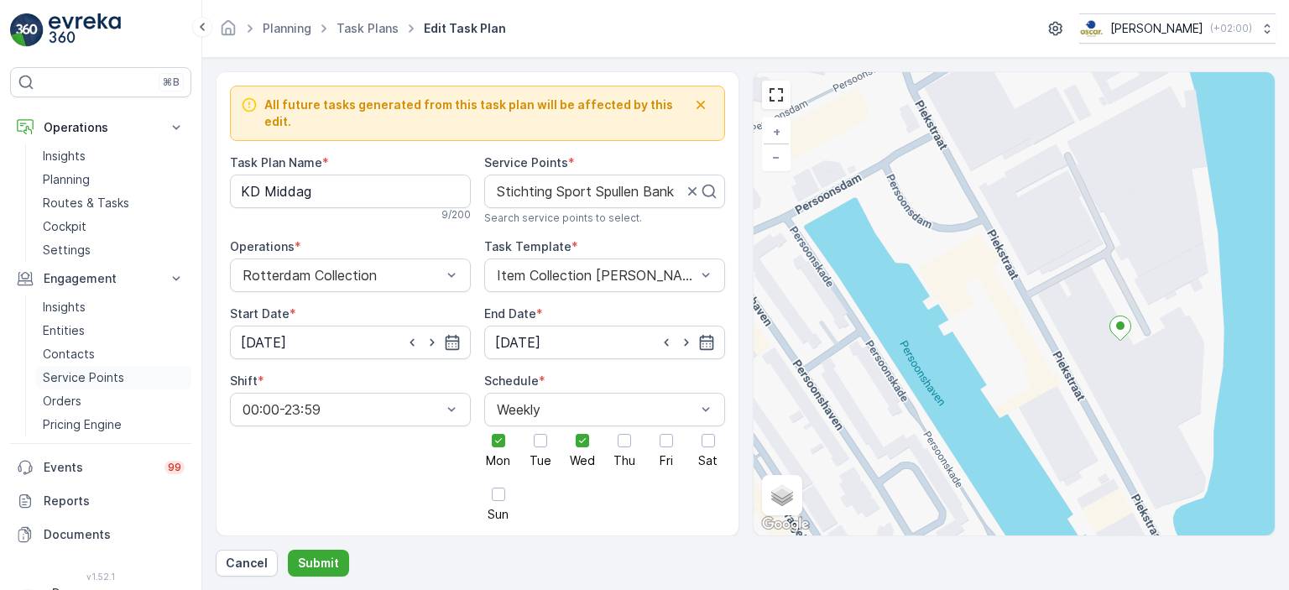
click at [77, 379] on p "Service Points" at bounding box center [83, 377] width 81 height 17
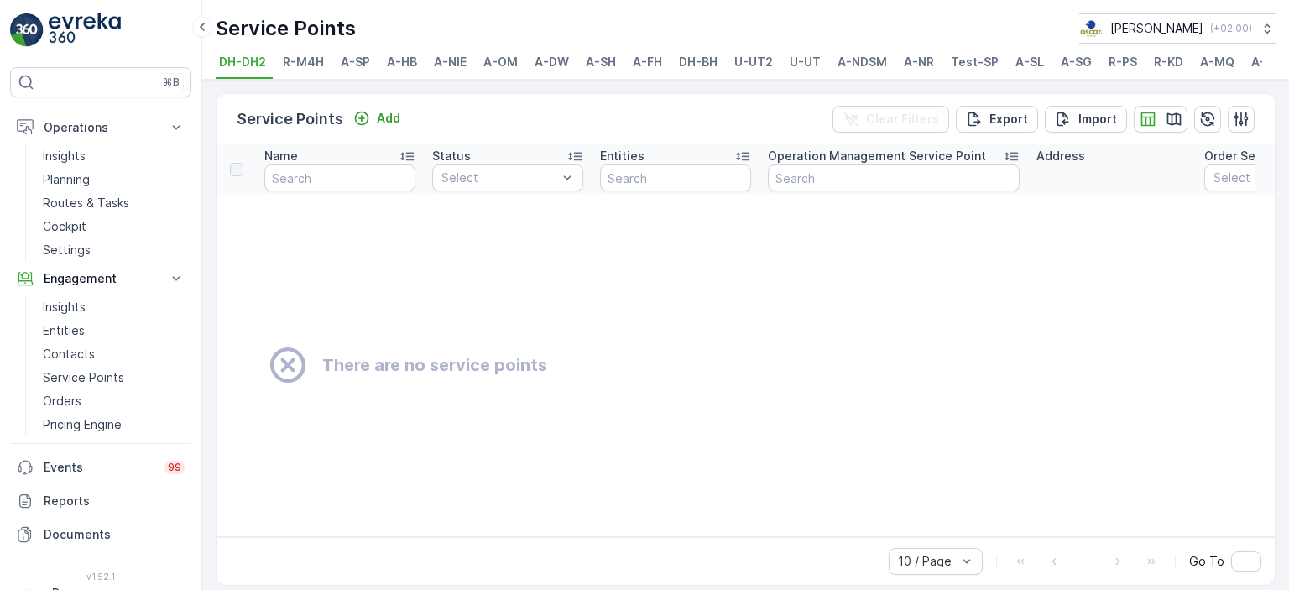
click at [1155, 68] on span "R-KD" at bounding box center [1168, 62] width 29 height 17
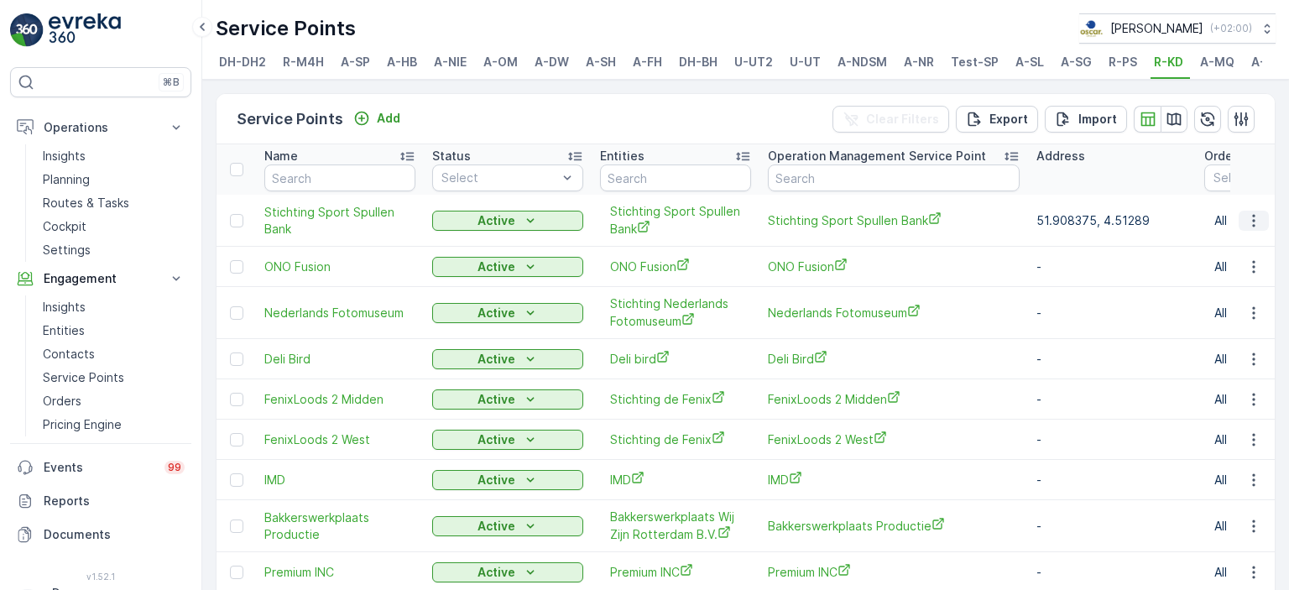
click at [1252, 228] on icon "button" at bounding box center [1254, 220] width 17 height 17
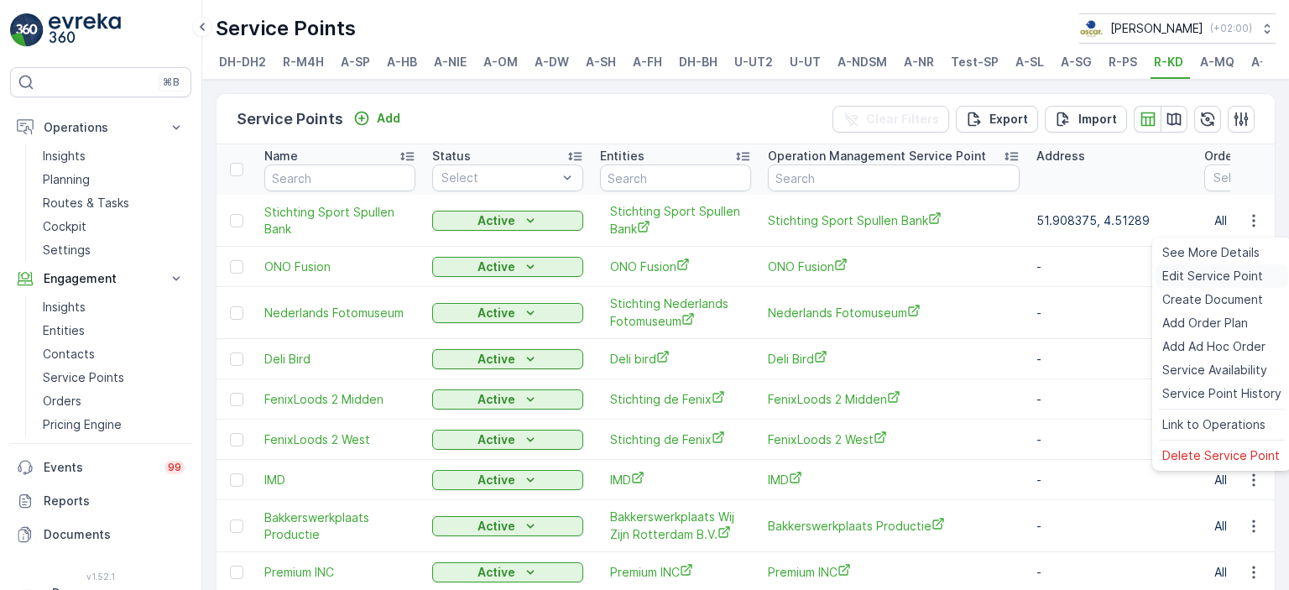
click at [1220, 279] on span "Edit Service Point" at bounding box center [1212, 276] width 101 height 17
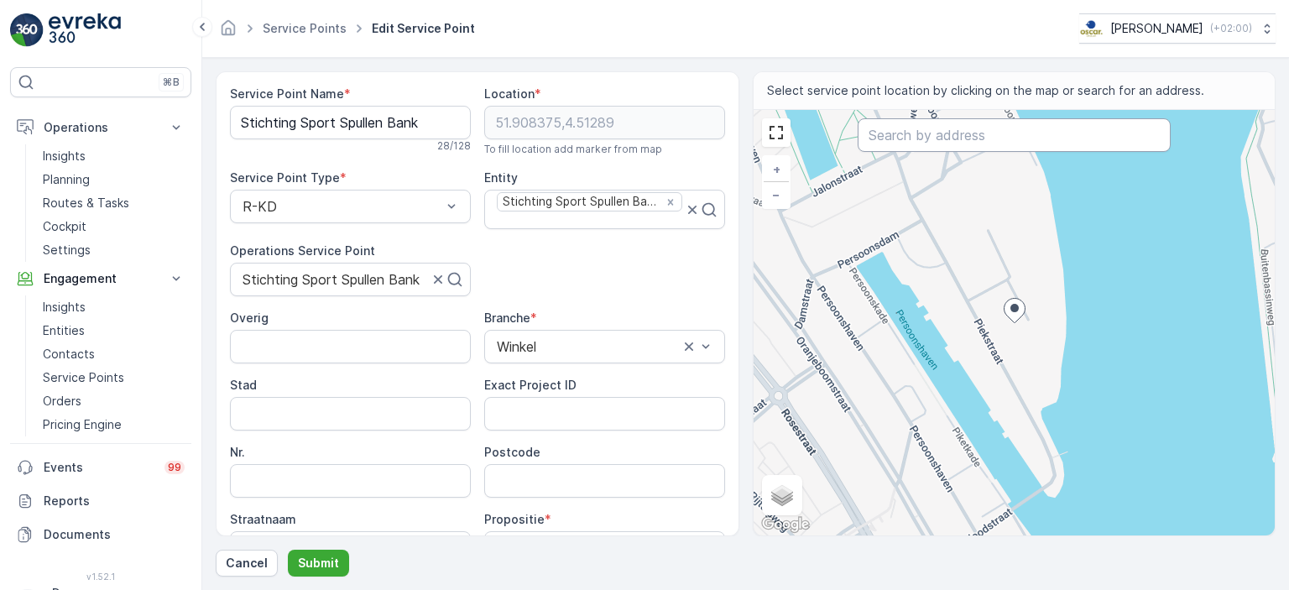
click at [921, 134] on input "text" at bounding box center [1014, 135] width 313 height 34
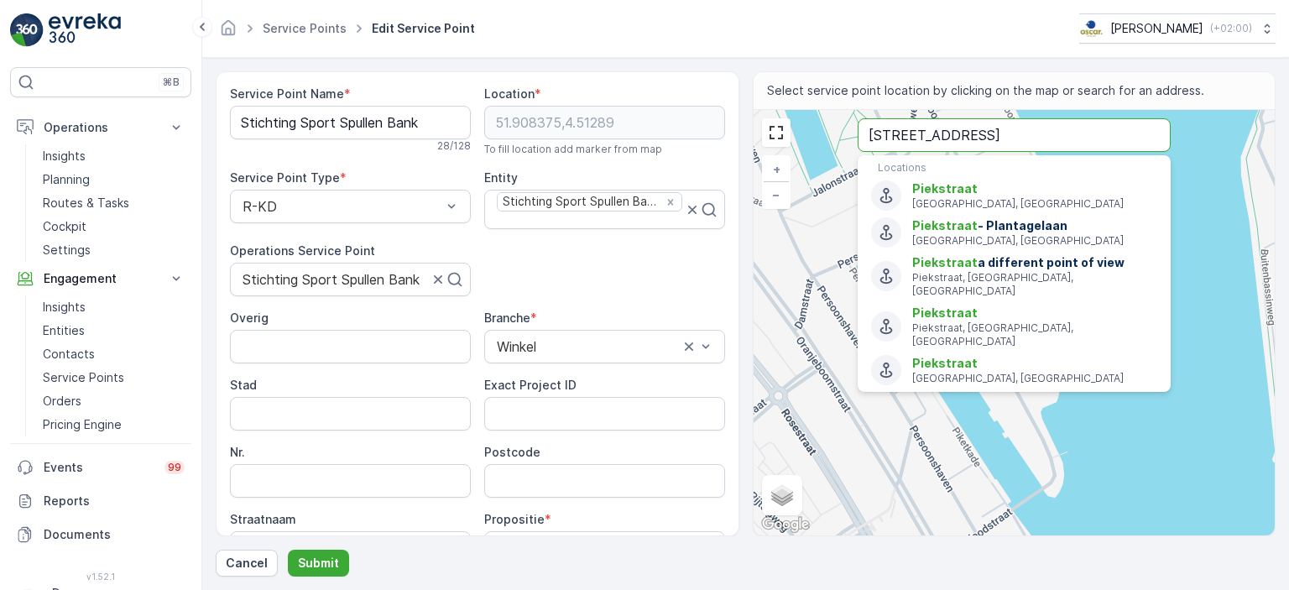
type input "[STREET_ADDRESS]"
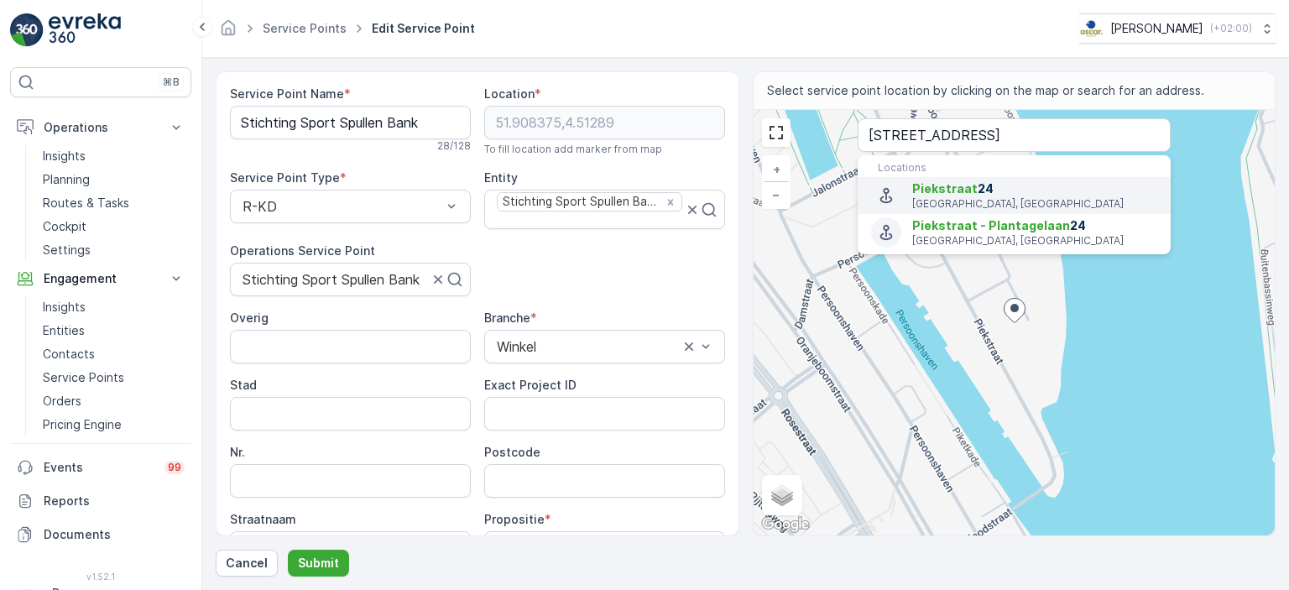
click at [975, 206] on p "[GEOGRAPHIC_DATA], [GEOGRAPHIC_DATA]" at bounding box center [1034, 203] width 245 height 13
type input "51.908624,4.5119763"
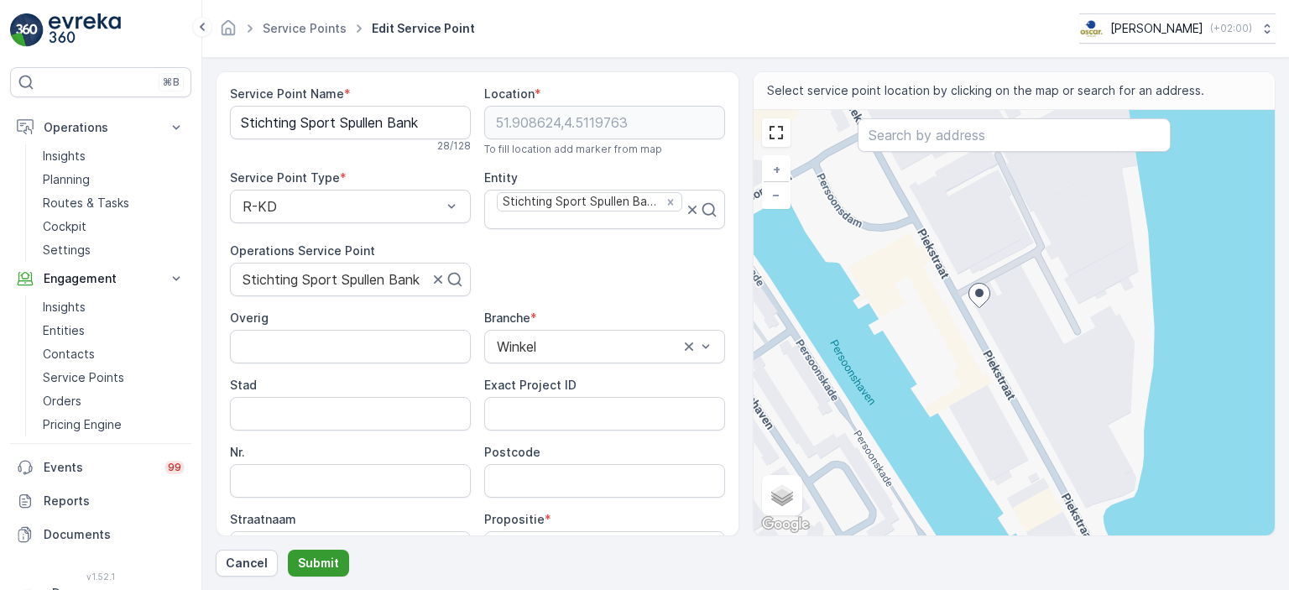
click at [312, 567] on p "Submit" at bounding box center [318, 563] width 41 height 17
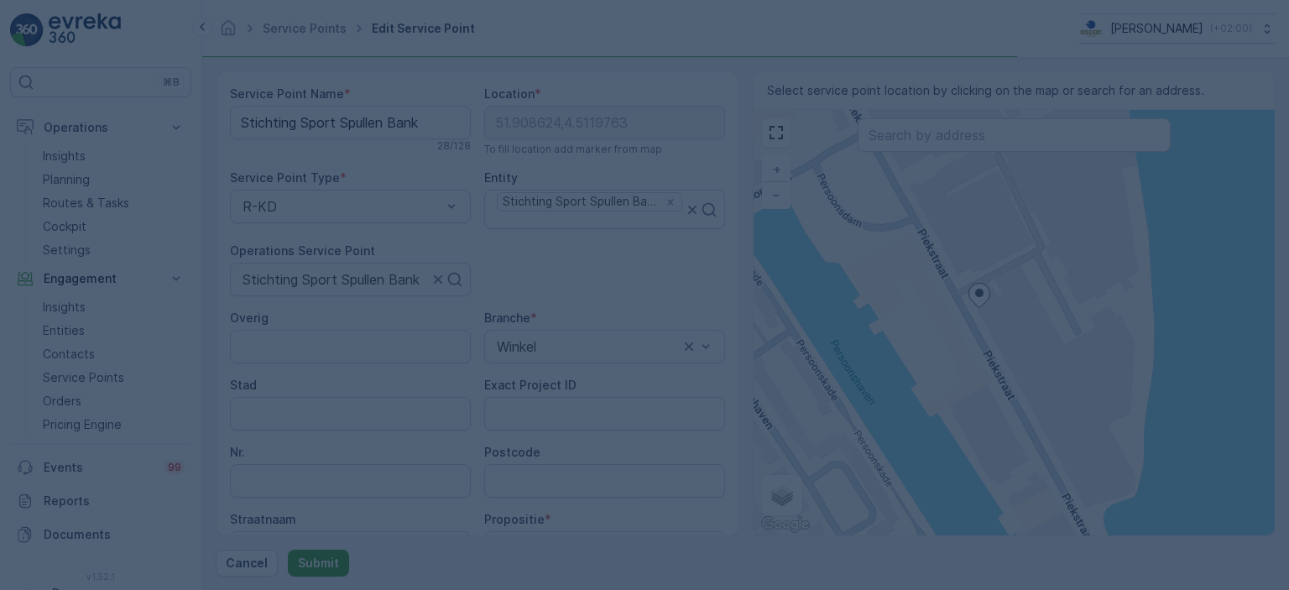
click at [312, 567] on div at bounding box center [644, 295] width 1289 height 590
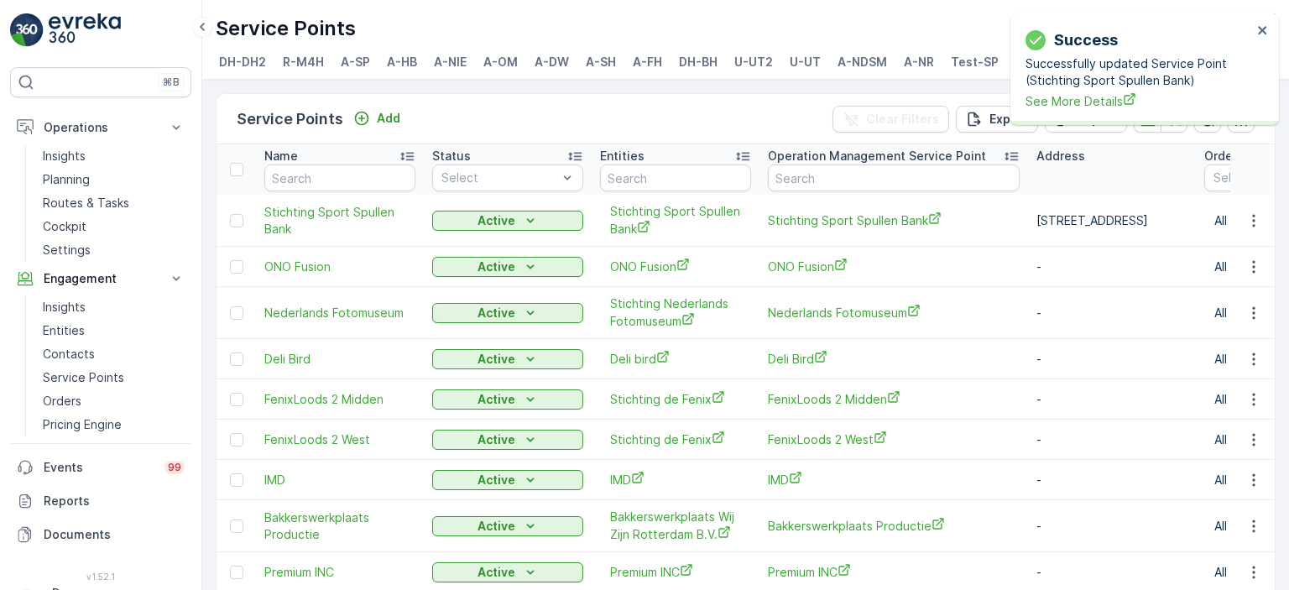
click at [70, 32] on img at bounding box center [85, 30] width 72 height 34
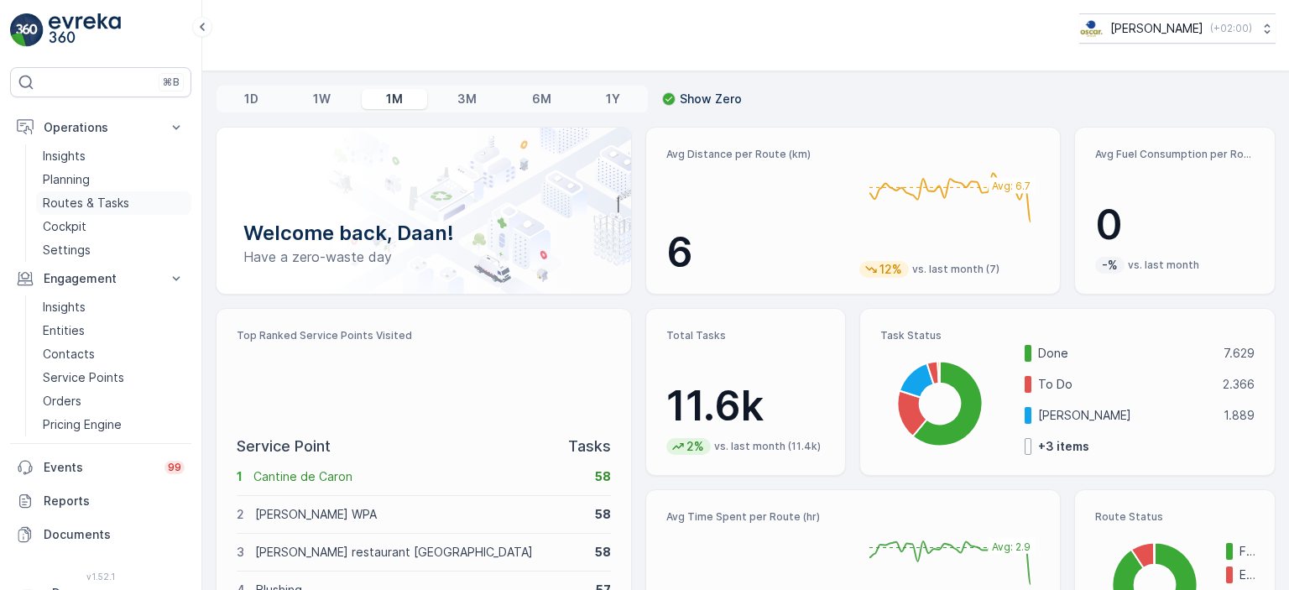
click at [80, 201] on p "Routes & Tasks" at bounding box center [86, 203] width 86 height 17
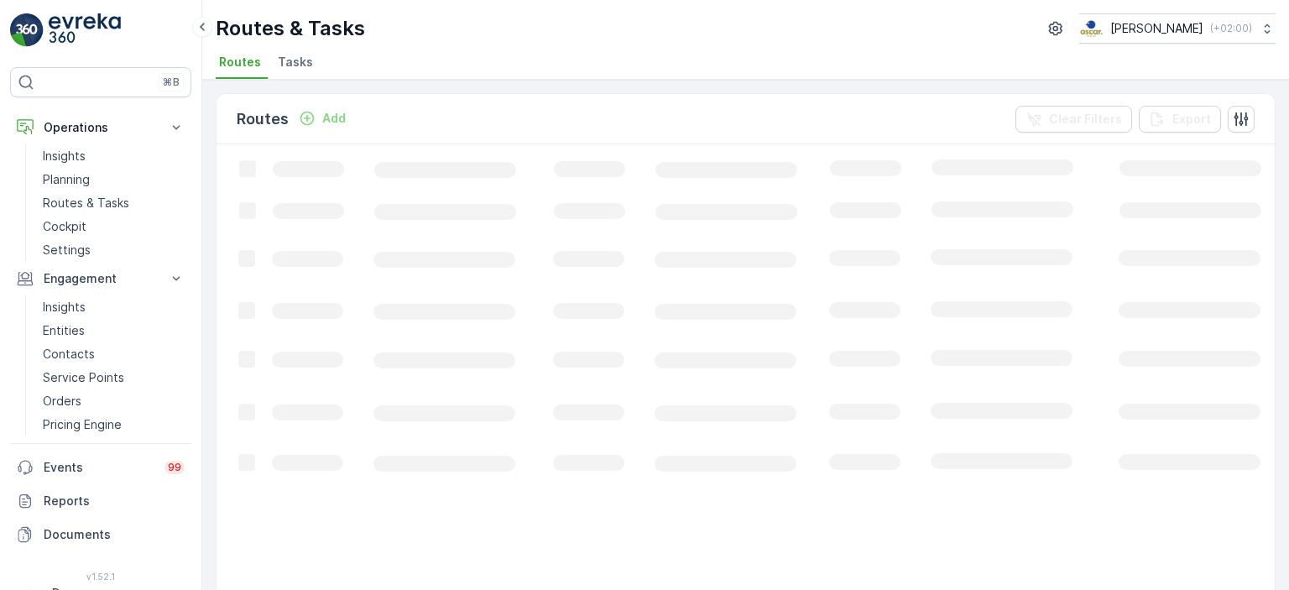
click at [291, 72] on li "Tasks" at bounding box center [296, 64] width 45 height 29
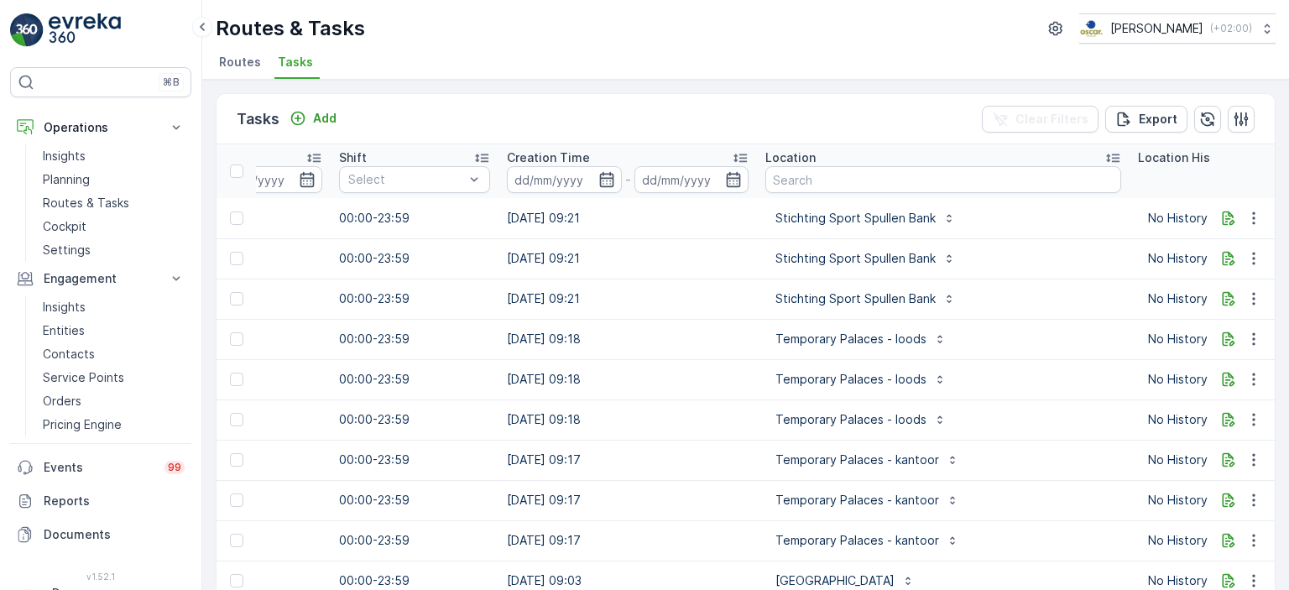
scroll to position [0, 1145]
click at [817, 170] on input "text" at bounding box center [943, 179] width 356 height 27
type input "Droppie"
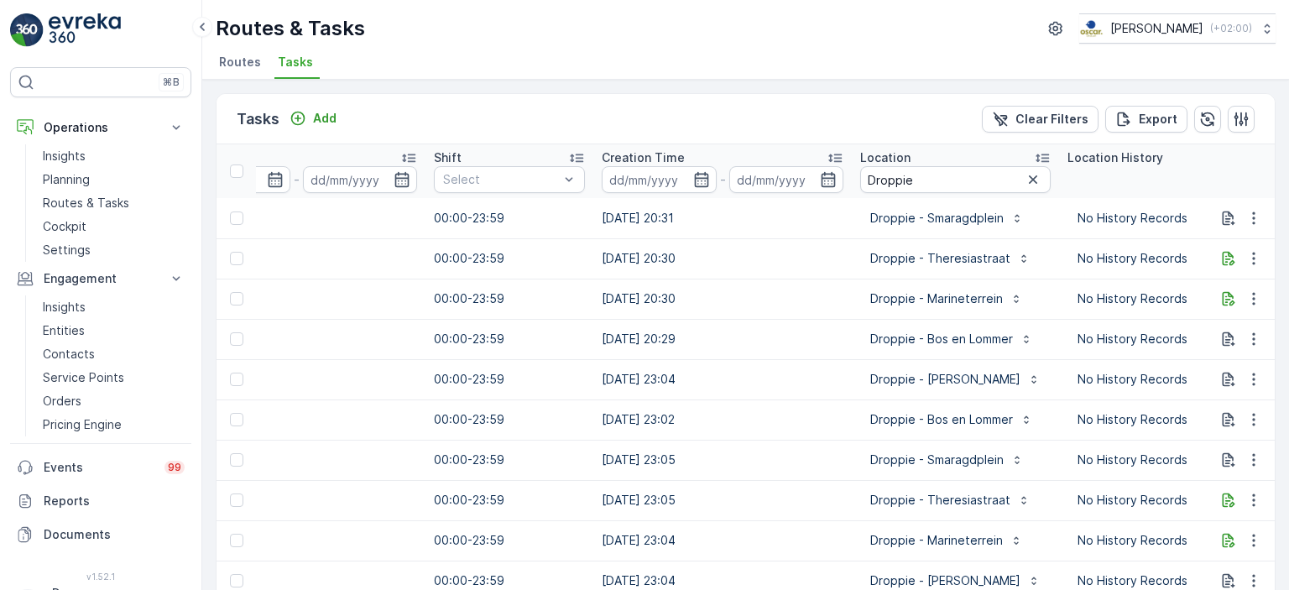
scroll to position [0, 1069]
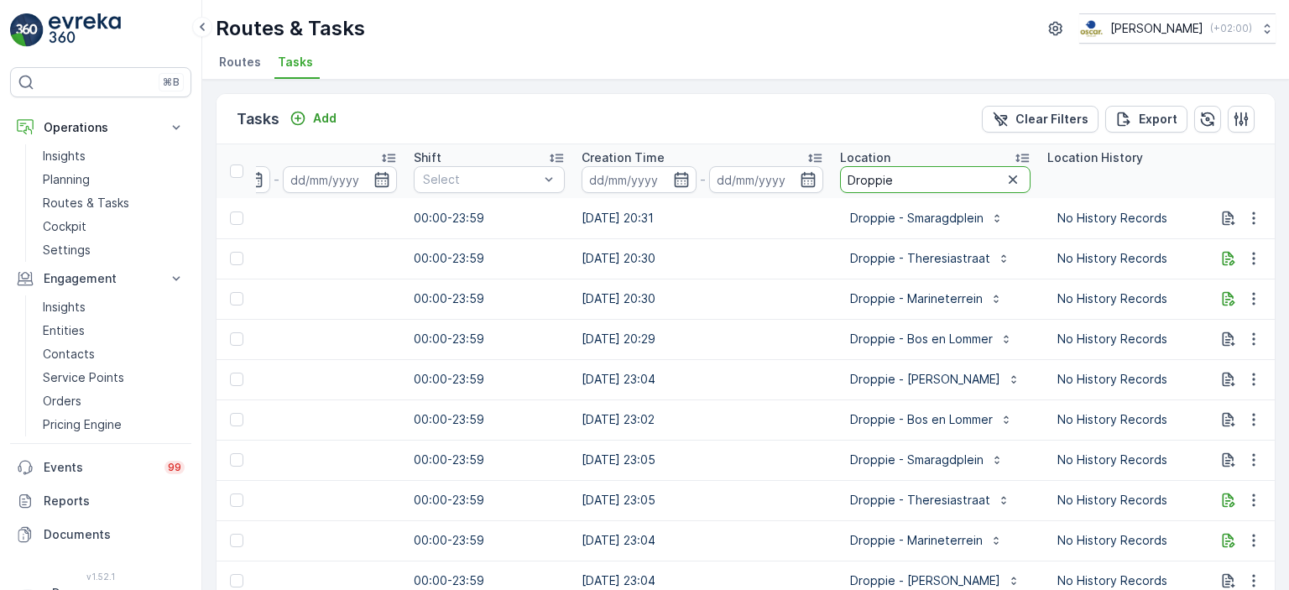
click at [914, 182] on input "Droppie" at bounding box center [935, 179] width 191 height 27
click at [70, 184] on p "Planning" at bounding box center [66, 179] width 47 height 17
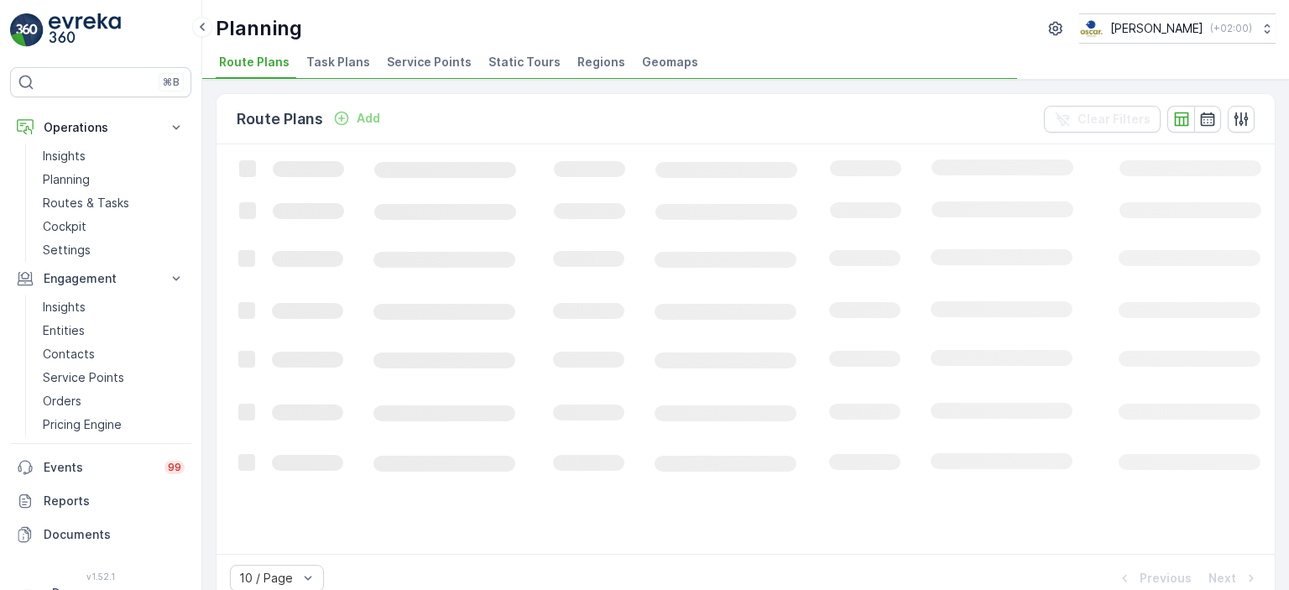
click at [343, 66] on span "Task Plans" at bounding box center [338, 62] width 64 height 17
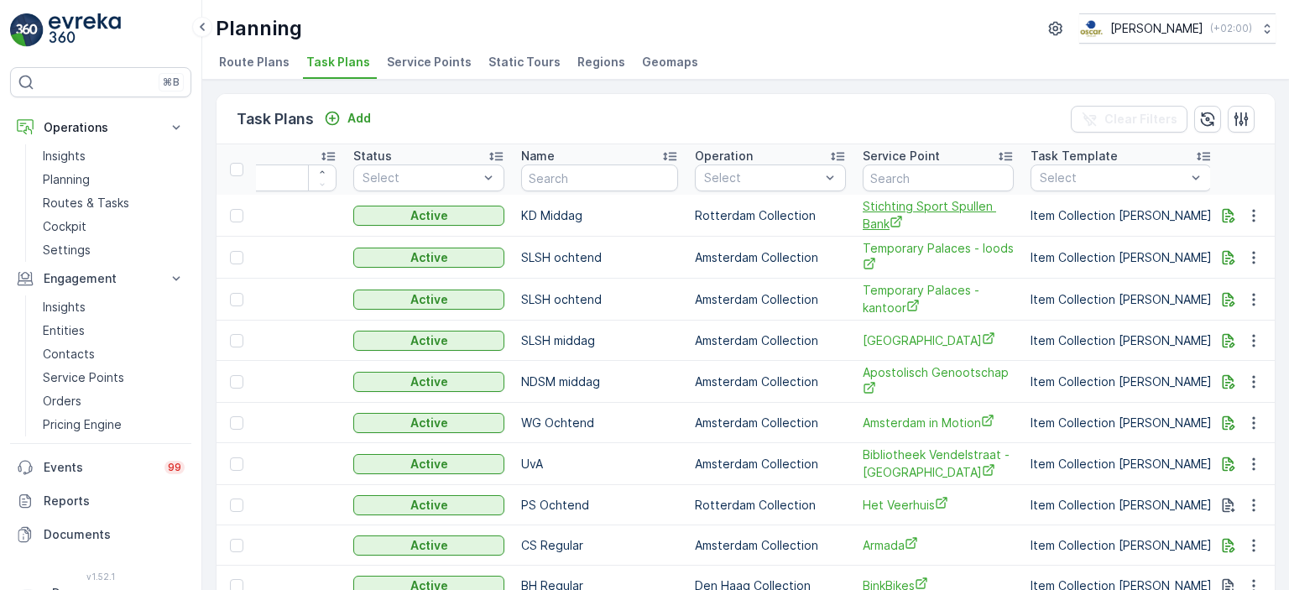
scroll to position [0, 80]
click at [901, 172] on input "text" at bounding box center [937, 178] width 151 height 27
type input "Droppie"
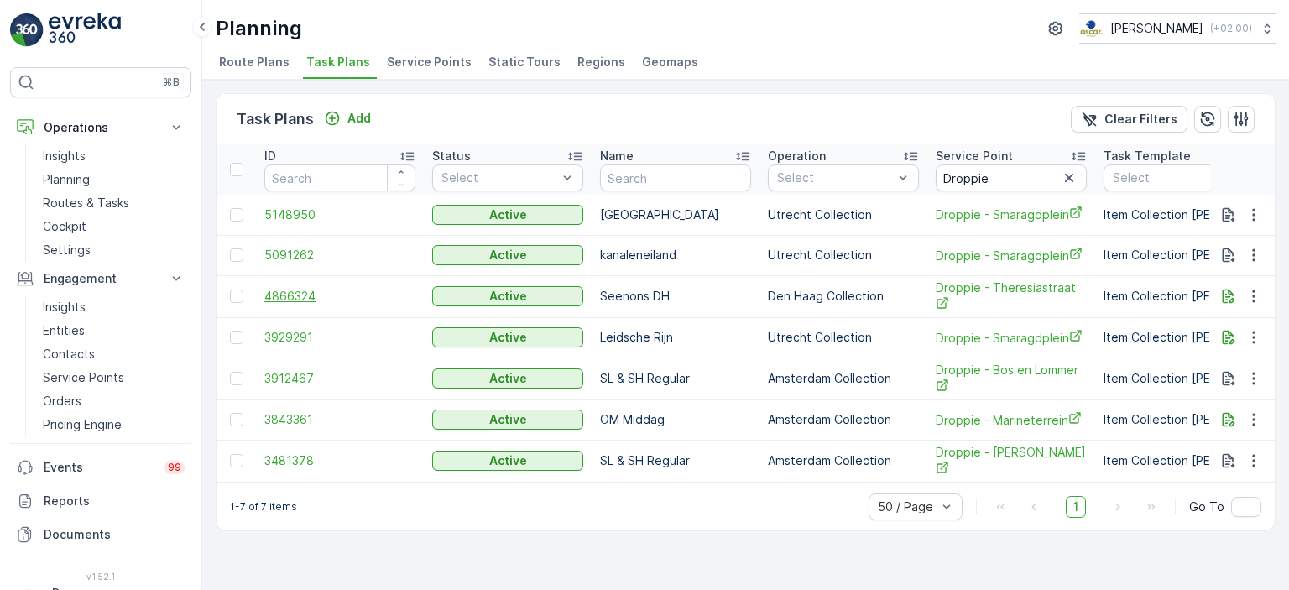
click at [299, 296] on span "4866324" at bounding box center [339, 296] width 151 height 17
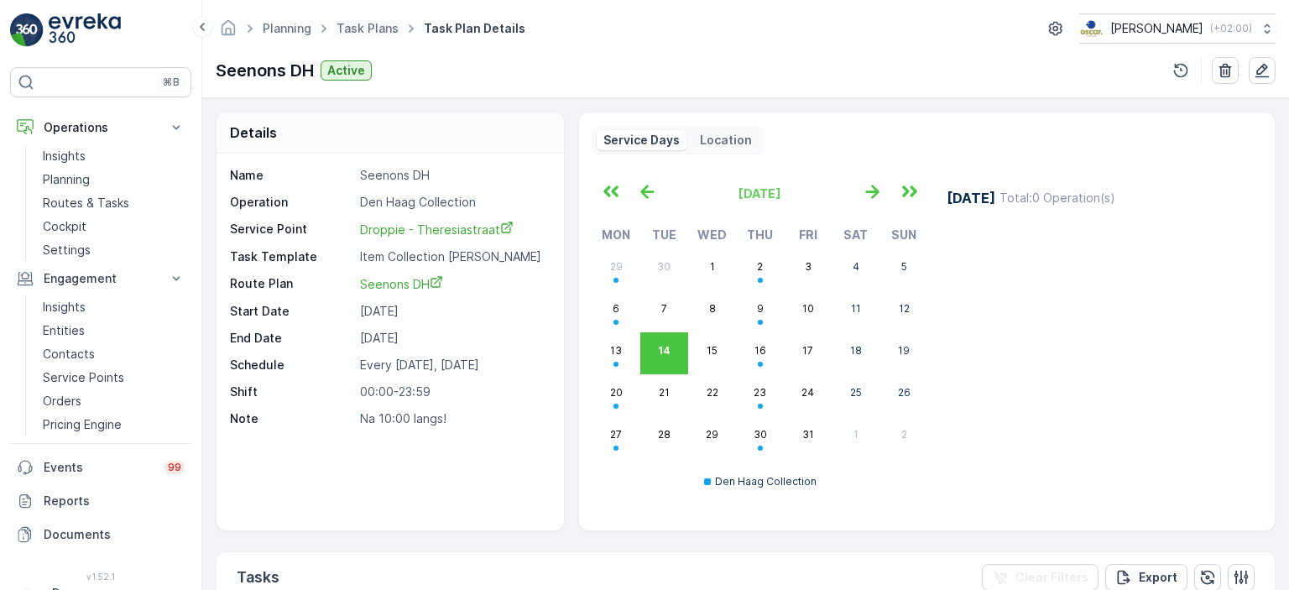
click at [360, 36] on span "Task Plans" at bounding box center [367, 28] width 69 height 17
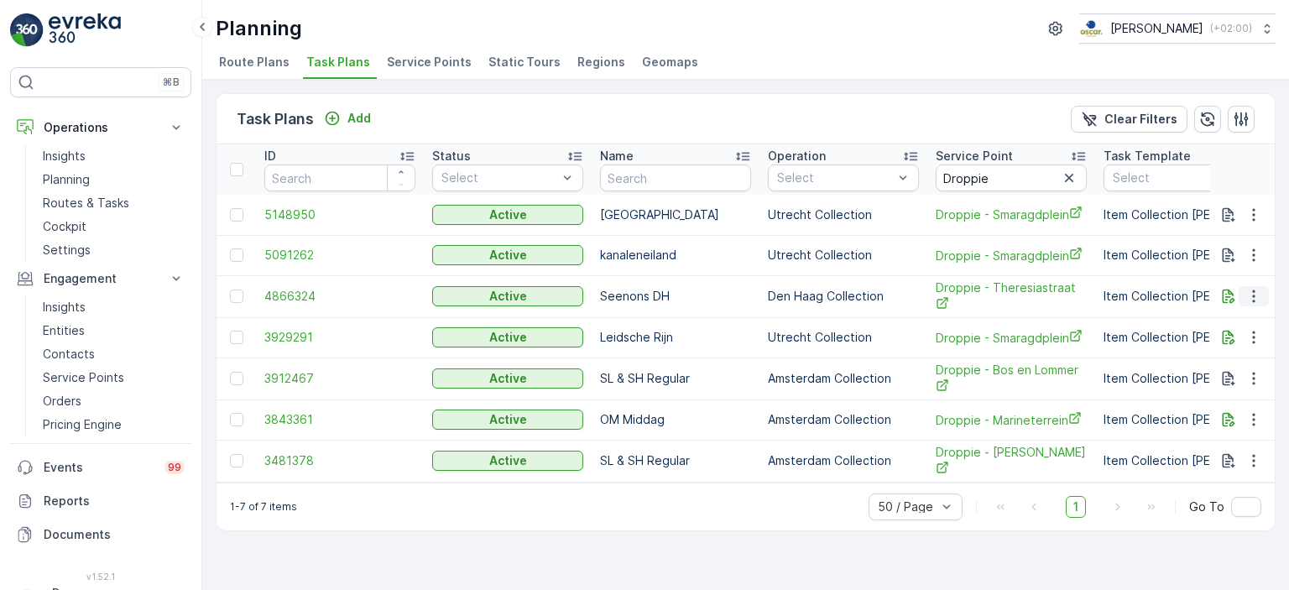
click at [1246, 293] on icon "button" at bounding box center [1254, 296] width 17 height 17
click at [1240, 346] on span "Edit Task Plan" at bounding box center [1224, 343] width 78 height 17
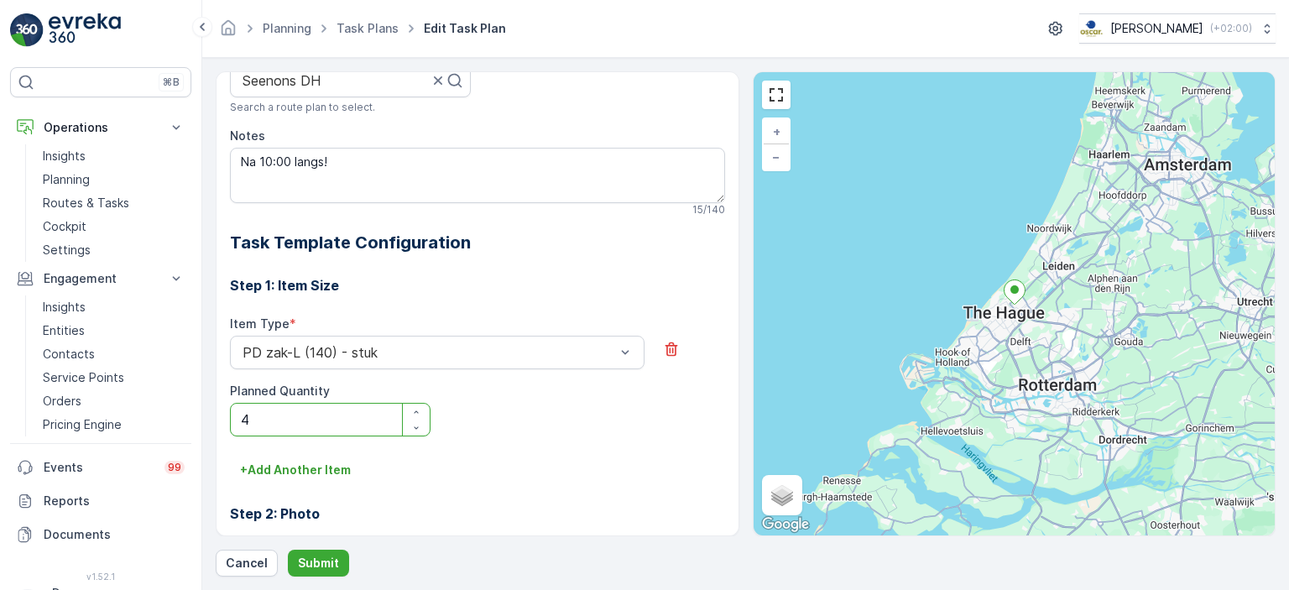
scroll to position [622, 0]
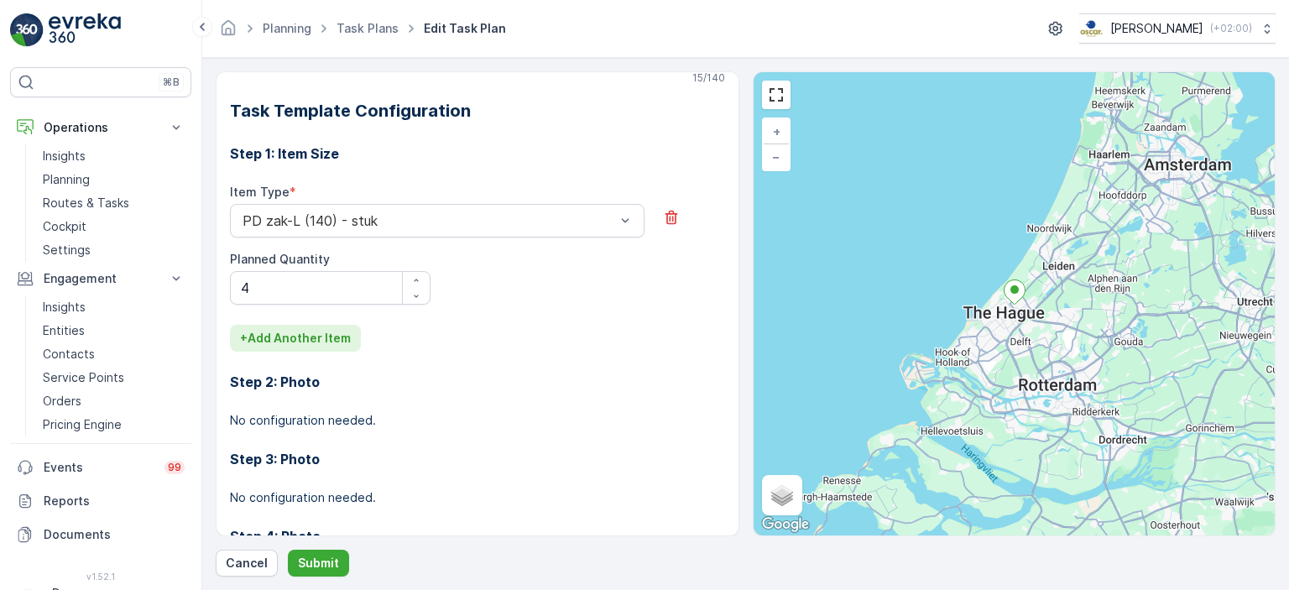
click at [292, 330] on p "+ Add Another Item" at bounding box center [295, 338] width 111 height 17
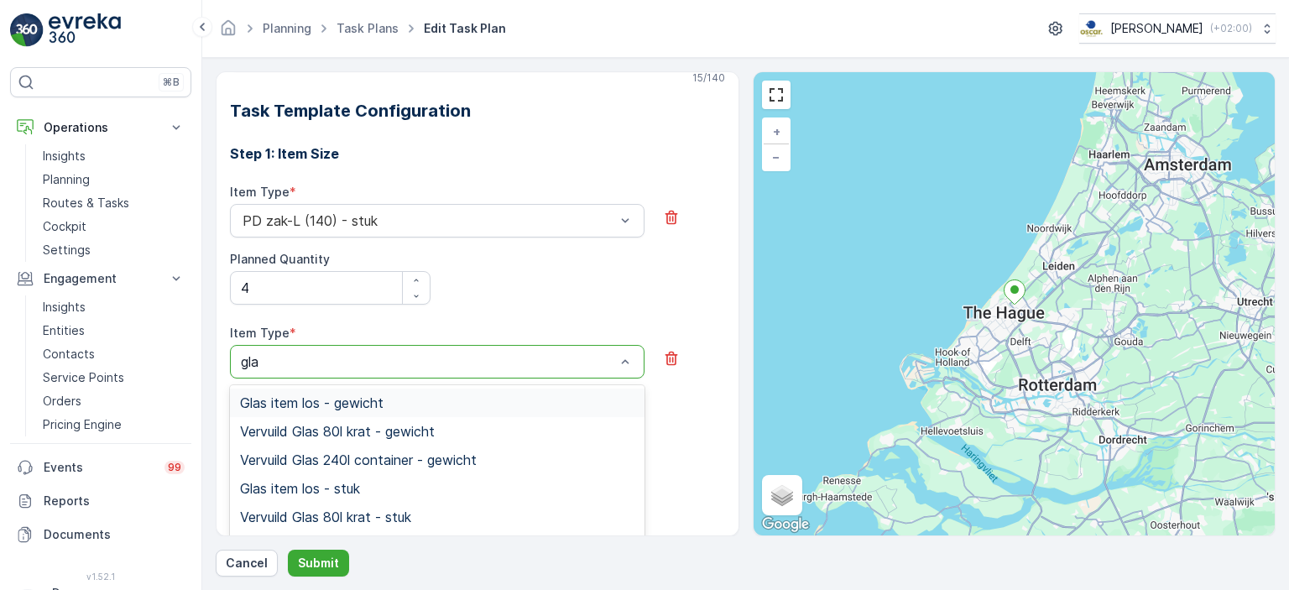
type input "glas"
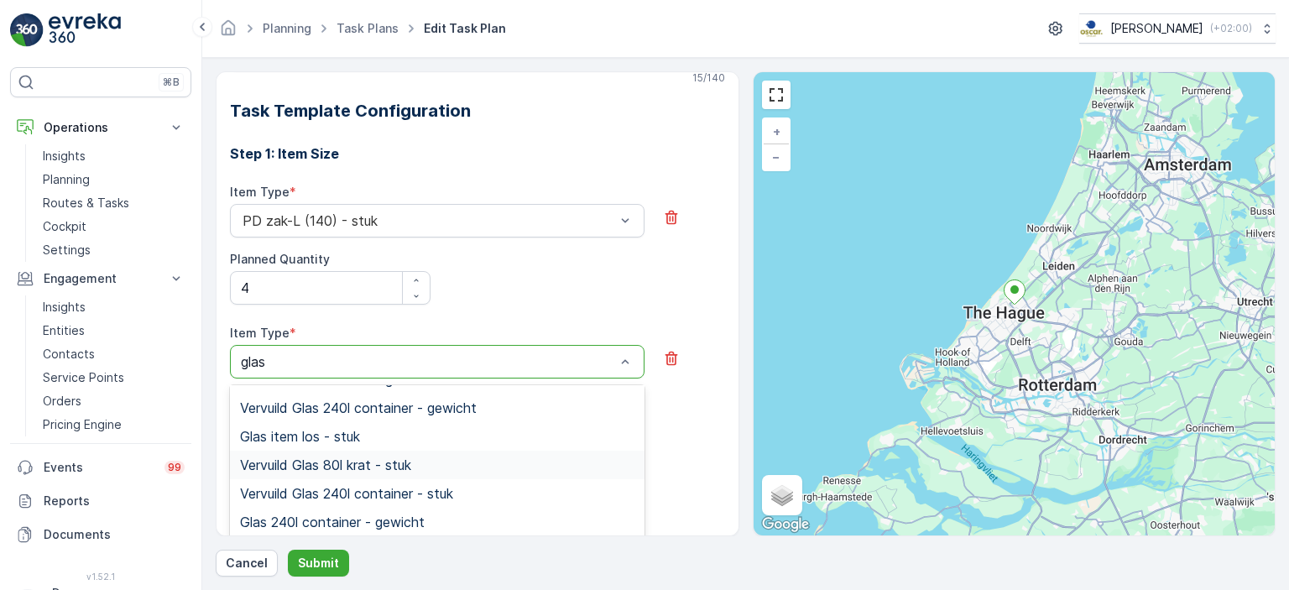
scroll to position [78, 0]
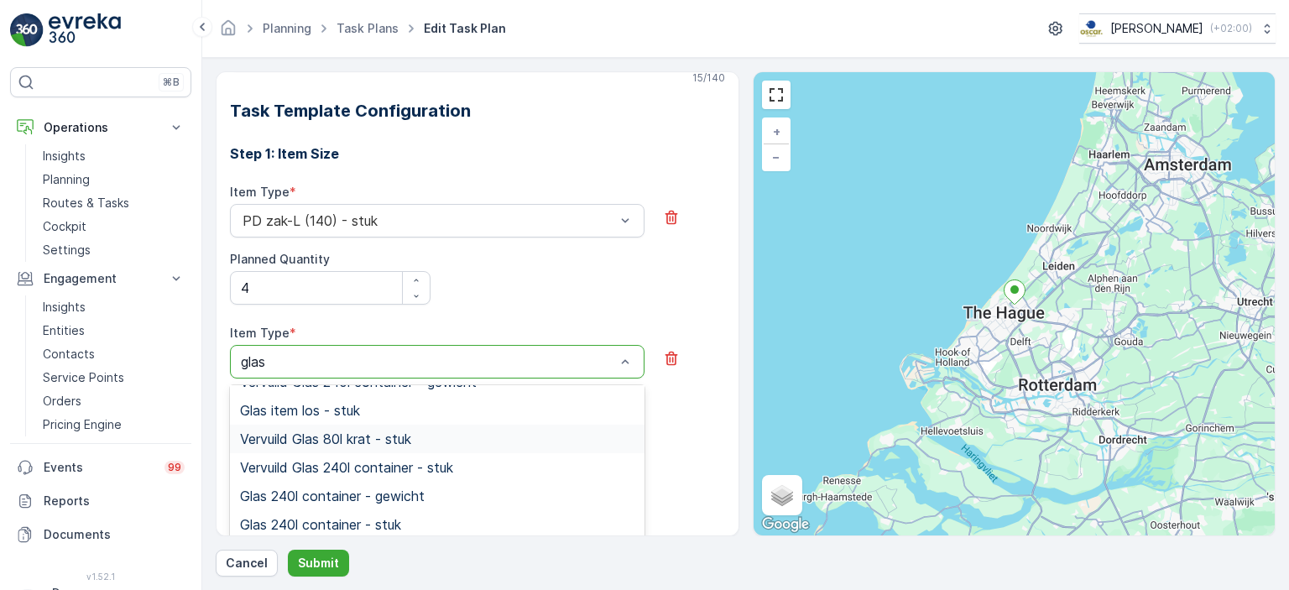
click at [383, 431] on span "Vervuild Glas 80l krat - stuk" at bounding box center [325, 438] width 171 height 15
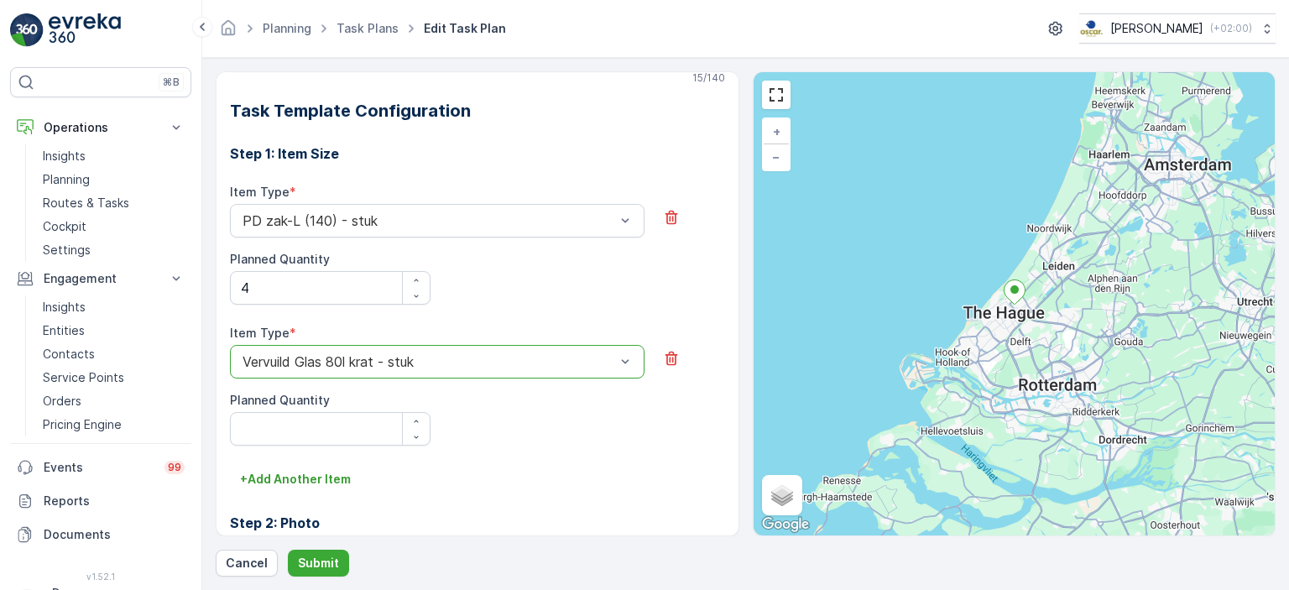
click at [477, 354] on div at bounding box center [429, 361] width 376 height 15
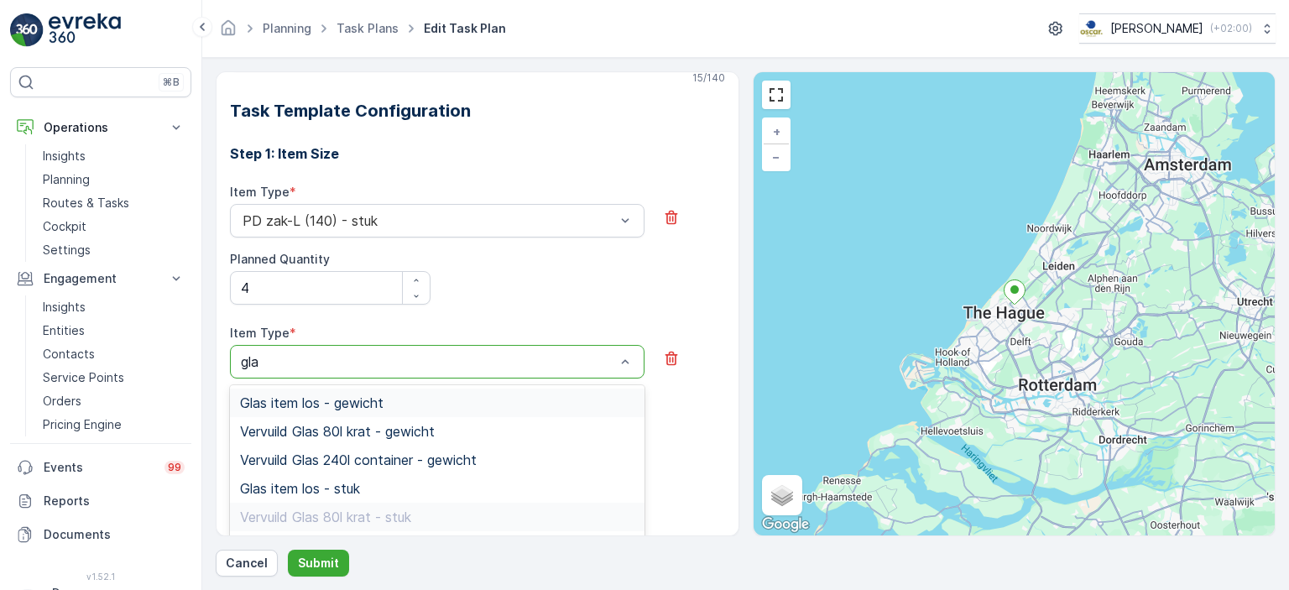
type input "glas"
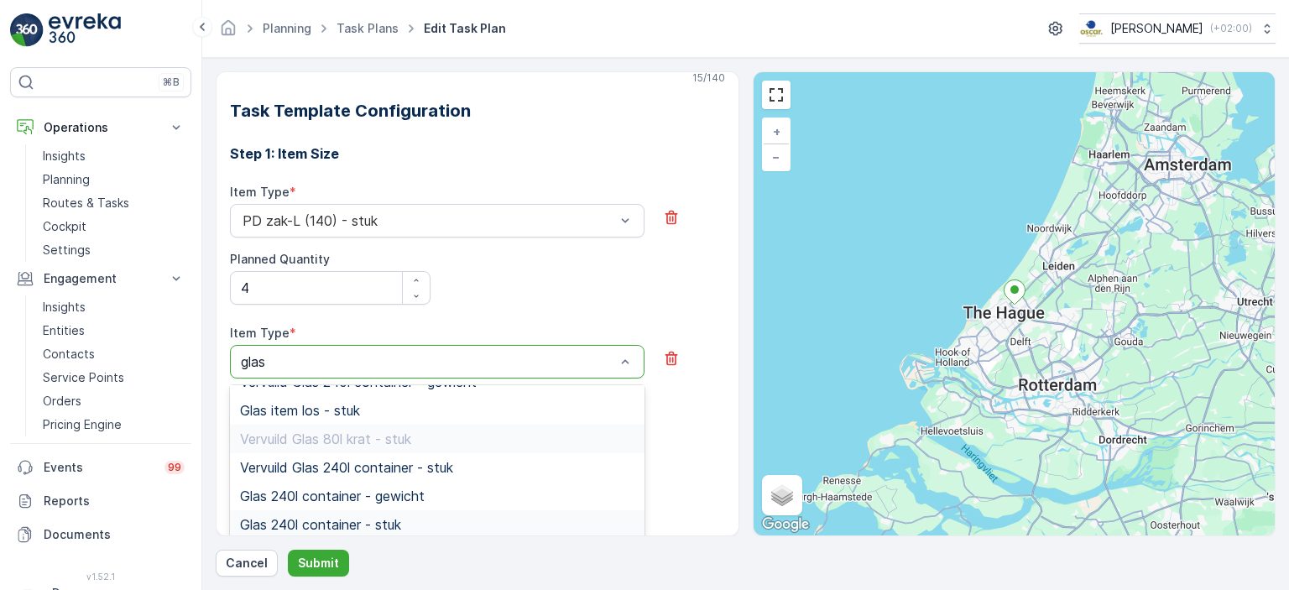
scroll to position [698, 0]
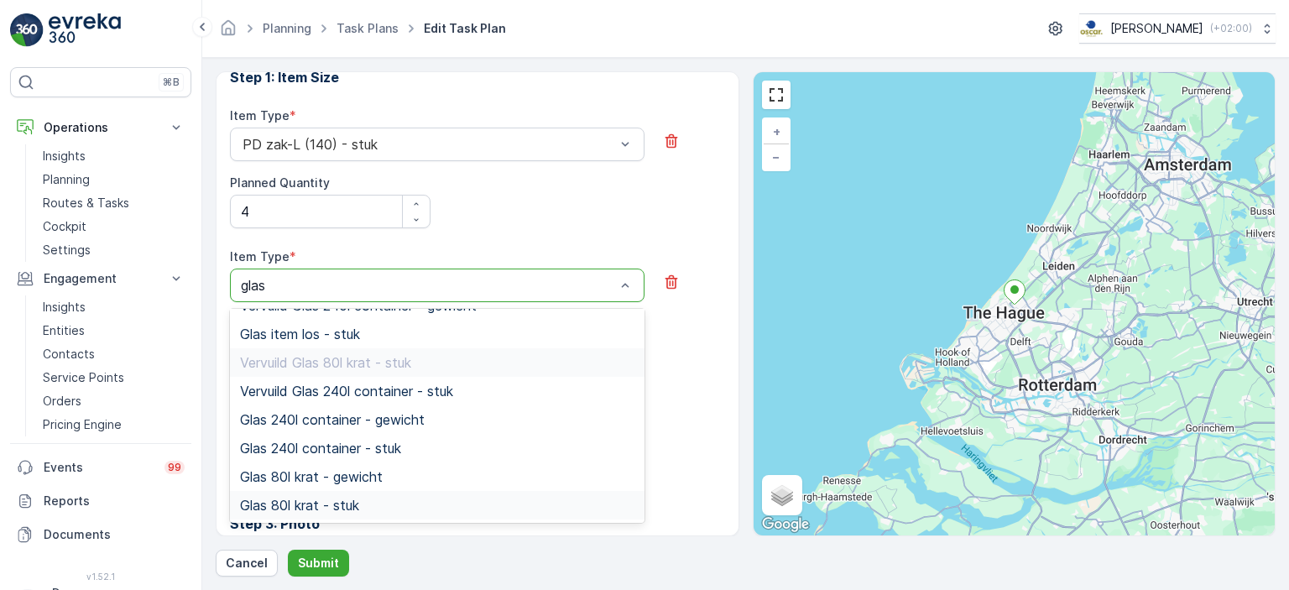
click at [443, 498] on div "Glas 80l krat - stuk" at bounding box center [437, 505] width 394 height 15
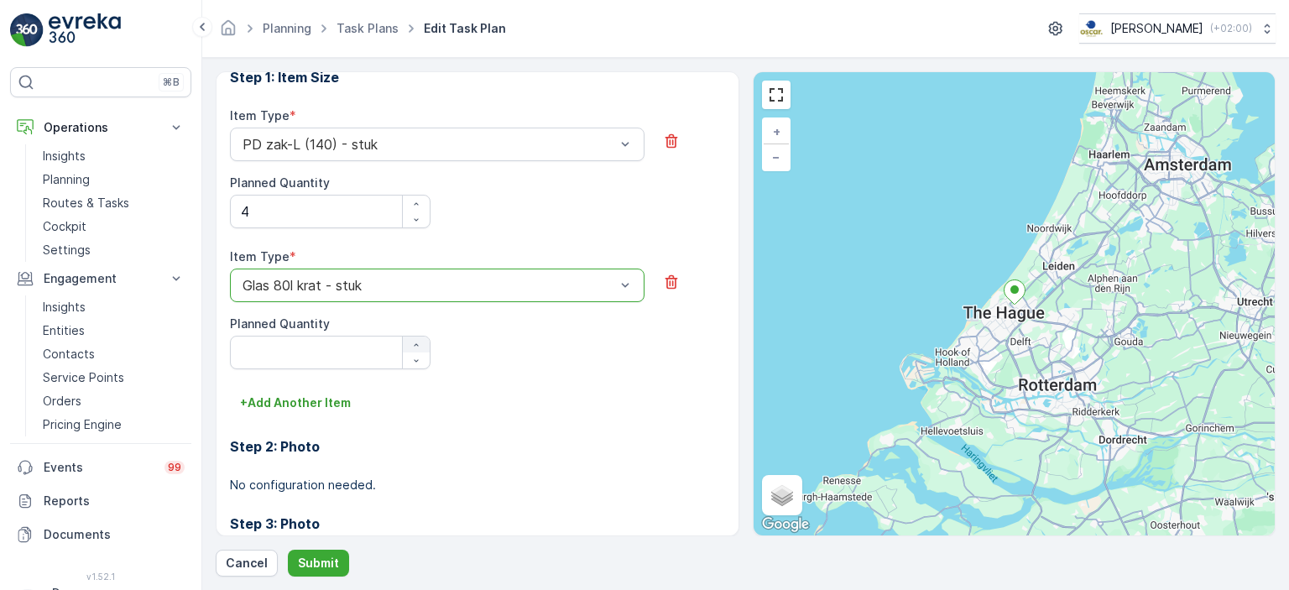
click at [416, 340] on icon "button" at bounding box center [416, 345] width 10 height 10
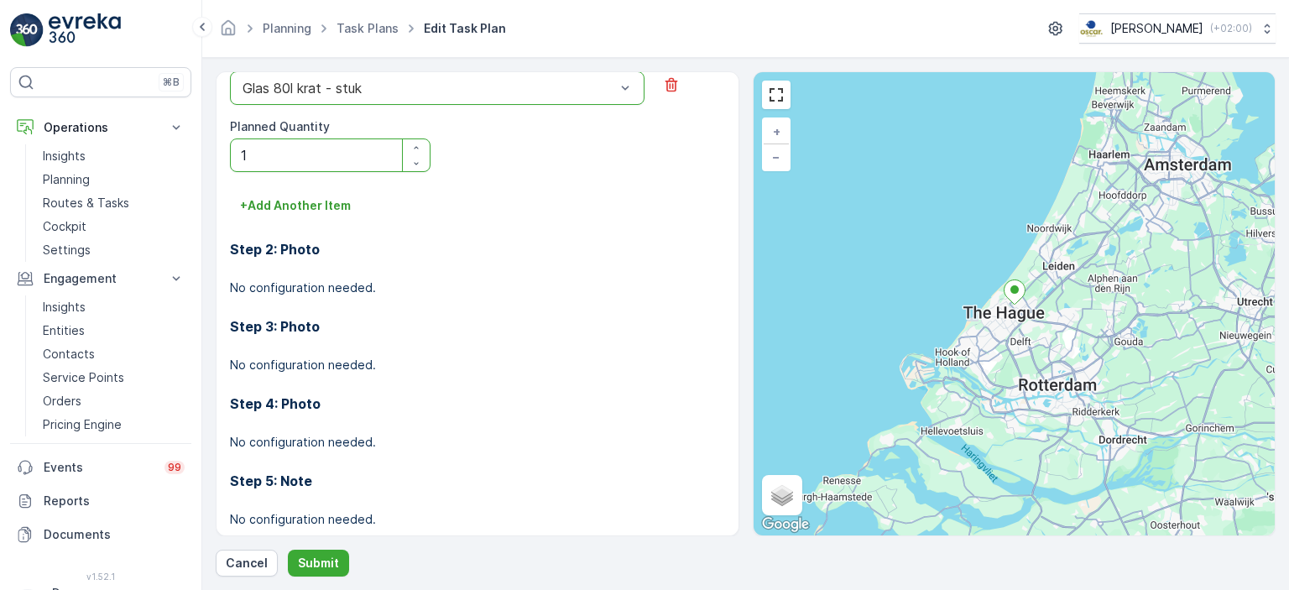
scroll to position [899, 0]
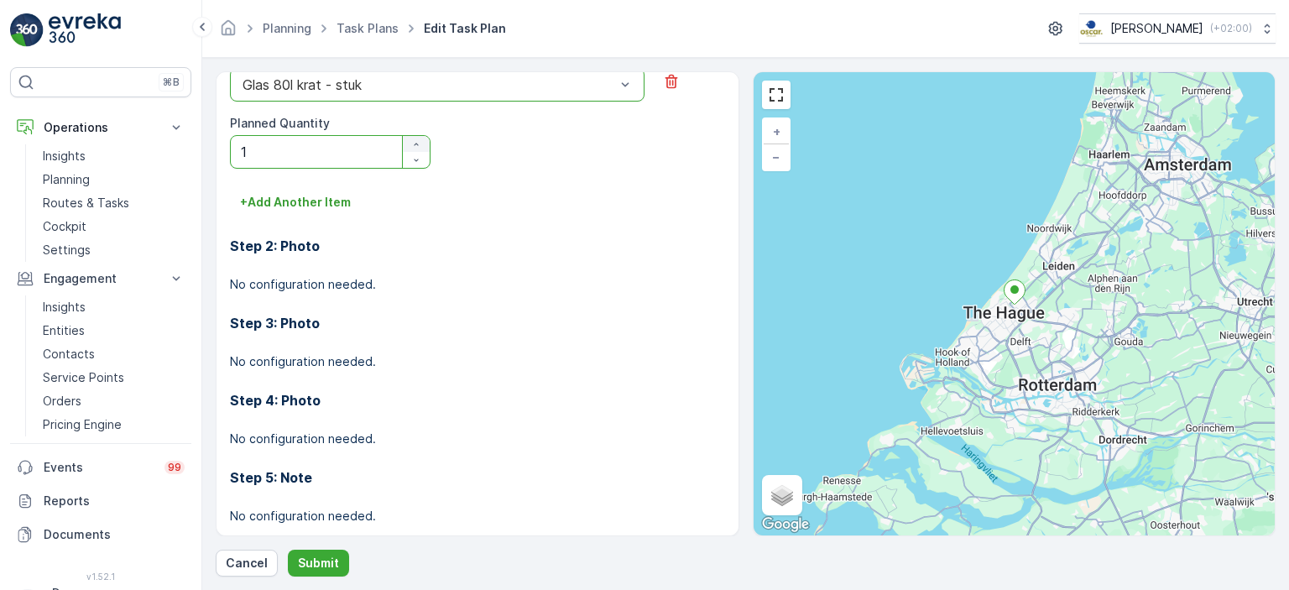
click at [420, 139] on icon "button" at bounding box center [416, 144] width 10 height 10
type Quantity "2"
click at [332, 572] on button "Submit" at bounding box center [318, 563] width 61 height 27
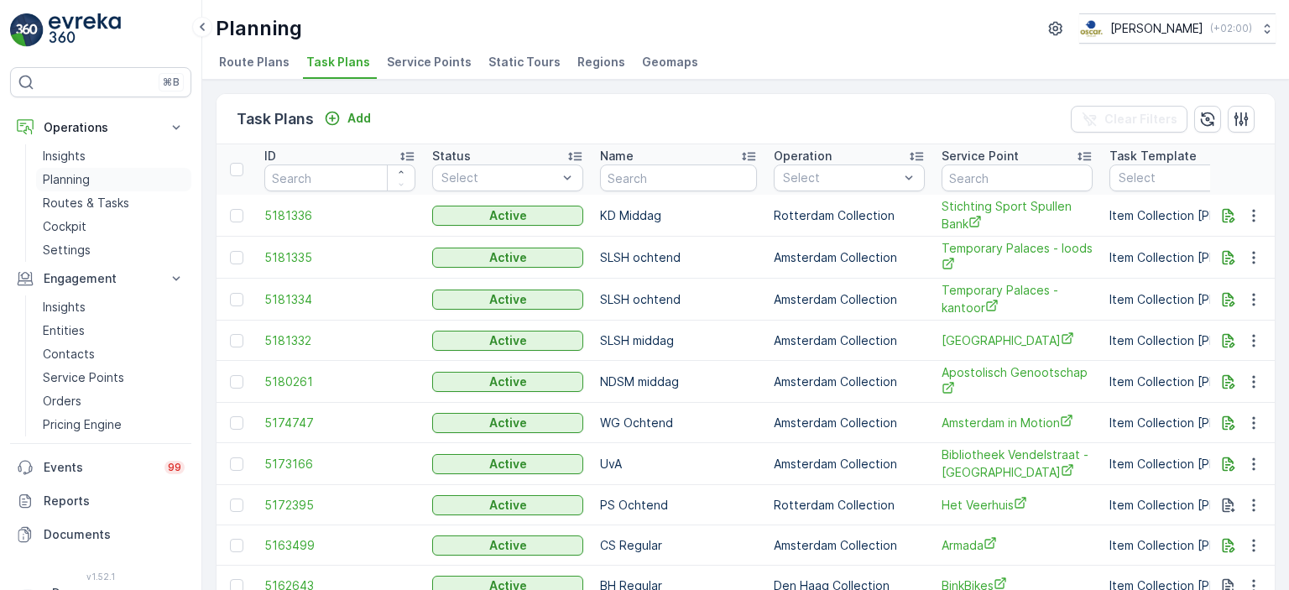
click at [76, 184] on p "Planning" at bounding box center [66, 179] width 47 height 17
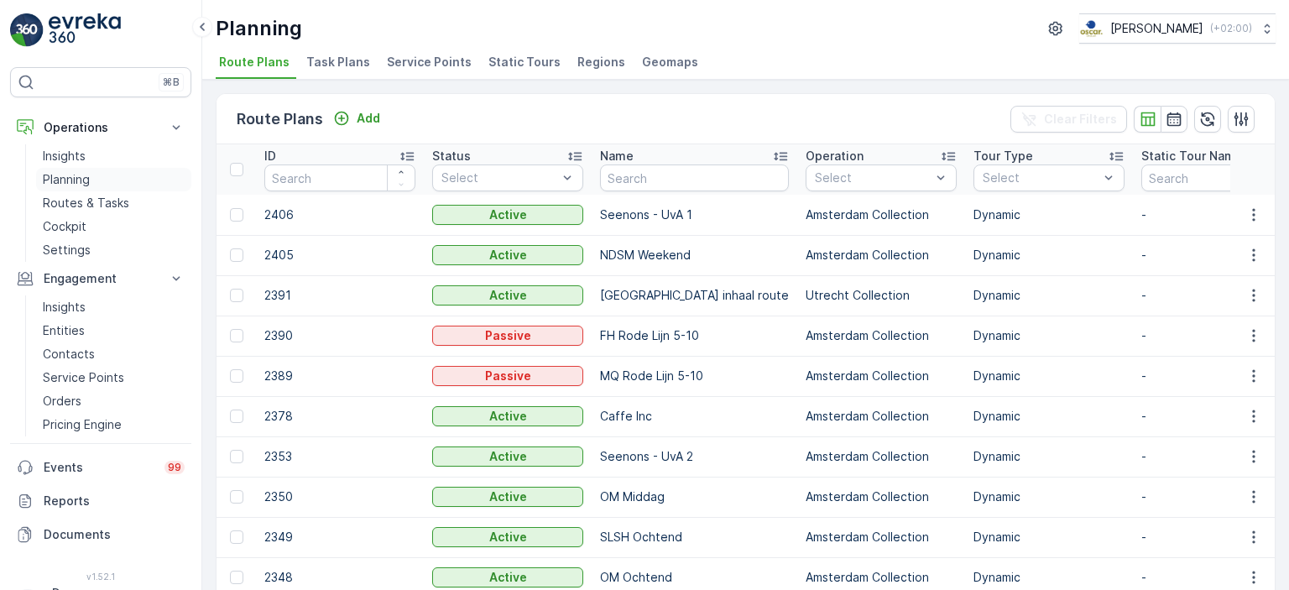
click at [105, 190] on link "Planning" at bounding box center [113, 180] width 155 height 24
click at [141, 206] on link "Routes & Tasks" at bounding box center [113, 203] width 155 height 24
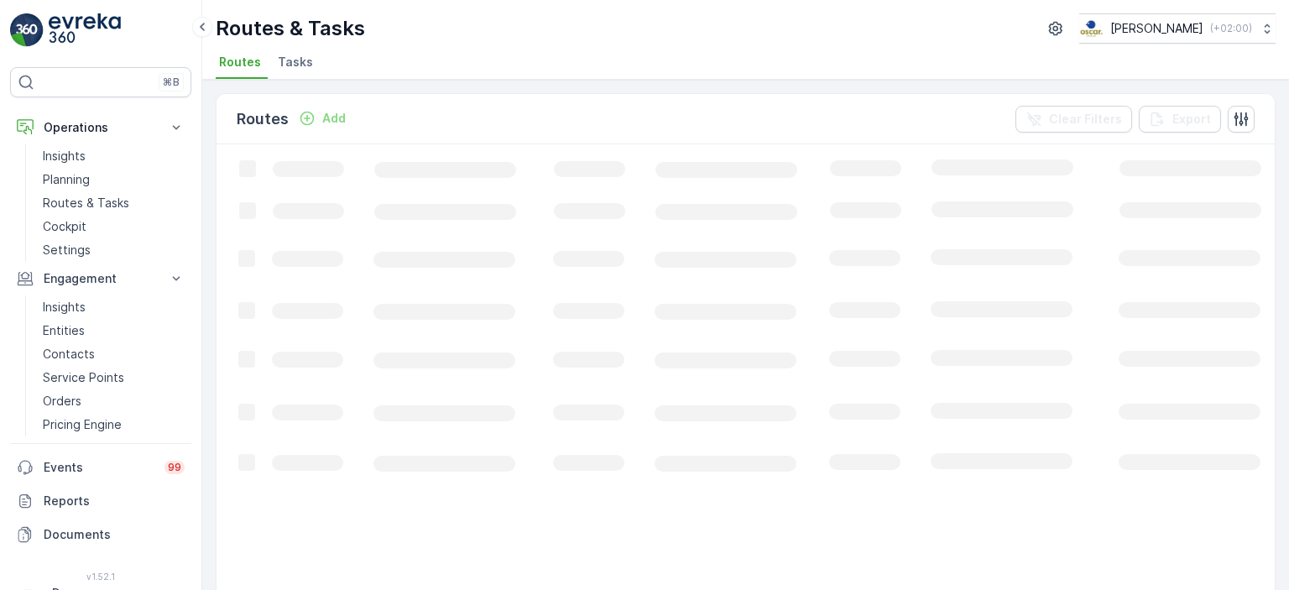
click at [279, 63] on span "Tasks" at bounding box center [295, 62] width 35 height 17
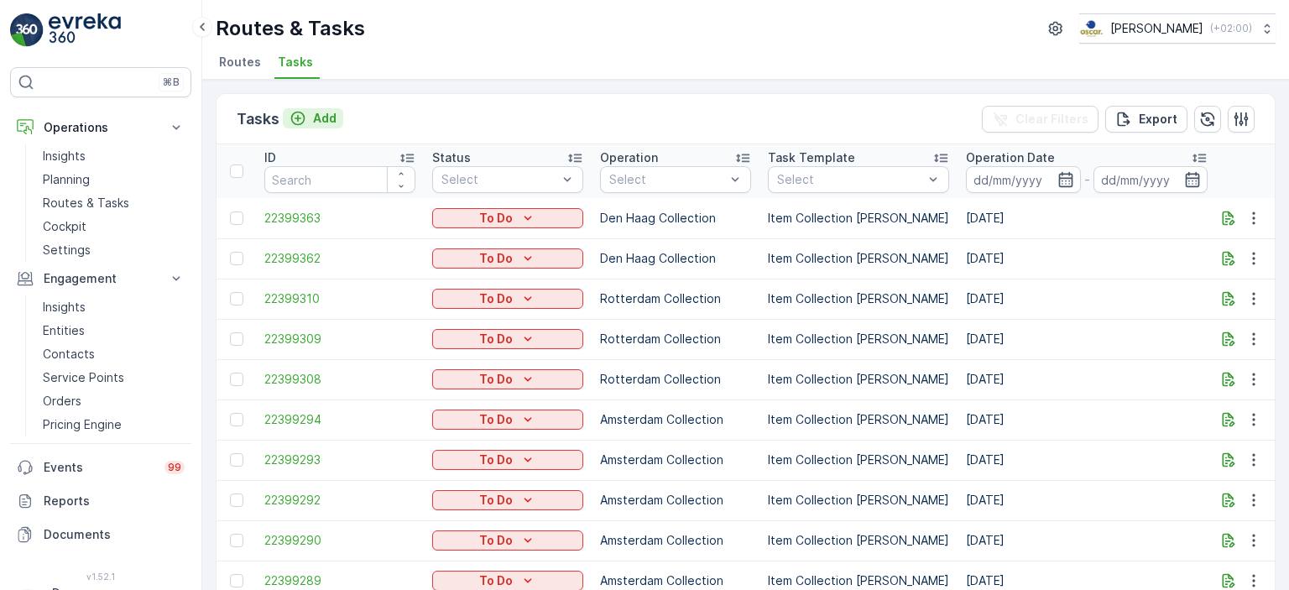
click at [306, 112] on div "Add" at bounding box center [313, 118] width 47 height 17
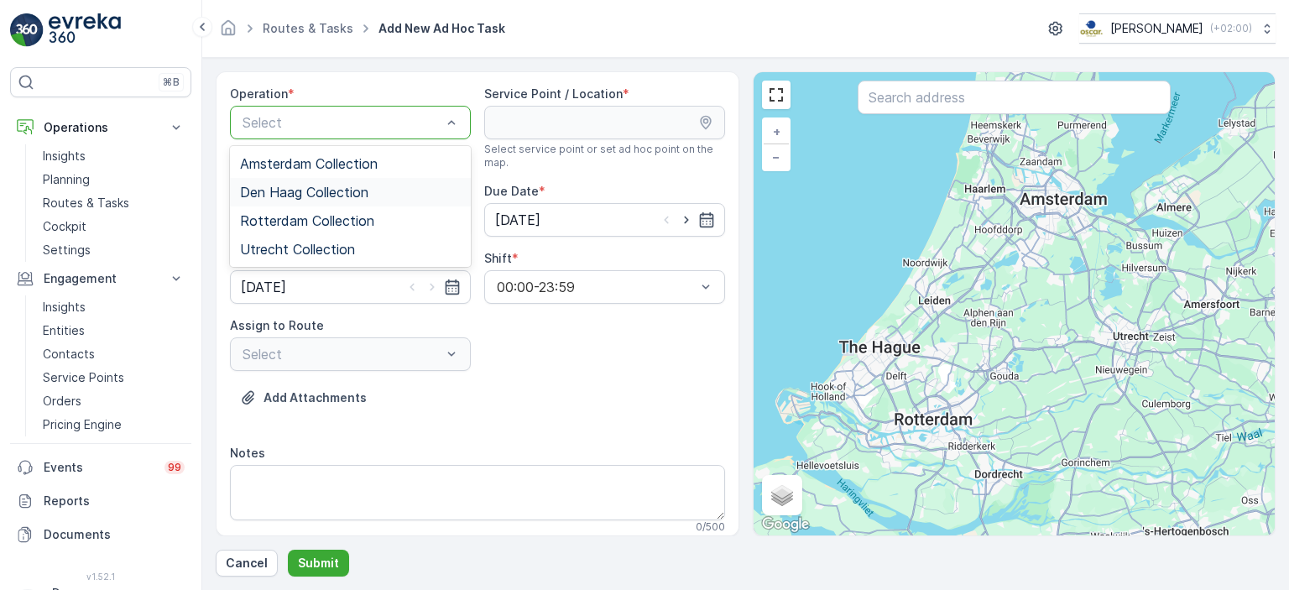
click at [351, 185] on span "Den Haag Collection" at bounding box center [304, 192] width 128 height 15
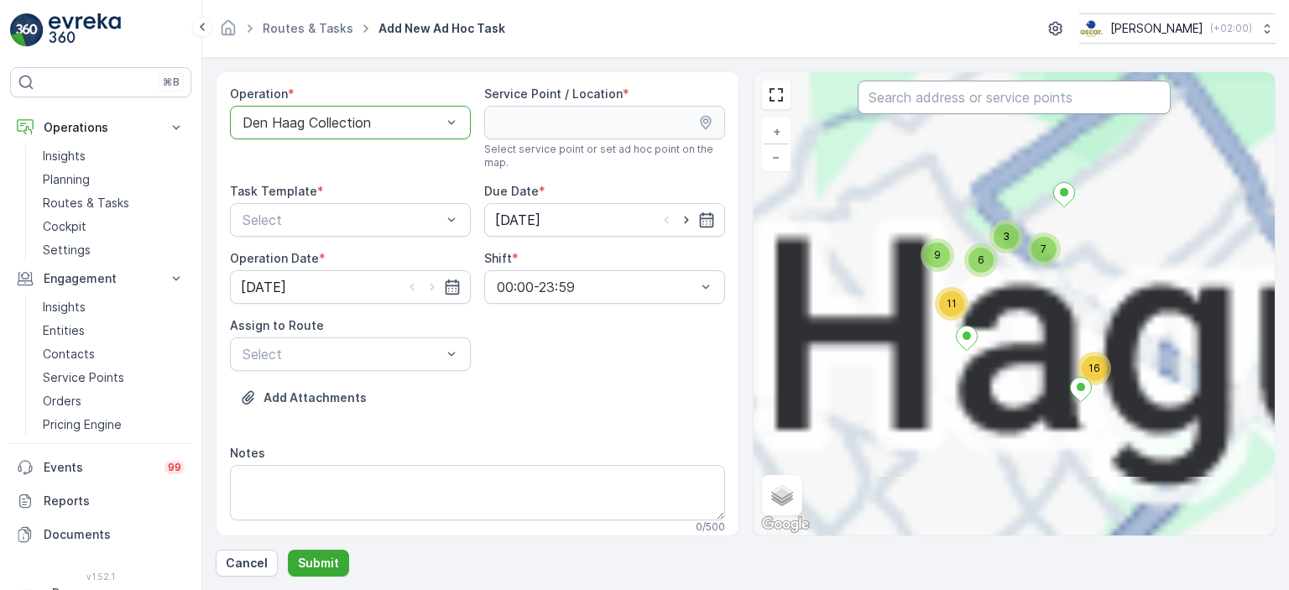
click at [926, 107] on input "text" at bounding box center [1014, 98] width 313 height 34
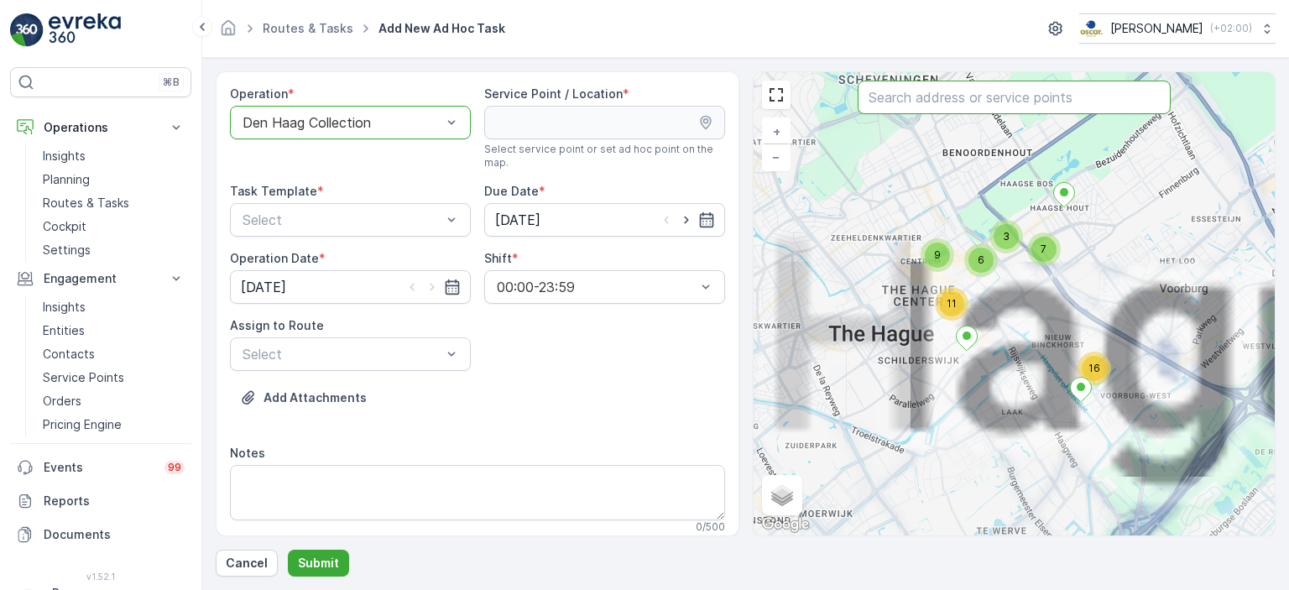
click at [926, 107] on input "text" at bounding box center [1014, 98] width 313 height 34
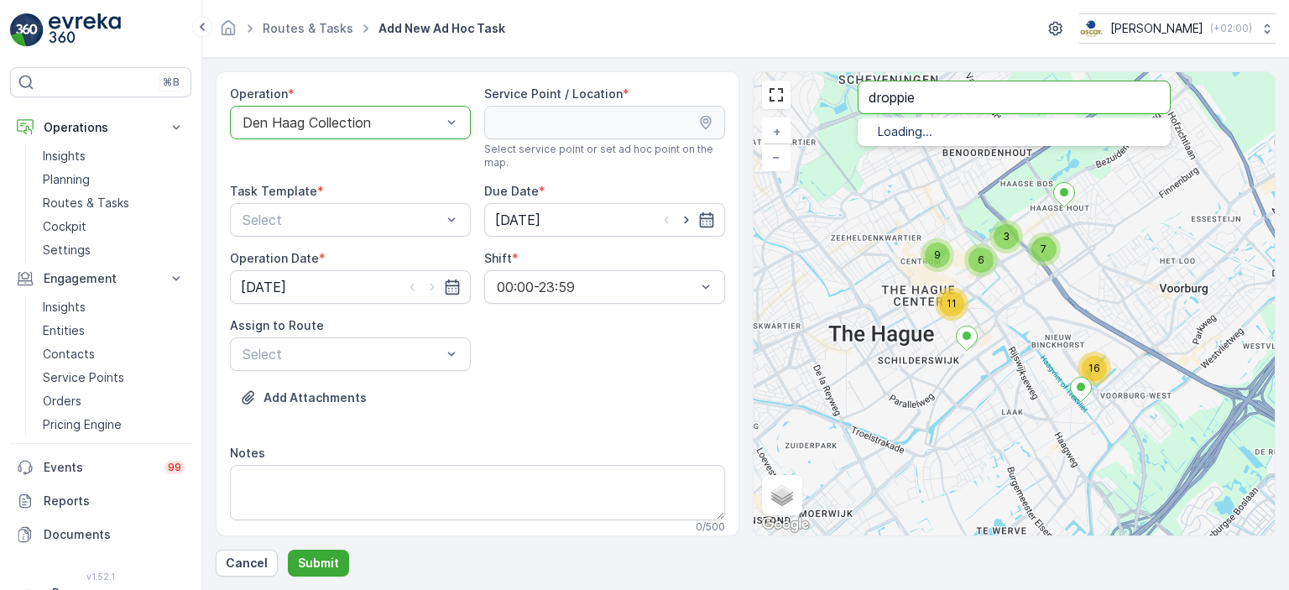
type input "droppie"
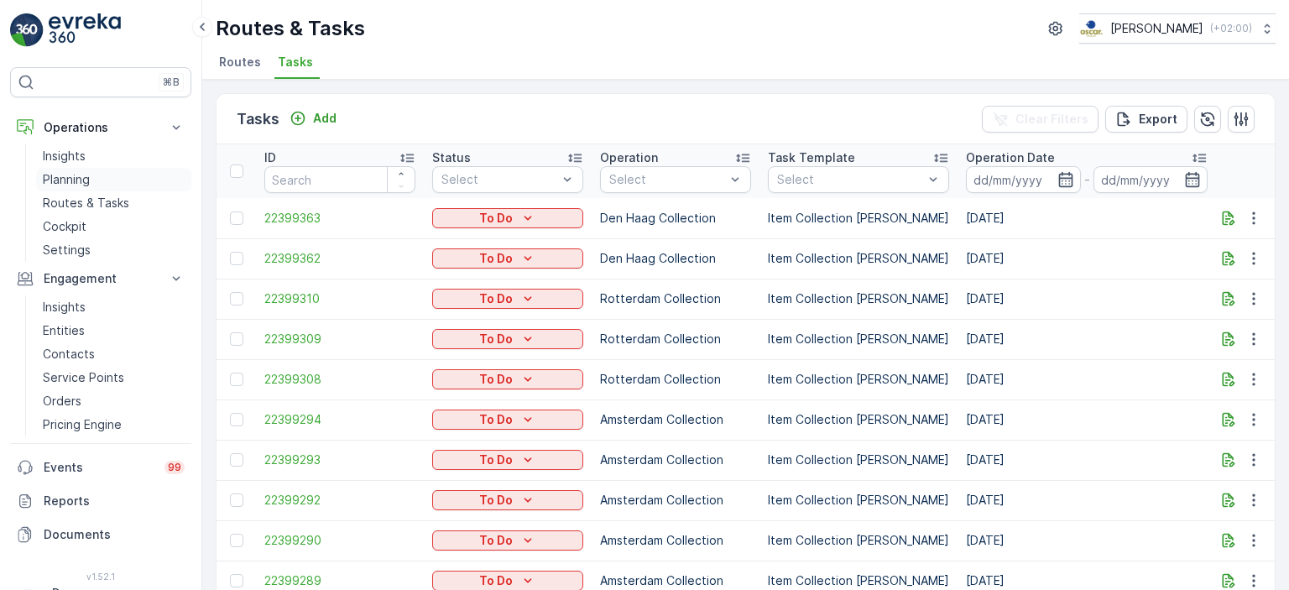
click at [86, 177] on p "Planning" at bounding box center [66, 179] width 47 height 17
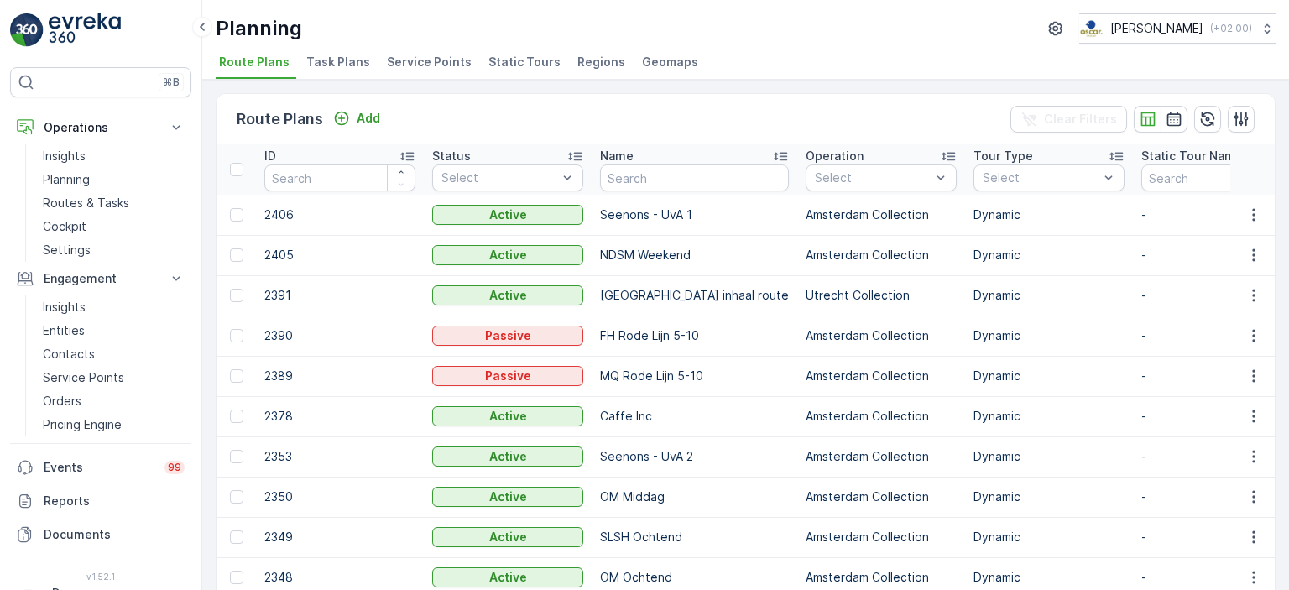
click at [330, 57] on span "Task Plans" at bounding box center [338, 62] width 64 height 17
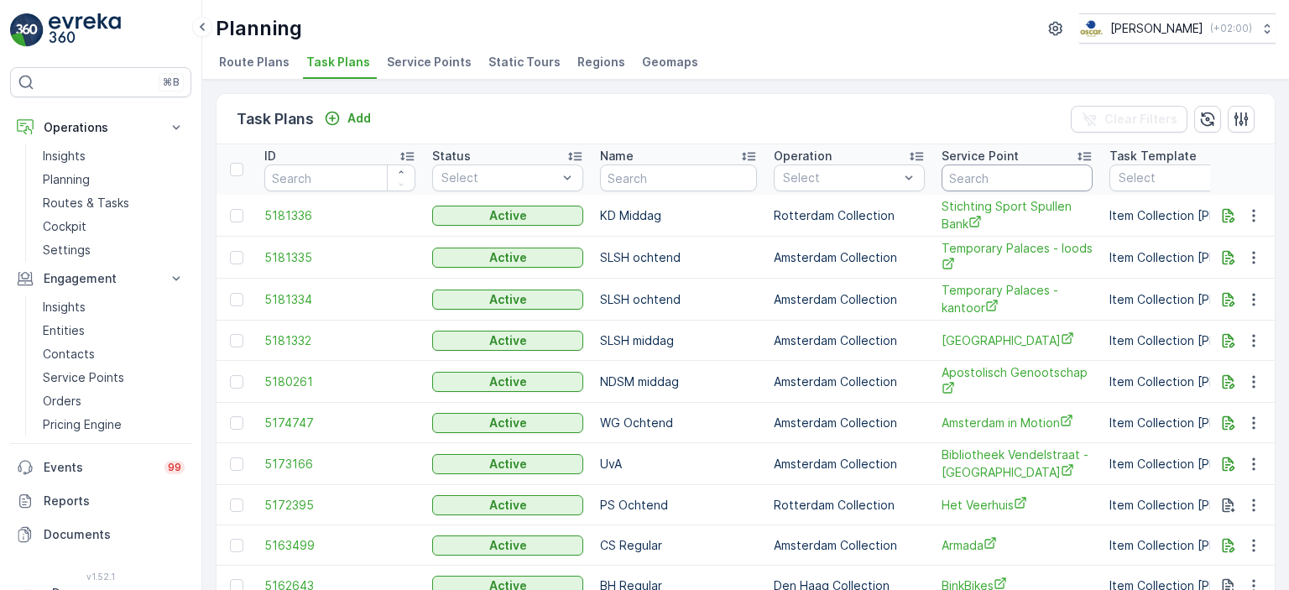
click at [974, 178] on input "text" at bounding box center [1017, 178] width 151 height 27
type input "droppie"
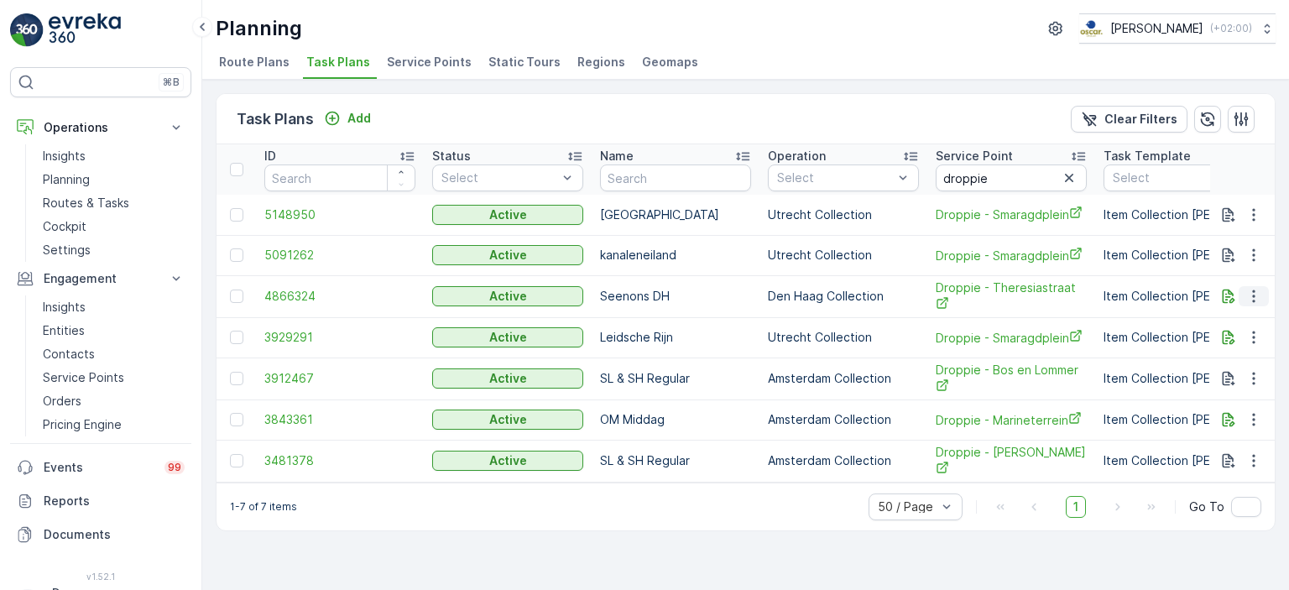
click at [1252, 299] on icon "button" at bounding box center [1254, 296] width 17 height 17
click at [1221, 342] on span "Edit Task Plan" at bounding box center [1224, 343] width 78 height 17
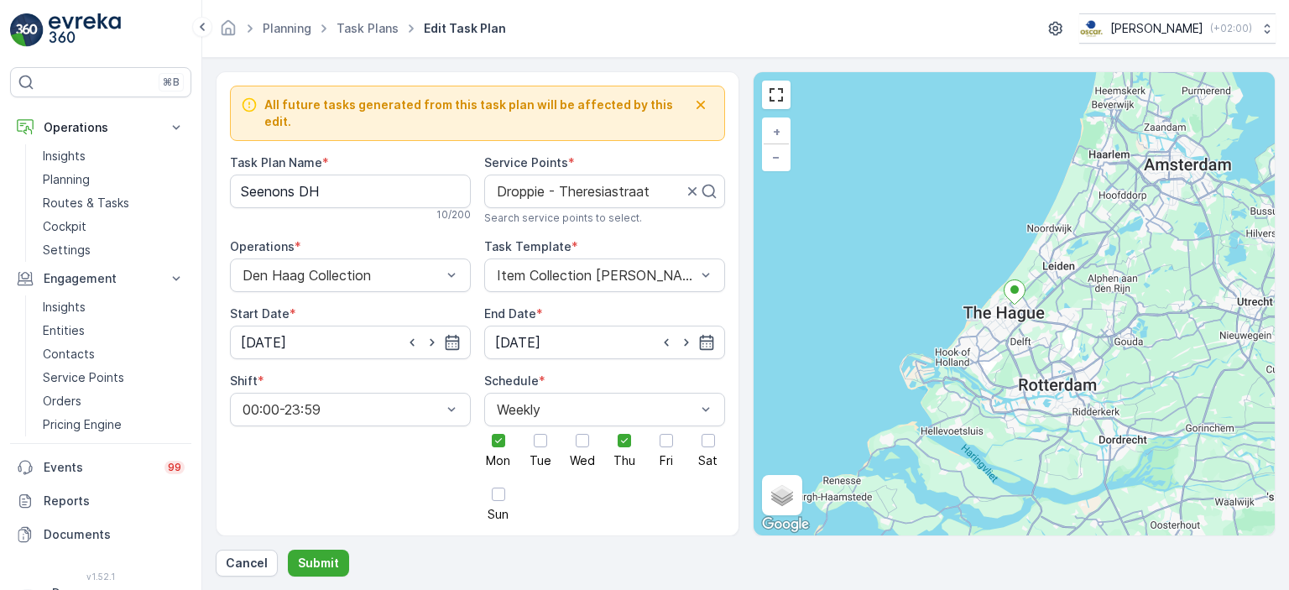
scroll to position [732, 0]
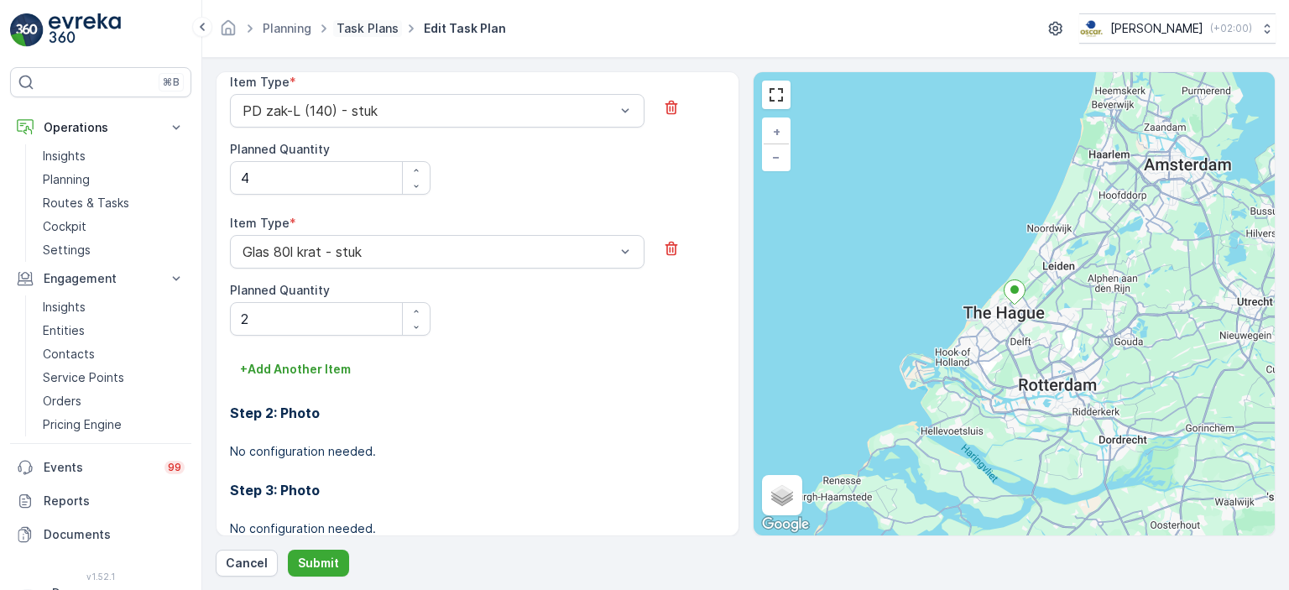
click at [383, 23] on link "Task Plans" at bounding box center [368, 28] width 62 height 14
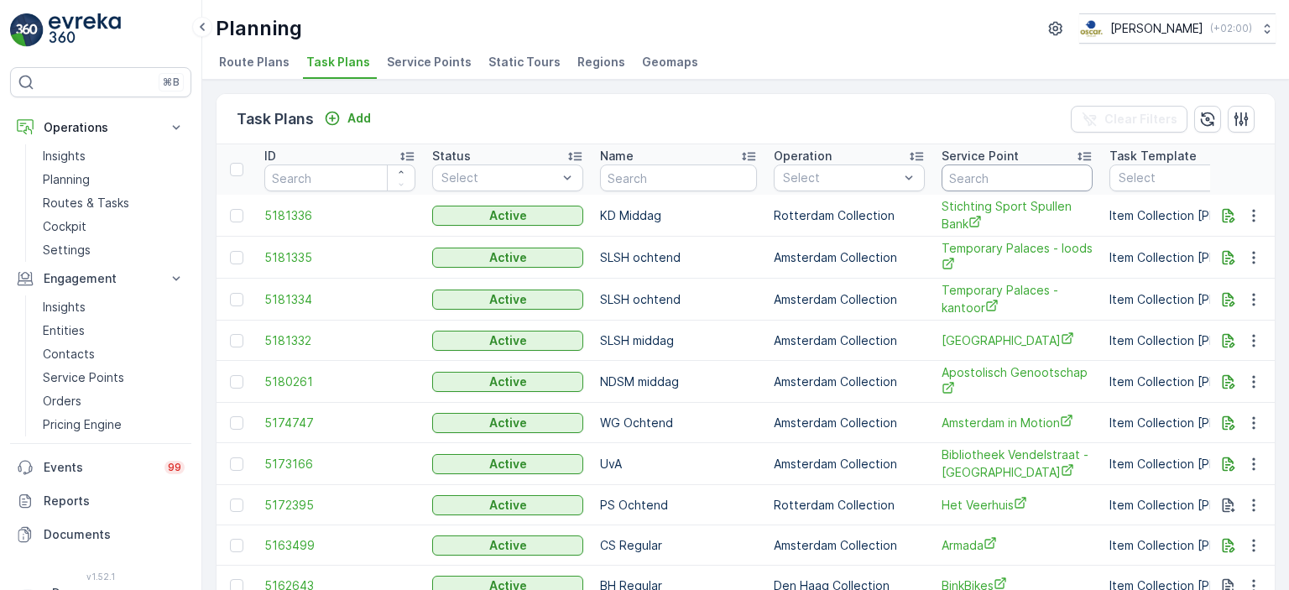
click at [1017, 170] on input "text" at bounding box center [1017, 178] width 151 height 27
type input "droppie"
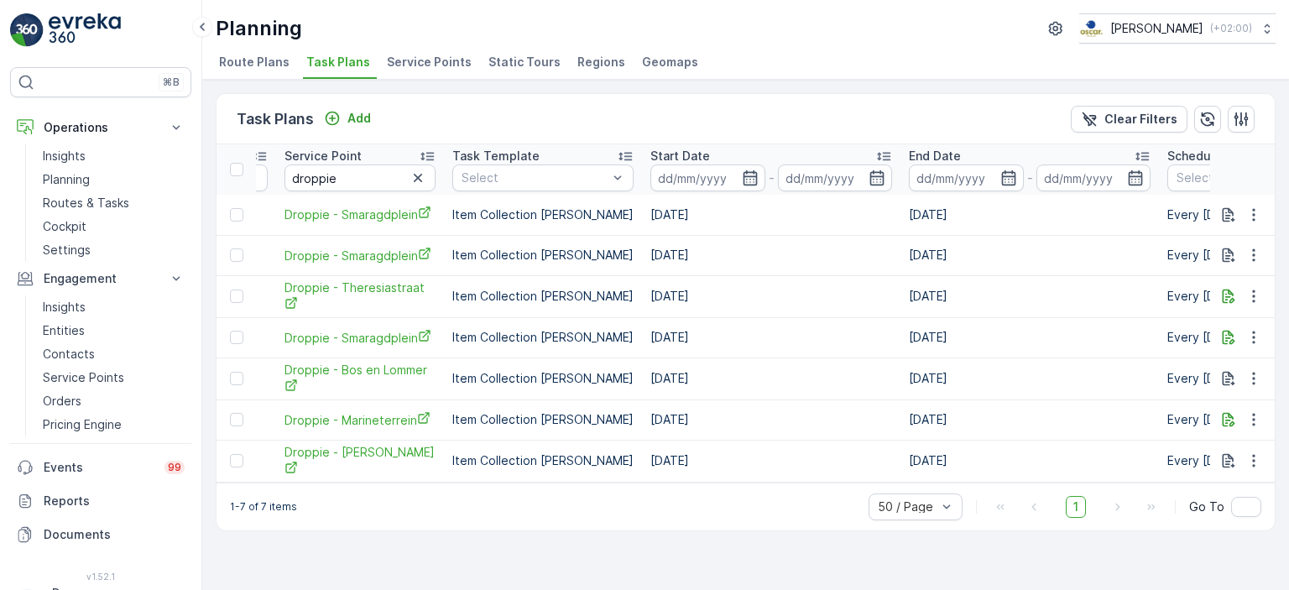
scroll to position [0, 1129]
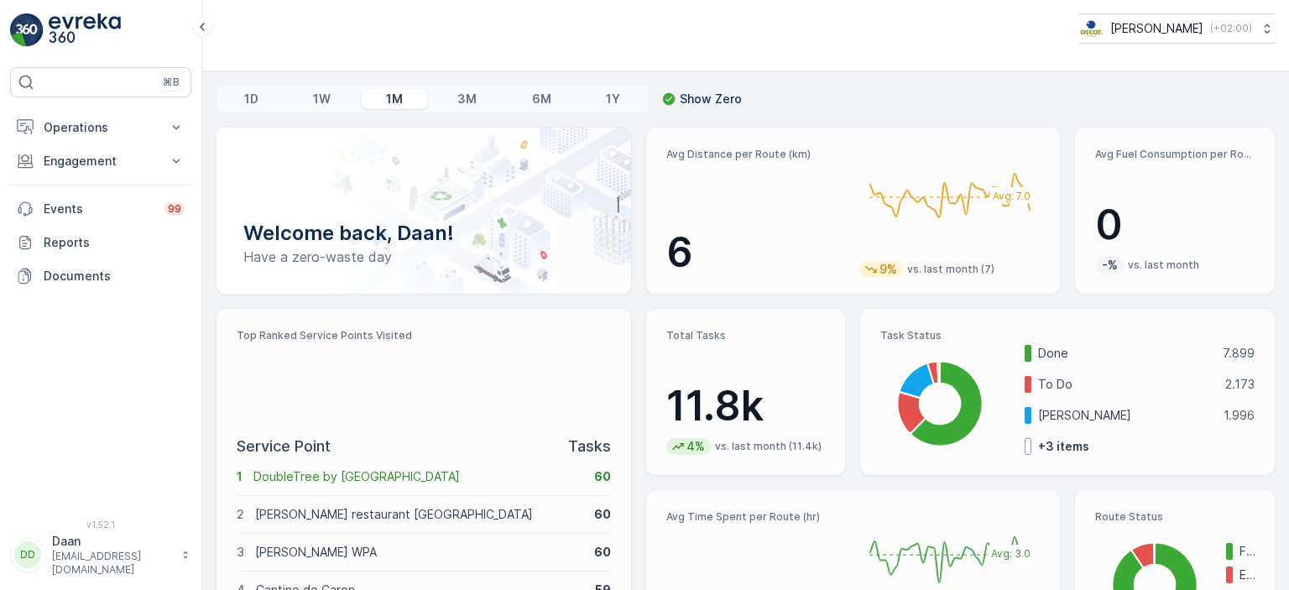
click at [67, 30] on img at bounding box center [85, 30] width 72 height 34
click at [97, 123] on p "Operations" at bounding box center [101, 127] width 114 height 17
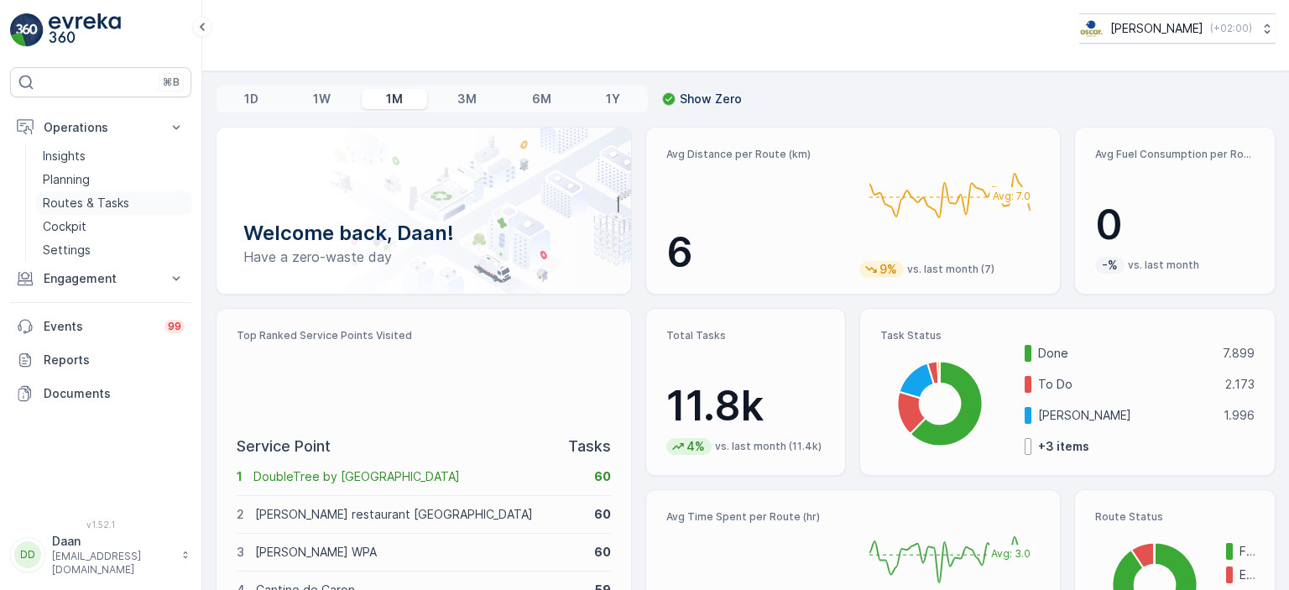
click at [105, 197] on p "Routes & Tasks" at bounding box center [86, 203] width 86 height 17
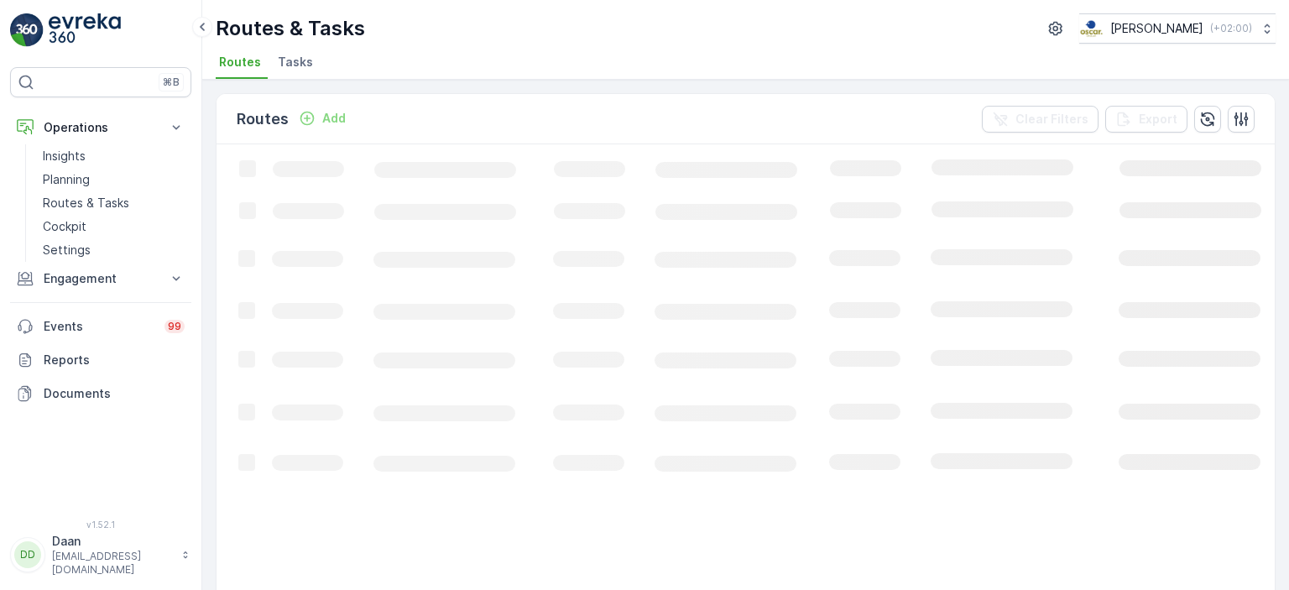
click at [308, 73] on li "Tasks" at bounding box center [296, 64] width 45 height 29
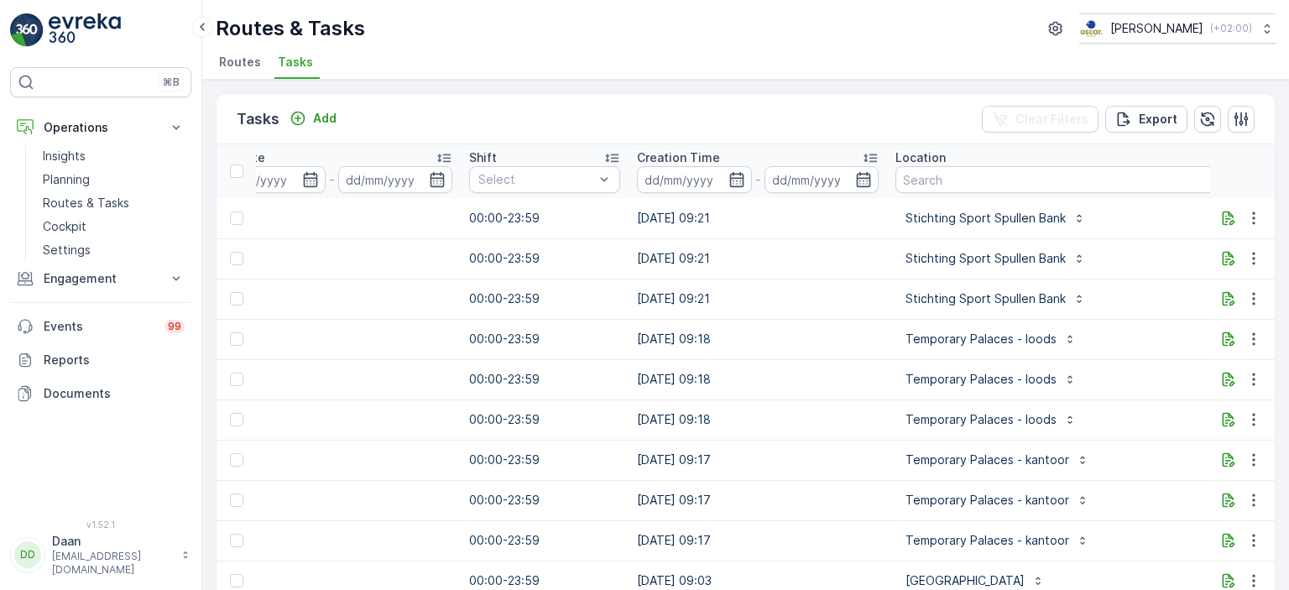
scroll to position [0, 1259]
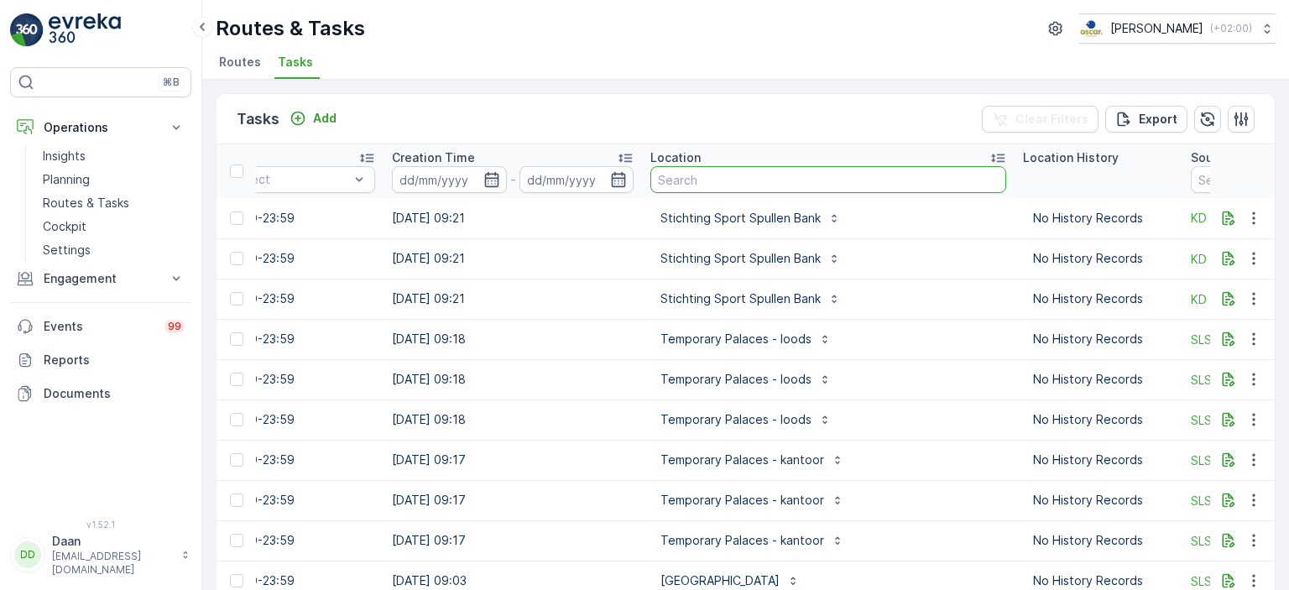
click at [750, 179] on input "text" at bounding box center [828, 179] width 356 height 27
type input "Bar bet"
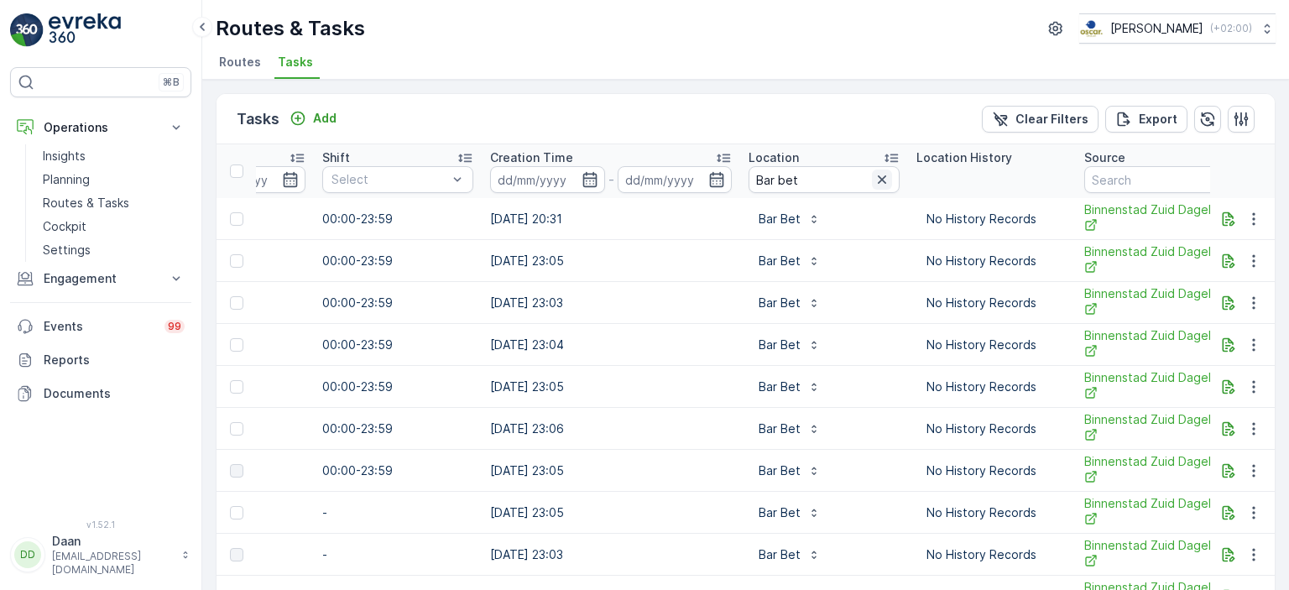
click at [874, 182] on icon "button" at bounding box center [882, 179] width 17 height 17
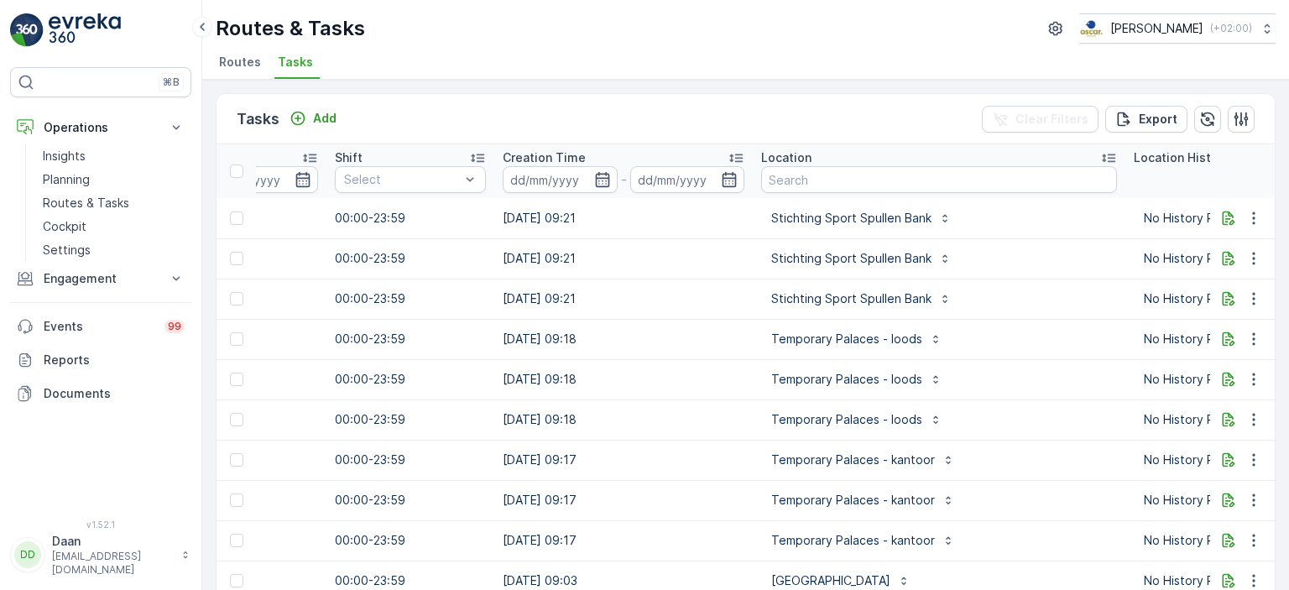
scroll to position [0, 1162]
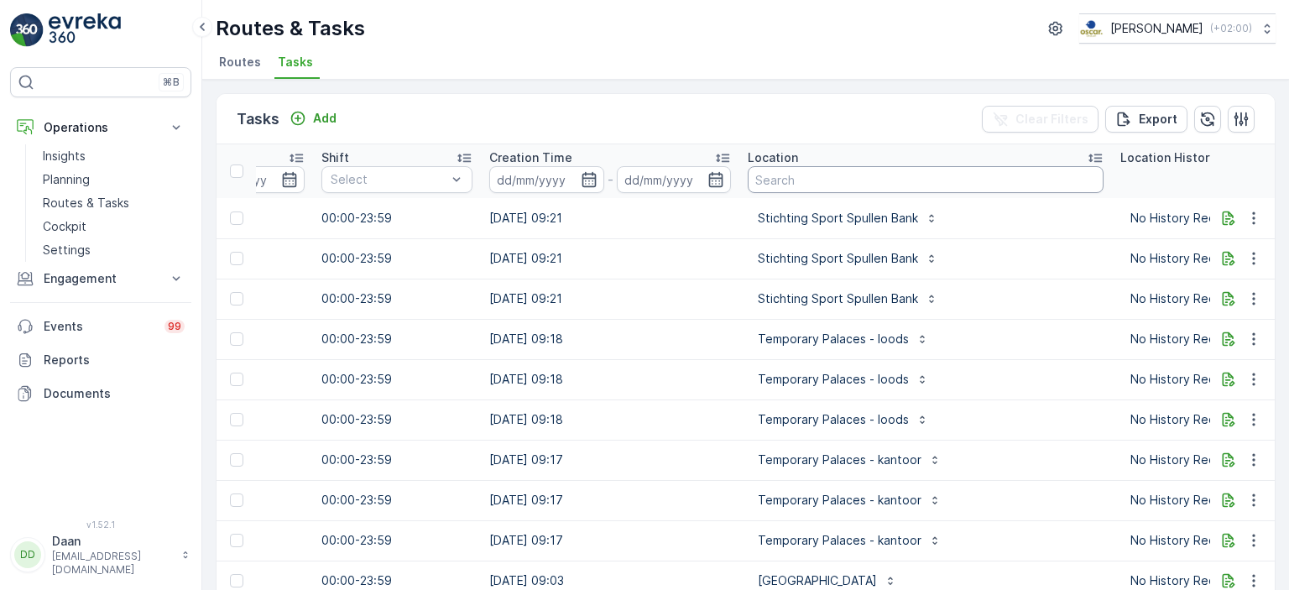
click at [880, 180] on input "text" at bounding box center [926, 179] width 356 height 27
type input "conscious"
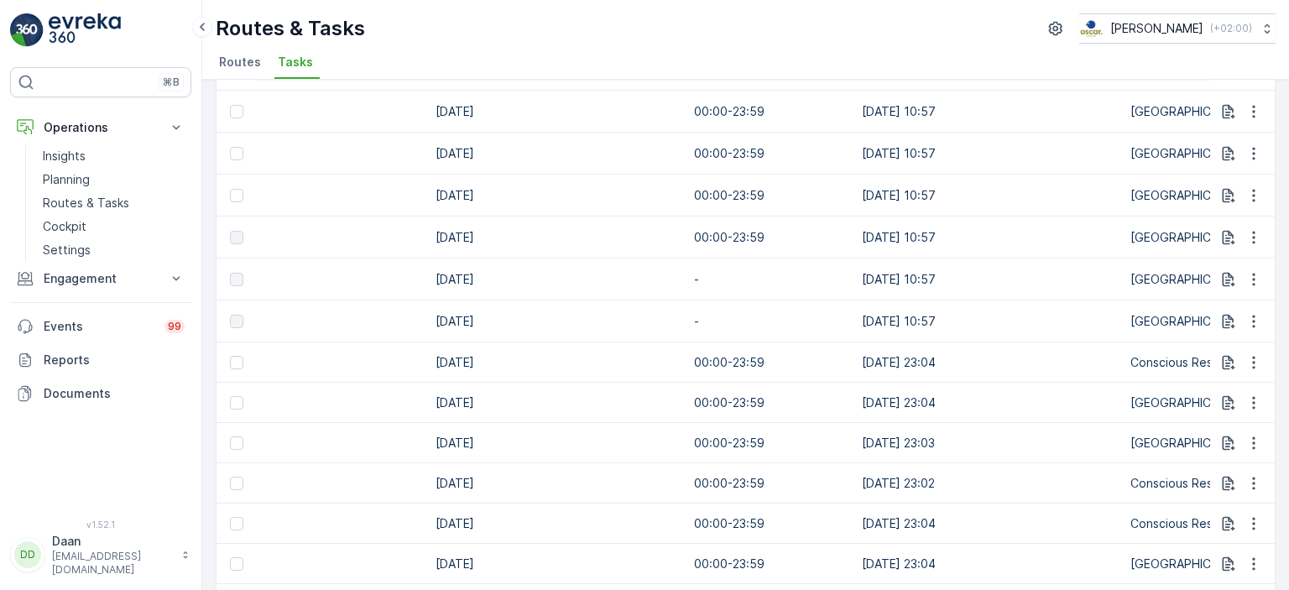
scroll to position [0, 791]
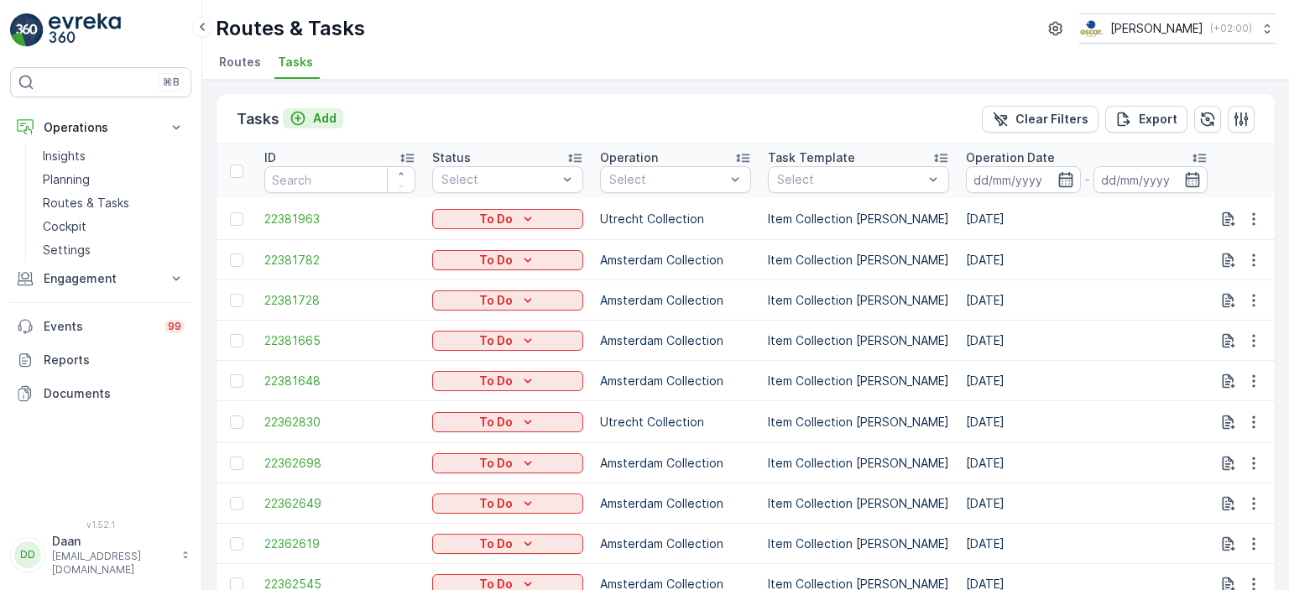
click at [319, 125] on p "Add" at bounding box center [325, 118] width 24 height 17
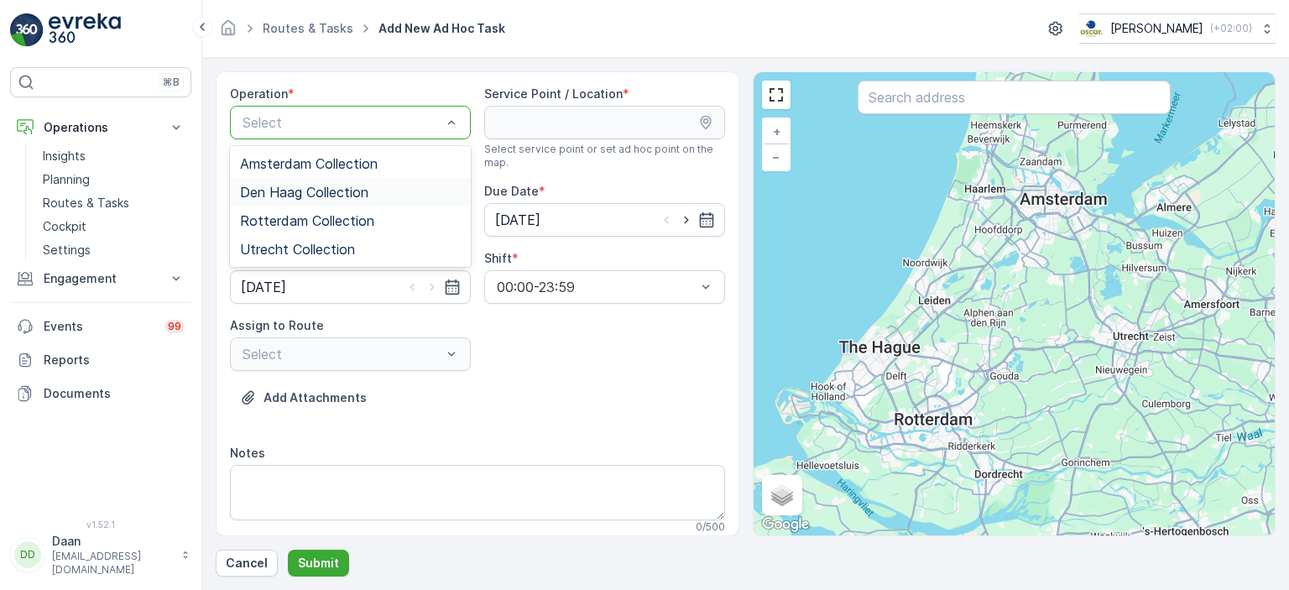
click at [326, 196] on span "Den Haag Collection" at bounding box center [304, 192] width 128 height 15
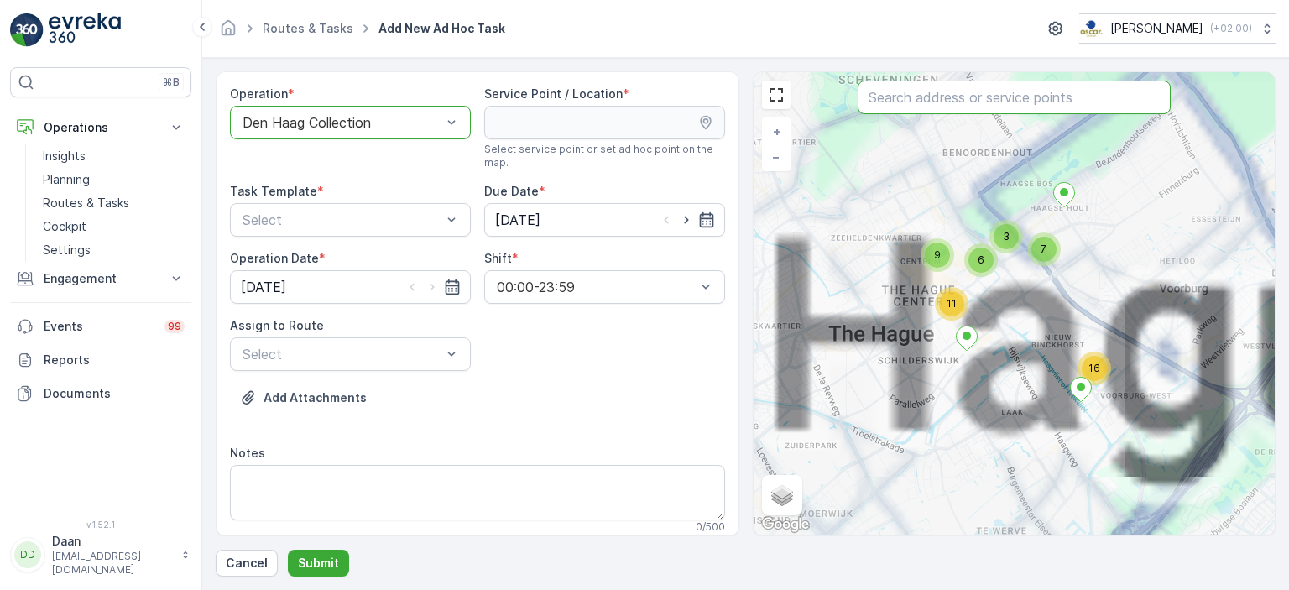
click at [957, 97] on input "text" at bounding box center [1014, 98] width 313 height 34
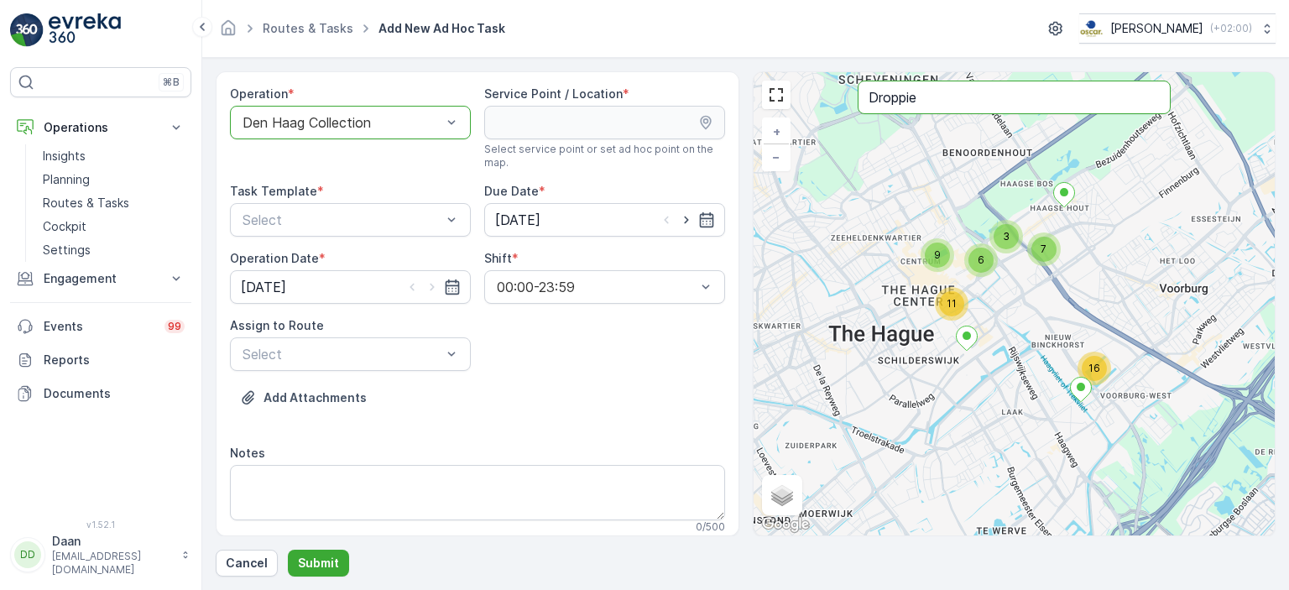
type input "Droppie"
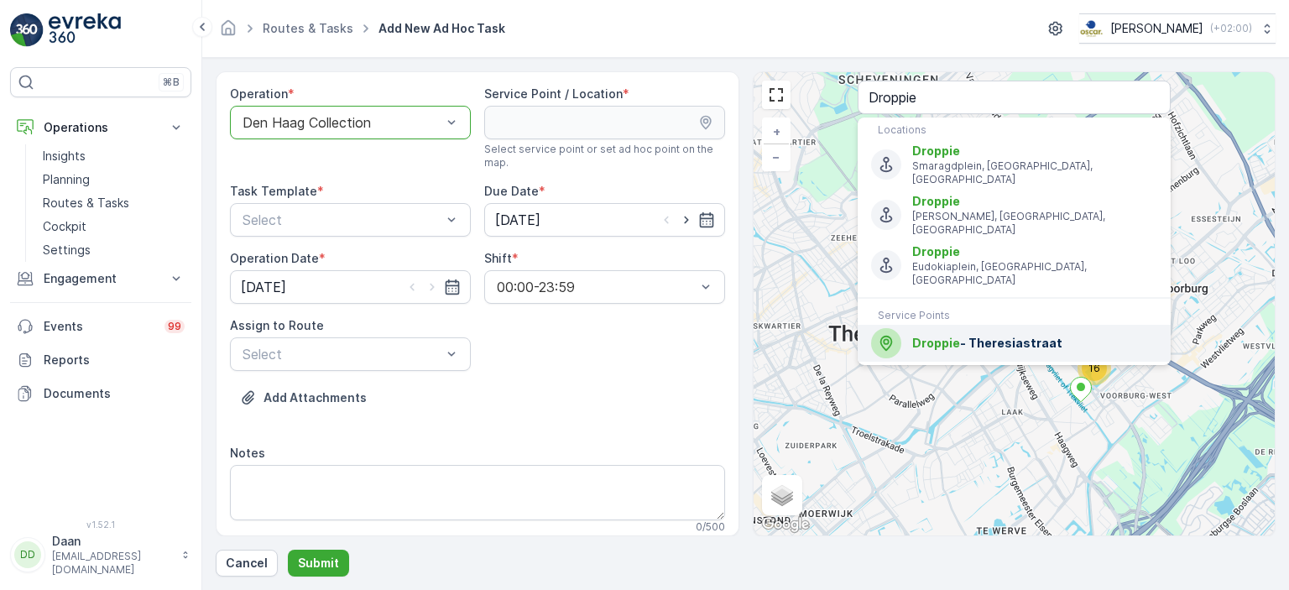
click at [972, 335] on span "Droppie - Theresiastraat" at bounding box center [1034, 343] width 245 height 17
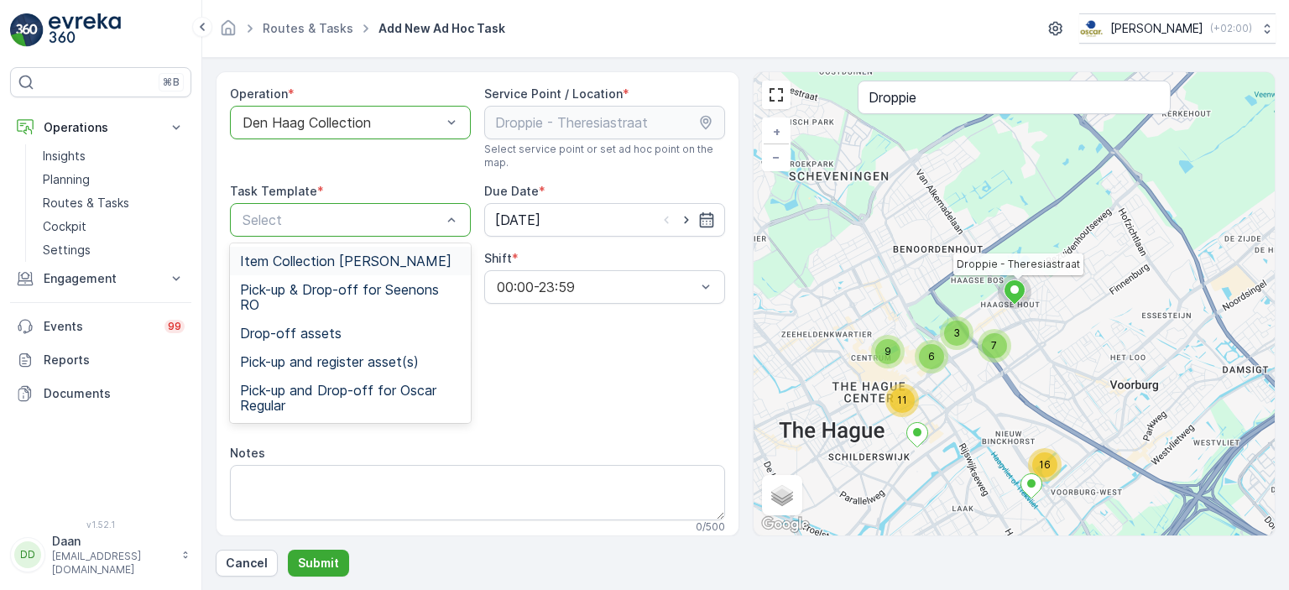
click at [358, 259] on span "Item Collection [PERSON_NAME]" at bounding box center [346, 260] width 212 height 15
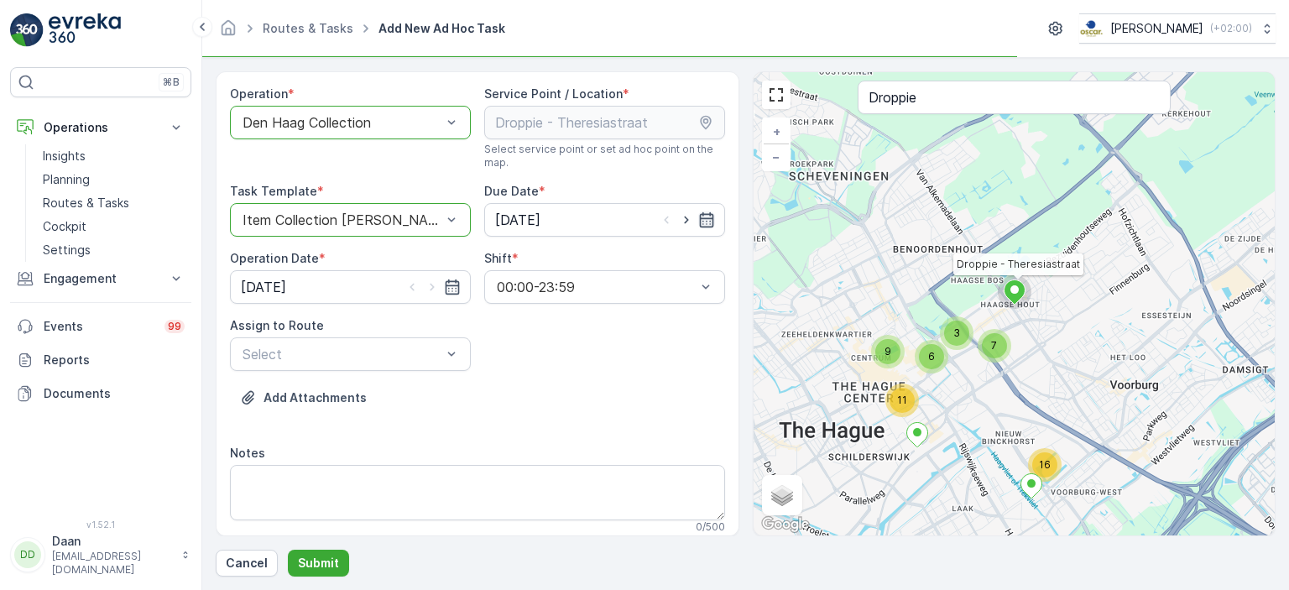
click at [708, 222] on icon "button" at bounding box center [706, 220] width 17 height 17
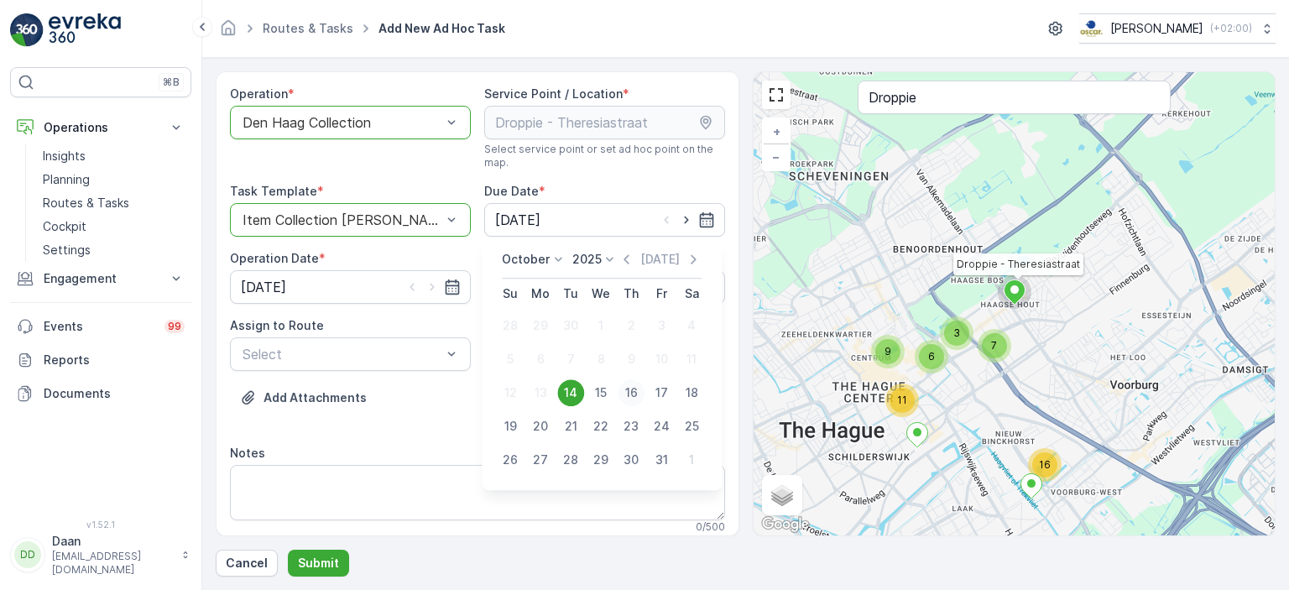
click at [637, 392] on div "16" at bounding box center [631, 392] width 27 height 27
type input "[DATE]"
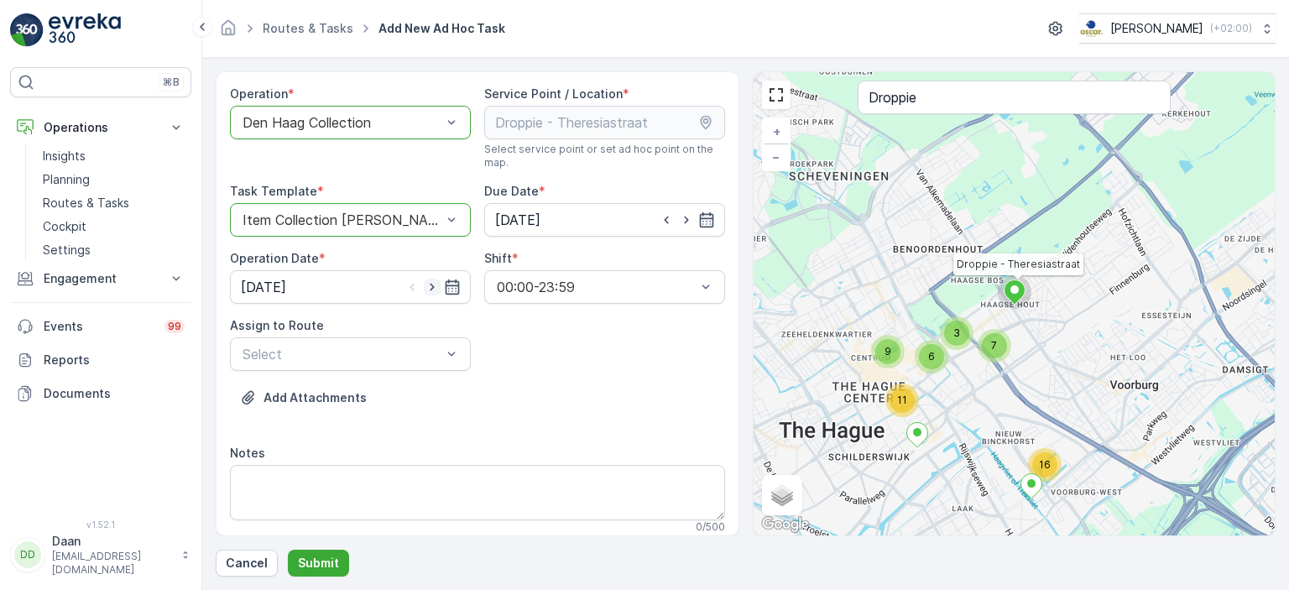
drag, startPoint x: 428, startPoint y: 290, endPoint x: 437, endPoint y: 286, distance: 10.1
click at [427, 290] on icon "button" at bounding box center [432, 287] width 17 height 17
click at [426, 290] on icon "button" at bounding box center [432, 287] width 17 height 17
type input "[DATE]"
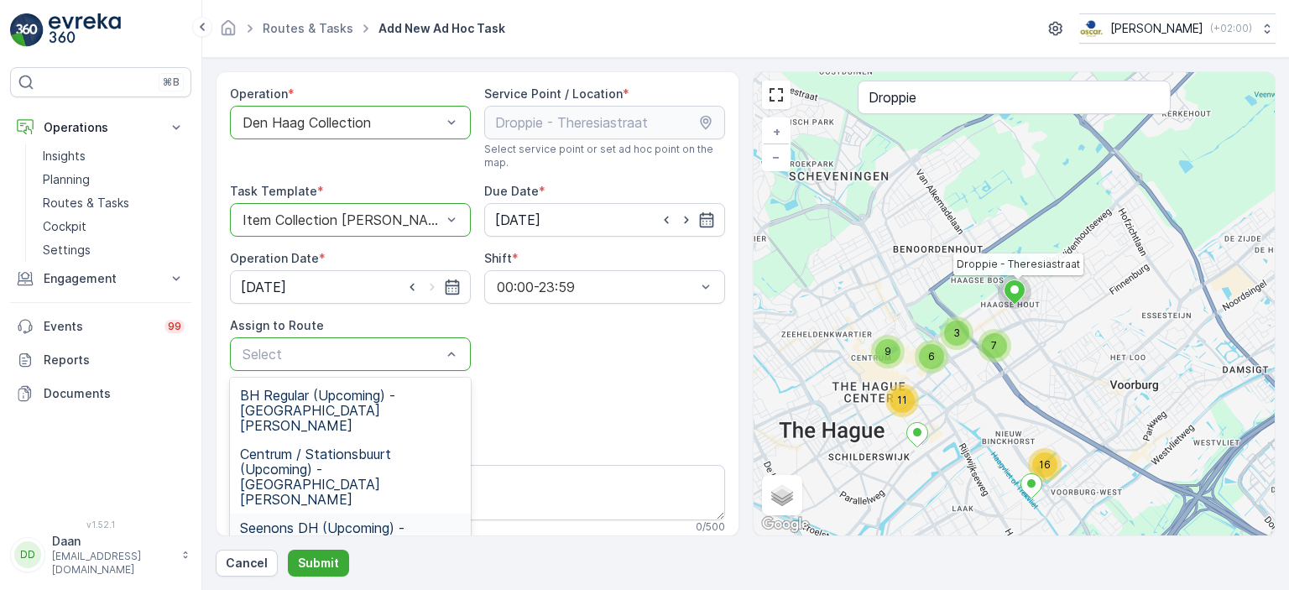
click at [308, 520] on span "Seenons DH (Upcoming) - Den Haag" at bounding box center [350, 542] width 221 height 45
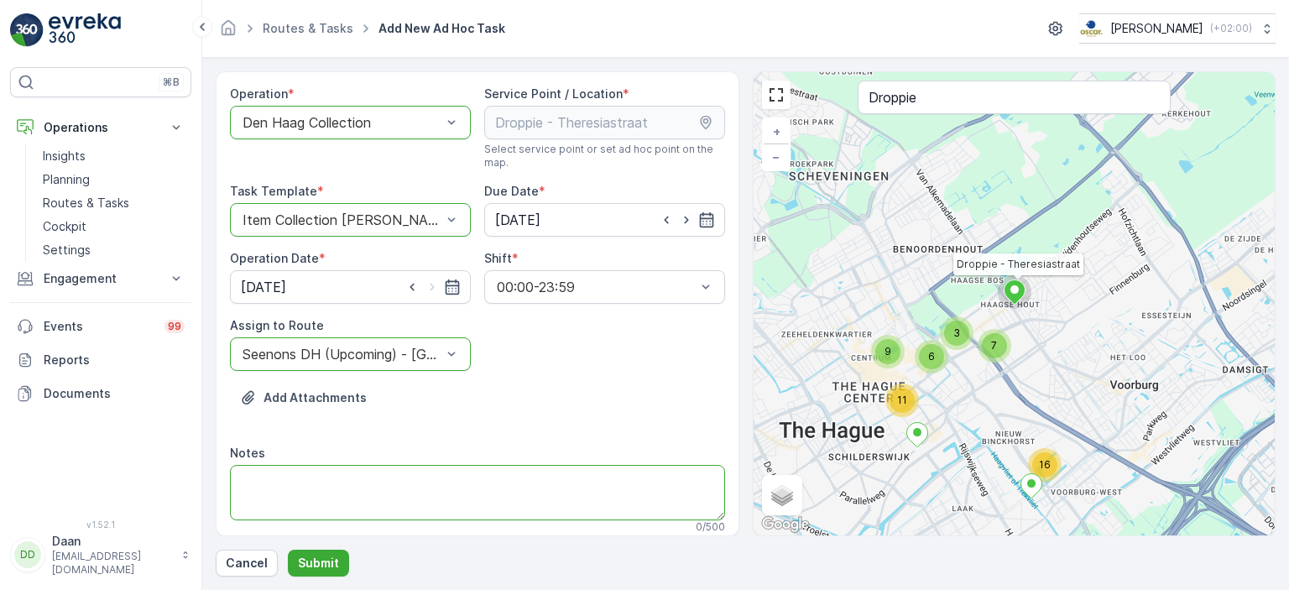
click at [308, 489] on textarea "Notes" at bounding box center [477, 492] width 495 height 55
click at [524, 481] on textarea "Hier graag 2x 80l glaskrat afleveren. please deliver 2x 80L Yellow glas Crate." at bounding box center [477, 492] width 495 height 55
click at [500, 505] on textarea "Hier graag 2x 80l glaskrat afleveren. please deliver 2x 80L Yellow glas Crate." at bounding box center [477, 492] width 495 height 55
click at [512, 484] on textarea "Hier graag 2x 80l glaskrat afleveren. please deliver 2x 80L Yellow glas Crate." at bounding box center [477, 492] width 495 height 55
click at [497, 487] on textarea "Hier graag 2x 80l glaskrat afleveren. please deliver 2x 80L Yellow glas Crate." at bounding box center [477, 492] width 495 height 55
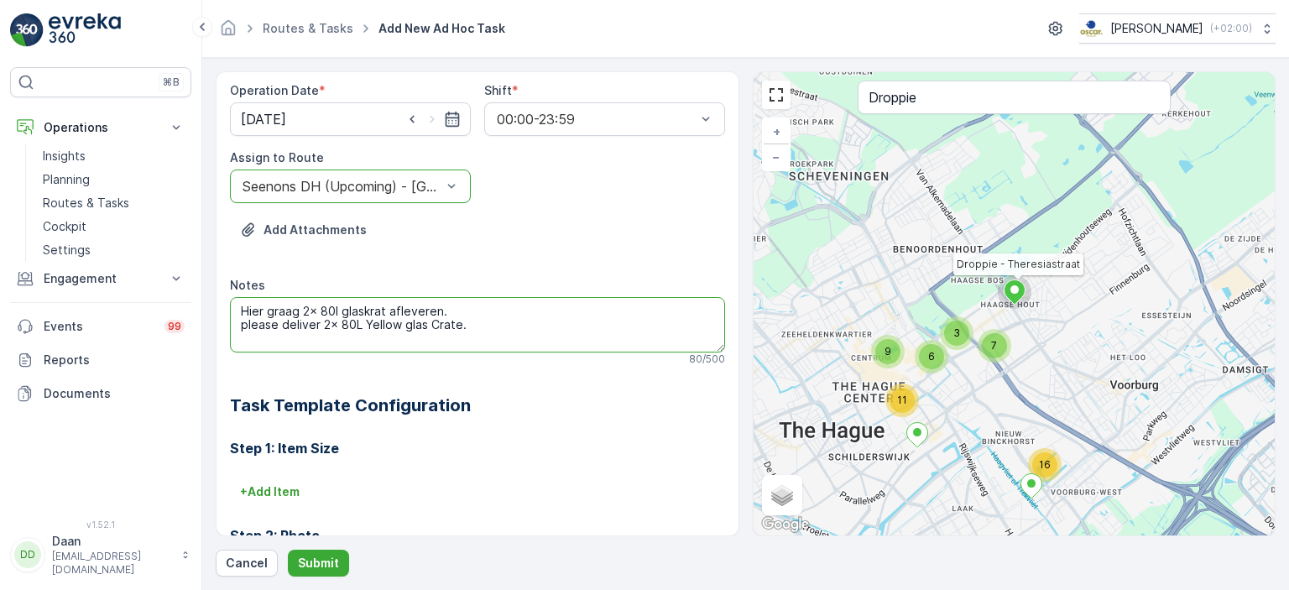
scroll to position [252, 0]
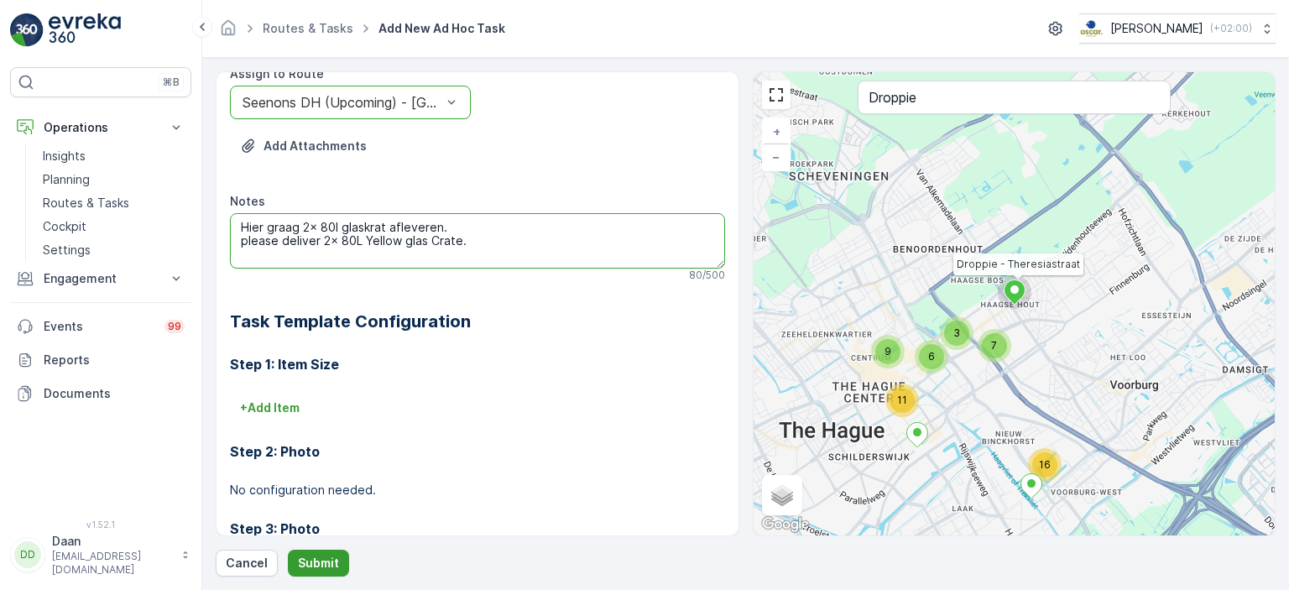
type textarea "Hier graag 2x 80l glaskrat afleveren. please deliver 2x 80L Yellow glas Crate."
click at [329, 572] on button "Submit" at bounding box center [318, 563] width 61 height 27
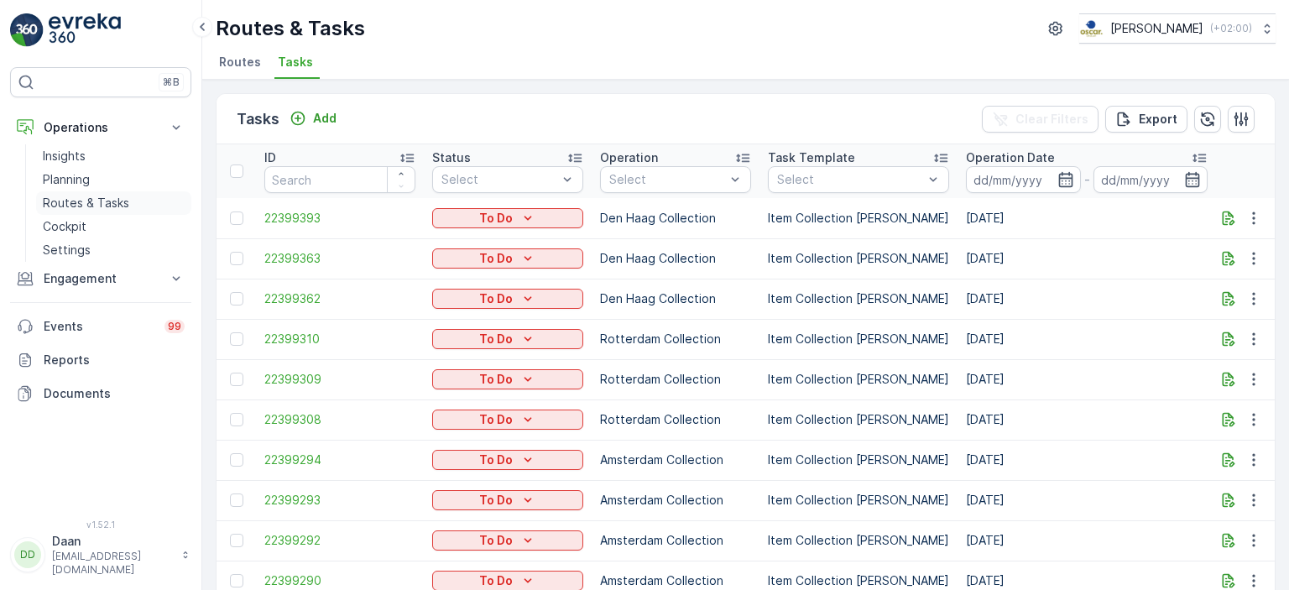
click at [84, 197] on p "Routes & Tasks" at bounding box center [86, 203] width 86 height 17
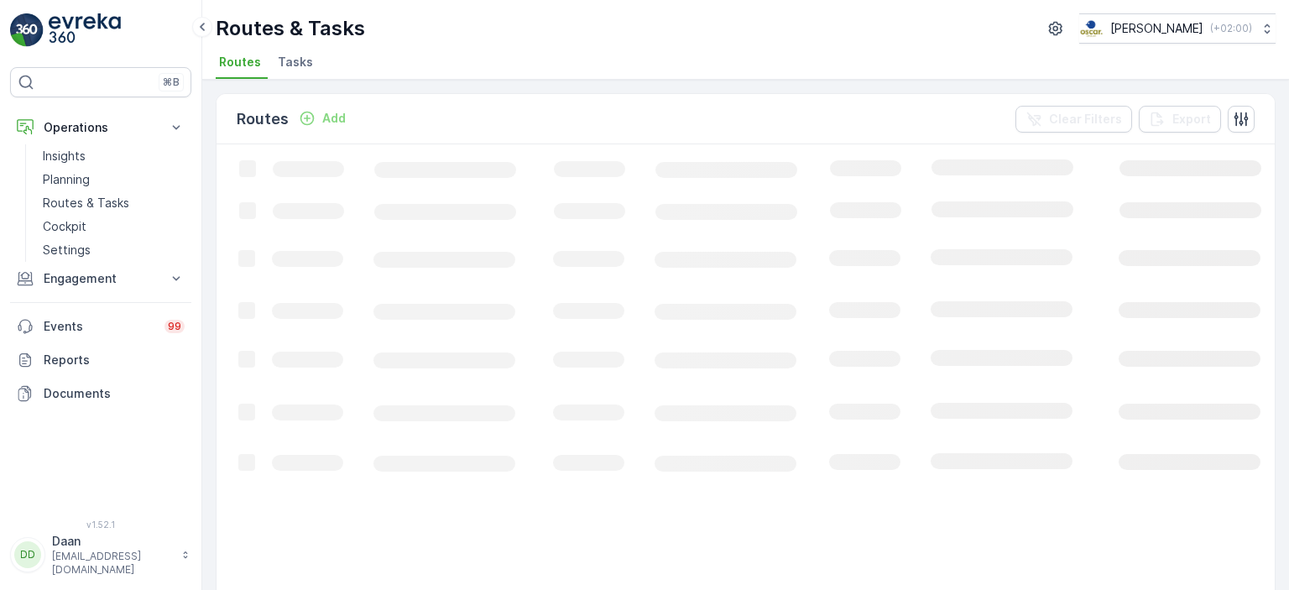
click at [300, 63] on span "Tasks" at bounding box center [295, 62] width 35 height 17
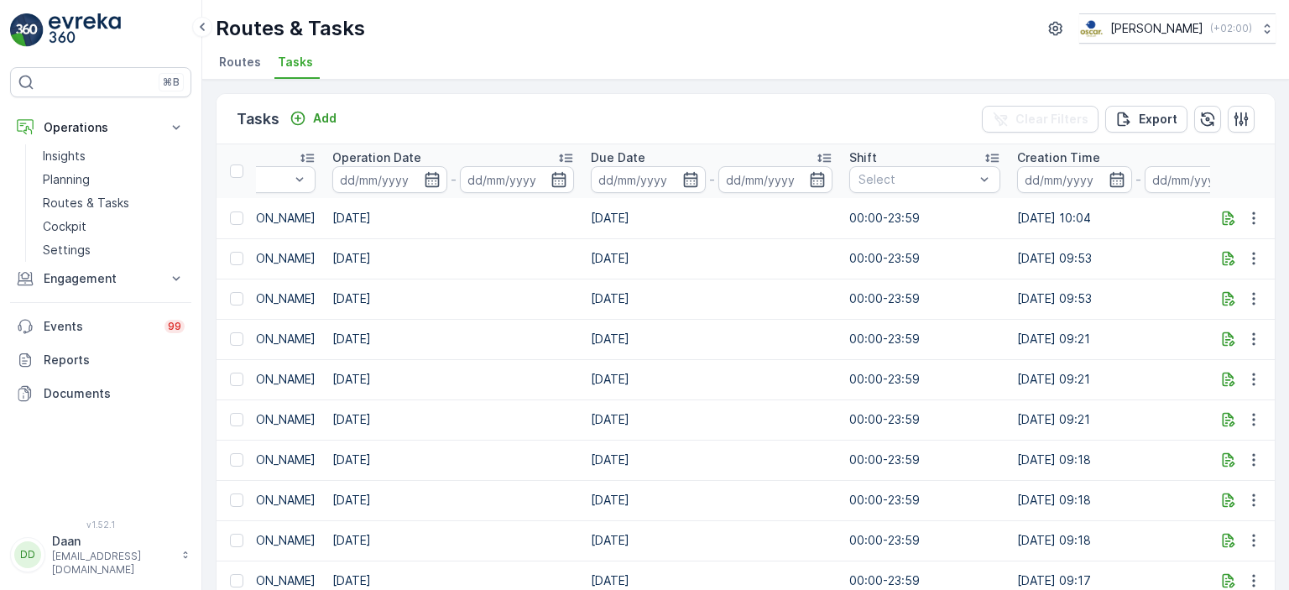
scroll to position [0, 758]
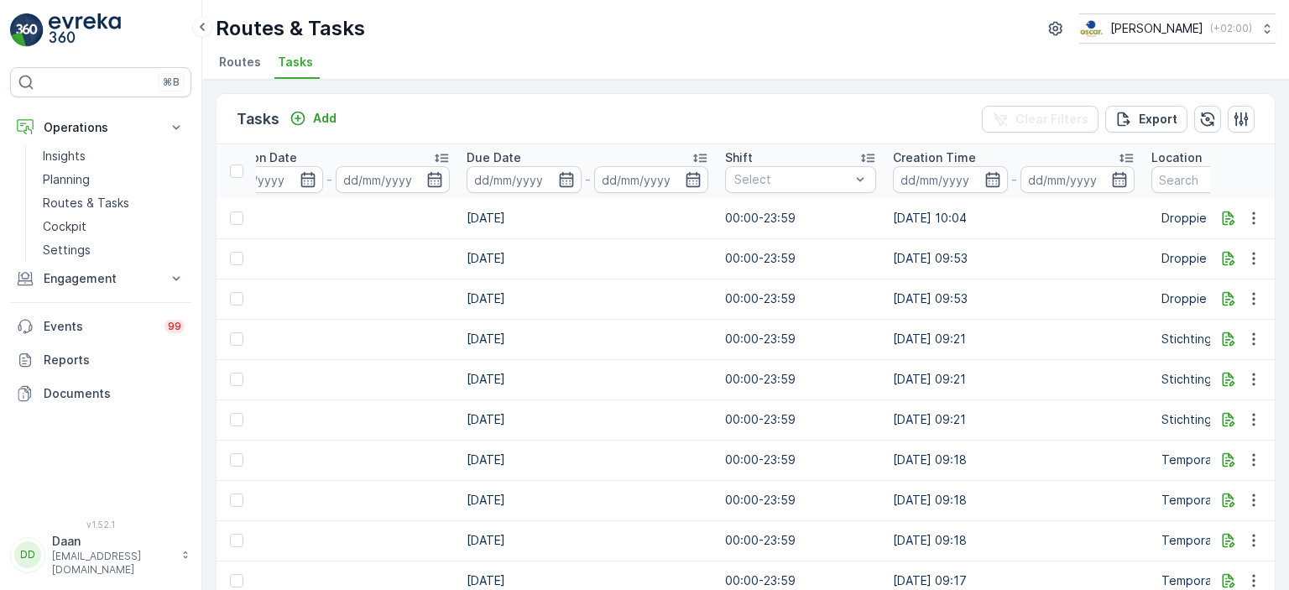
drag, startPoint x: 770, startPoint y: 237, endPoint x: 828, endPoint y: 238, distance: 57.1
drag, startPoint x: 974, startPoint y: 239, endPoint x: 1004, endPoint y: 246, distance: 30.1
drag, startPoint x: 1079, startPoint y: 238, endPoint x: 1106, endPoint y: 232, distance: 27.3
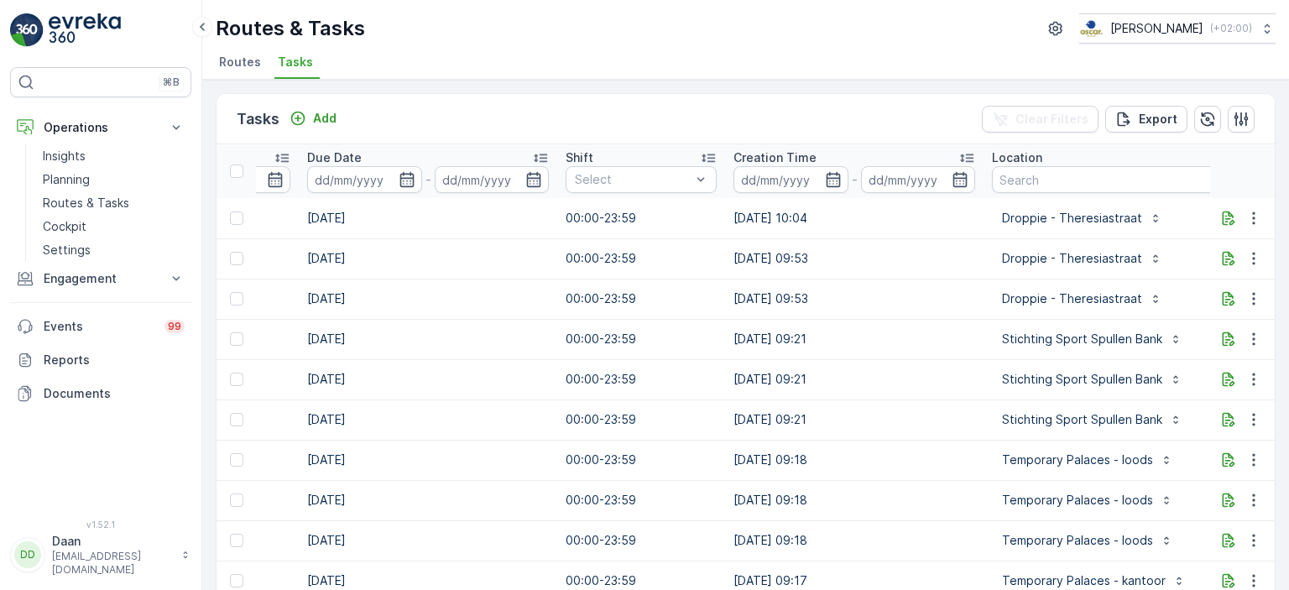
scroll to position [0, 984]
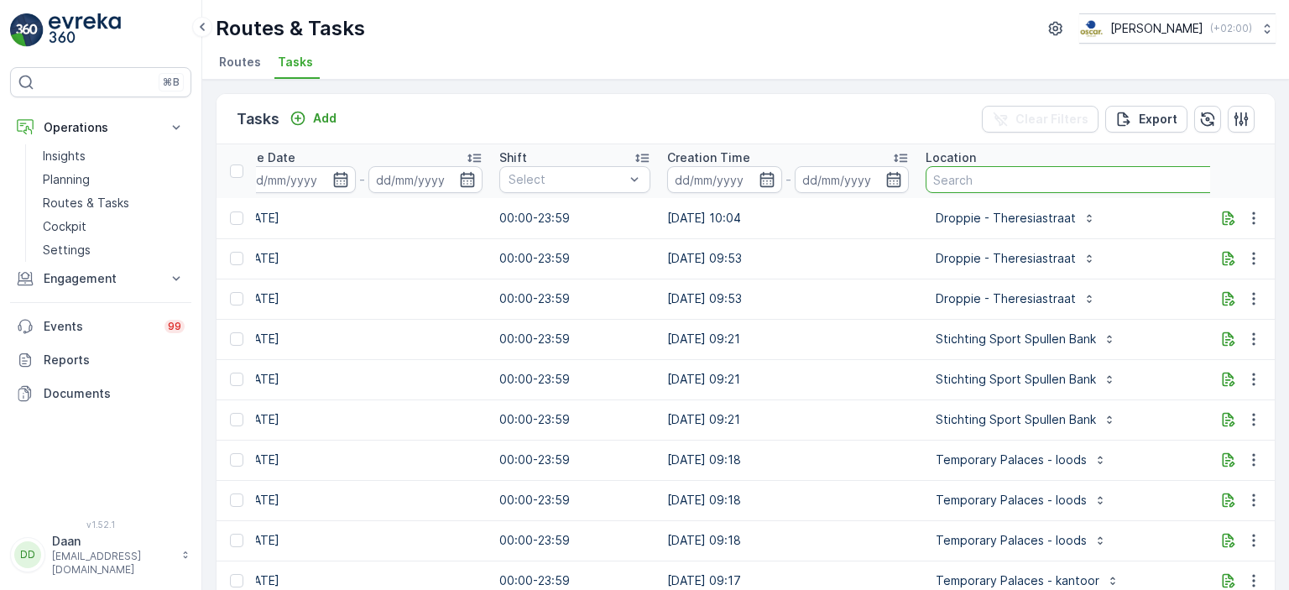
click at [1092, 180] on input "text" at bounding box center [1104, 179] width 356 height 27
type input "conscious"
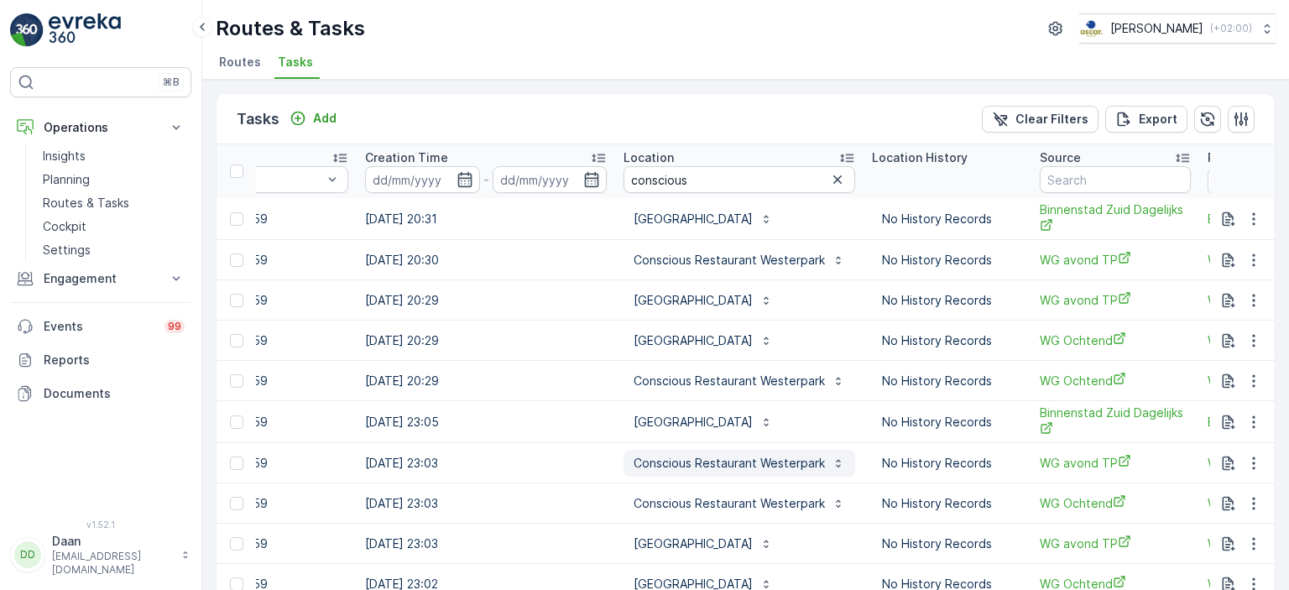
scroll to position [0, 1294]
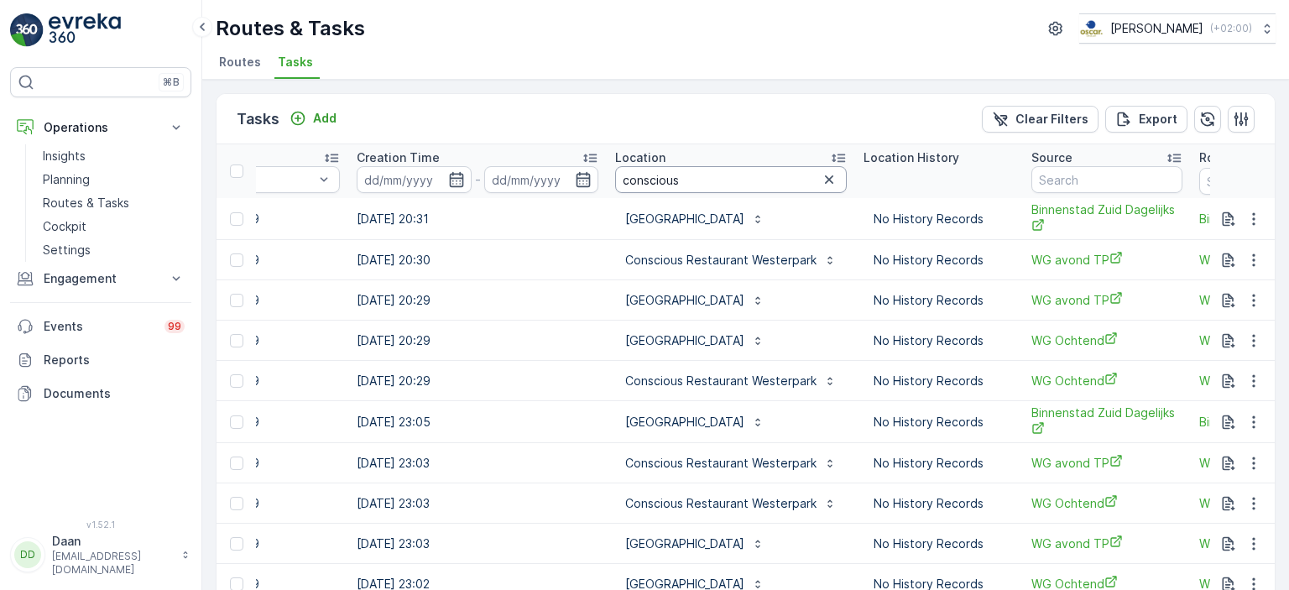
click at [702, 177] on input "conscious" at bounding box center [731, 179] width 232 height 27
type input "conscious hotel Utrecht"
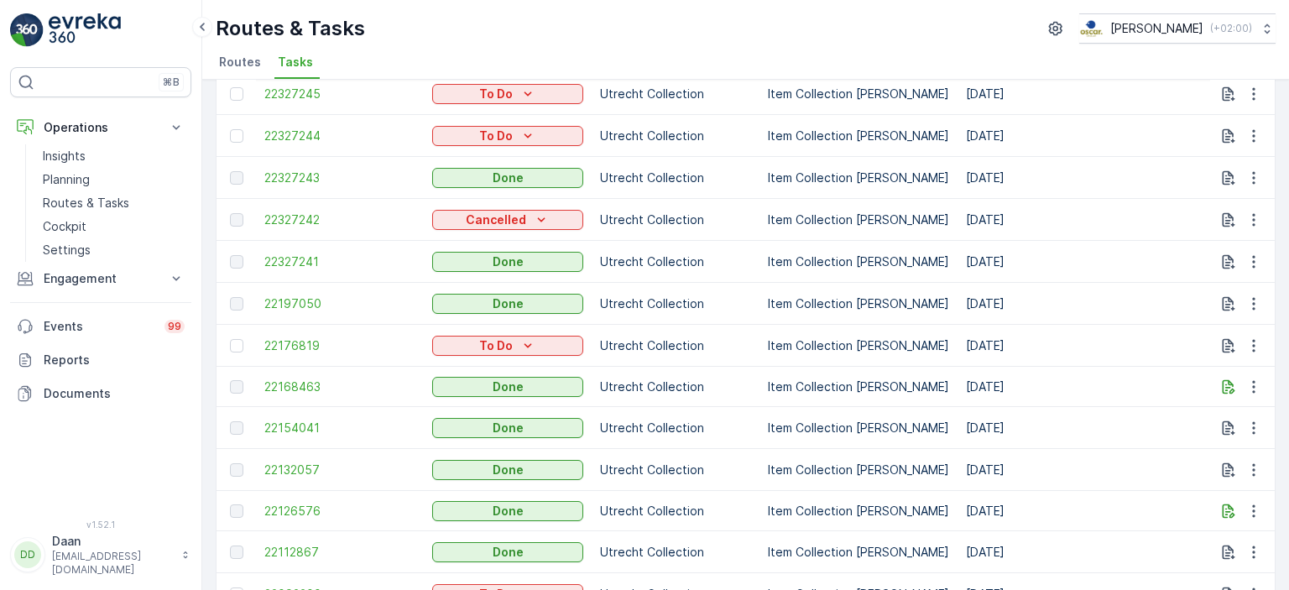
scroll to position [336, 0]
click at [311, 172] on span "22327243" at bounding box center [339, 177] width 151 height 17
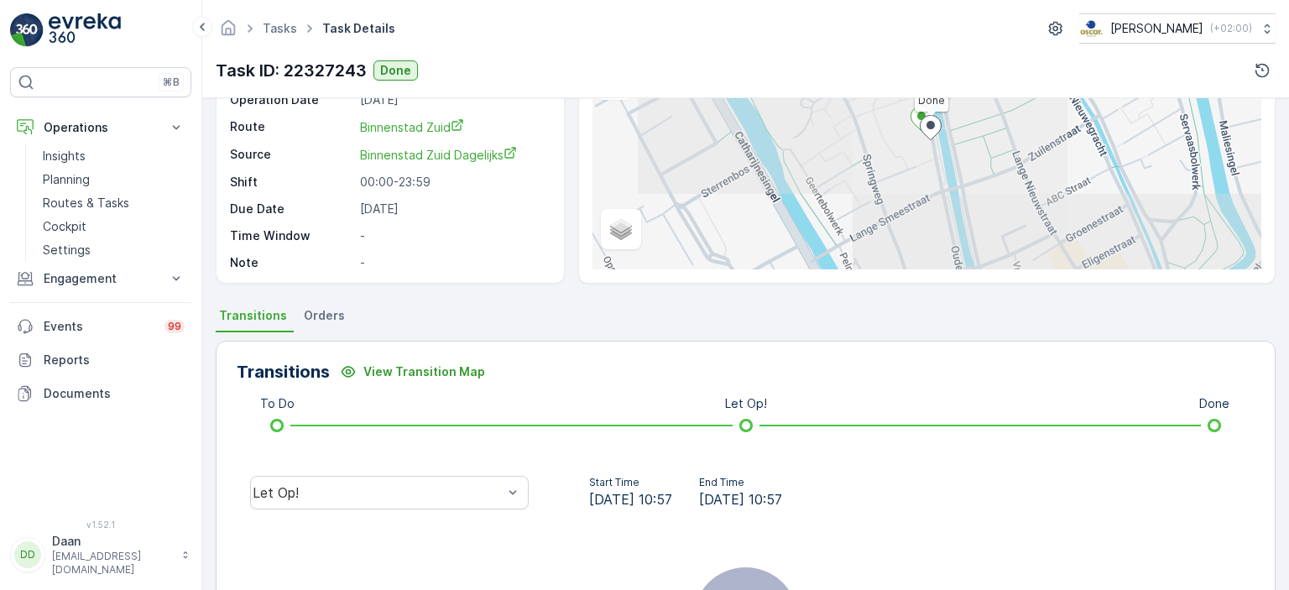
scroll to position [336, 0]
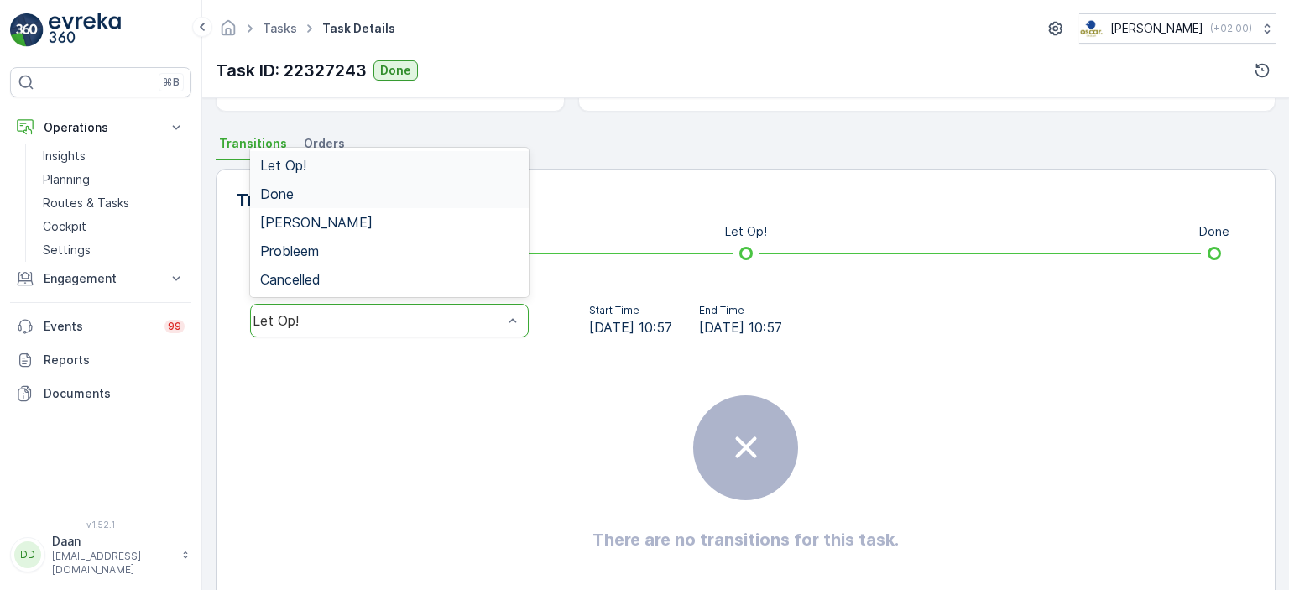
click at [463, 197] on div "Done" at bounding box center [389, 193] width 259 height 15
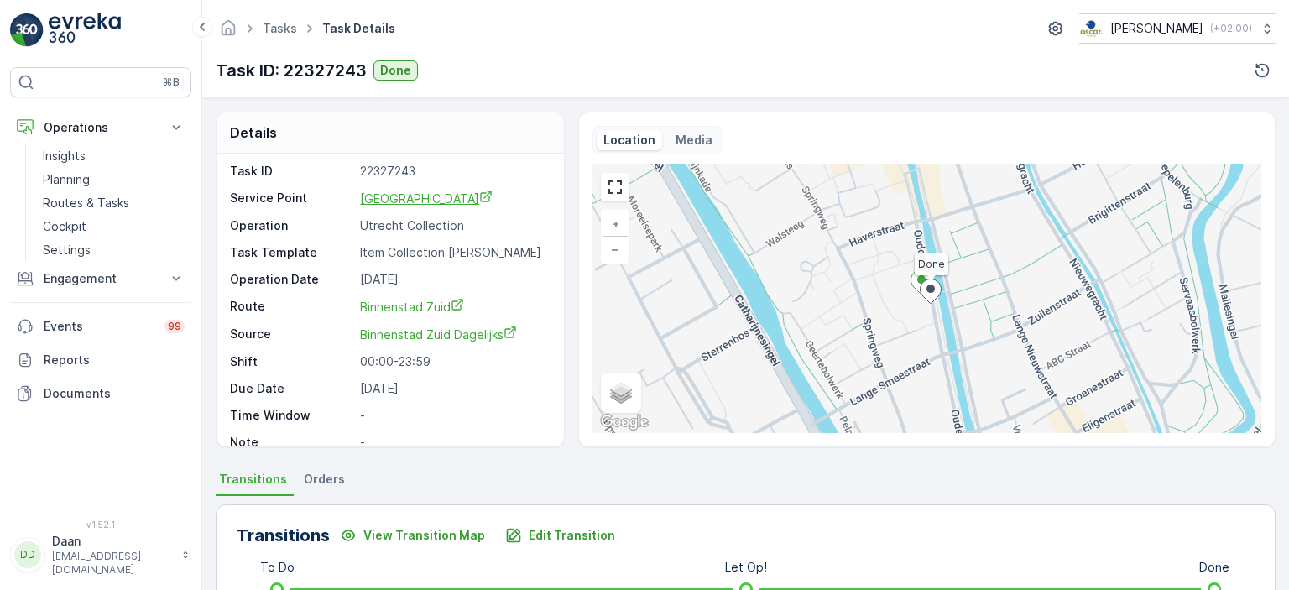
scroll to position [0, 0]
